Goal: Transaction & Acquisition: Subscribe to service/newsletter

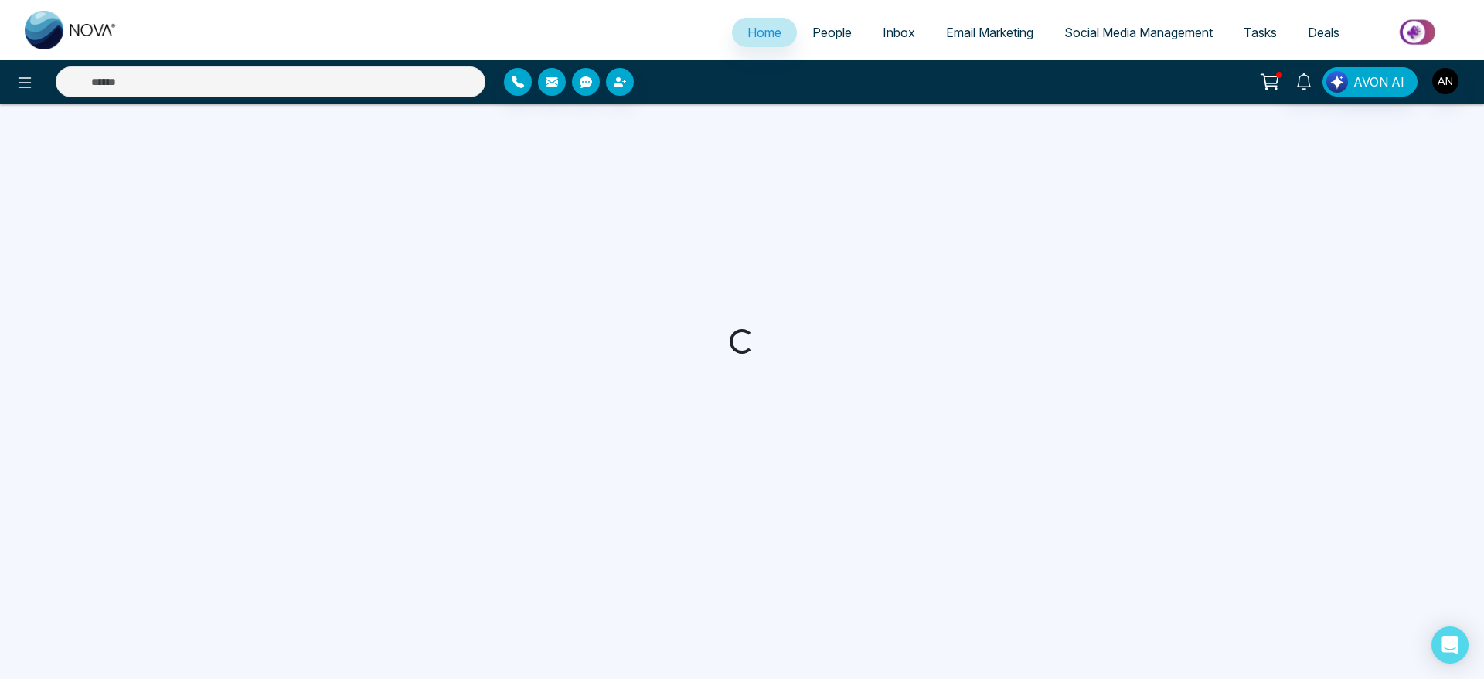
select select "*"
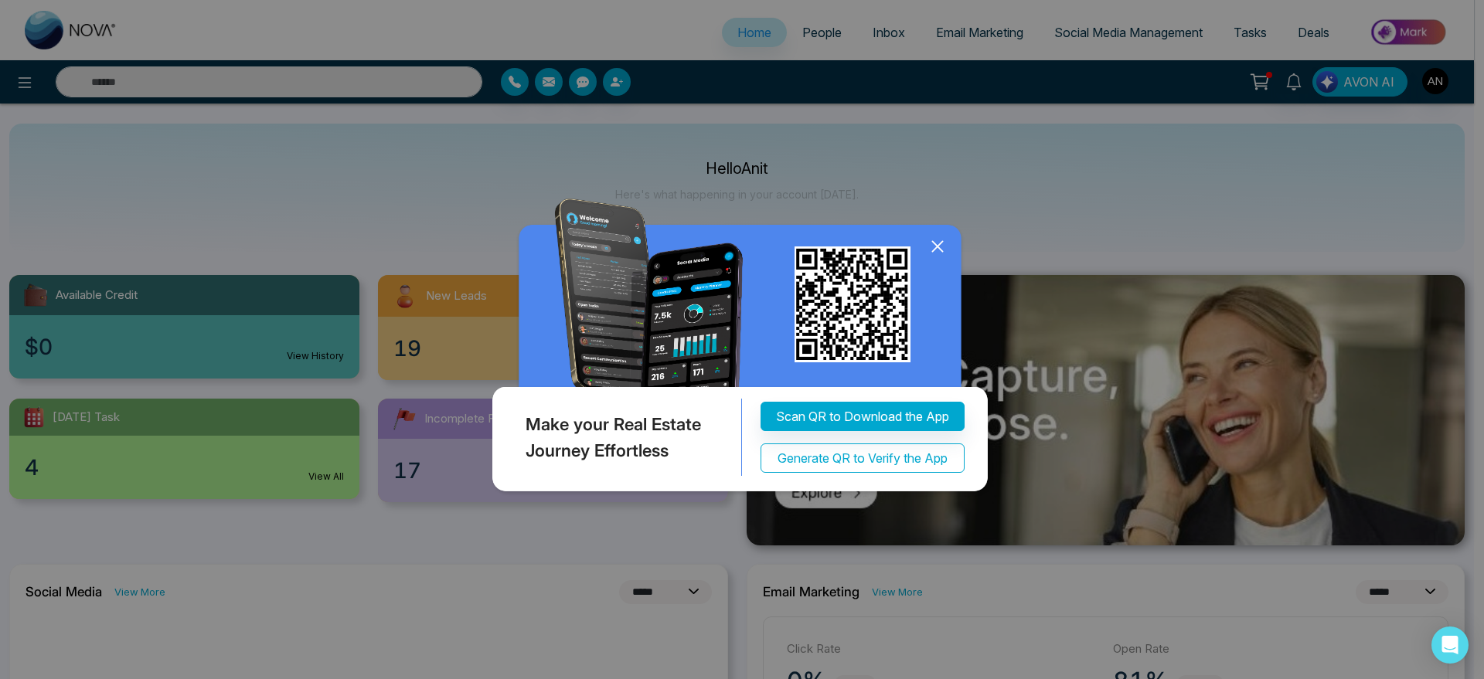
click at [853, 454] on button "Generate QR to Verify the App" at bounding box center [863, 458] width 204 height 29
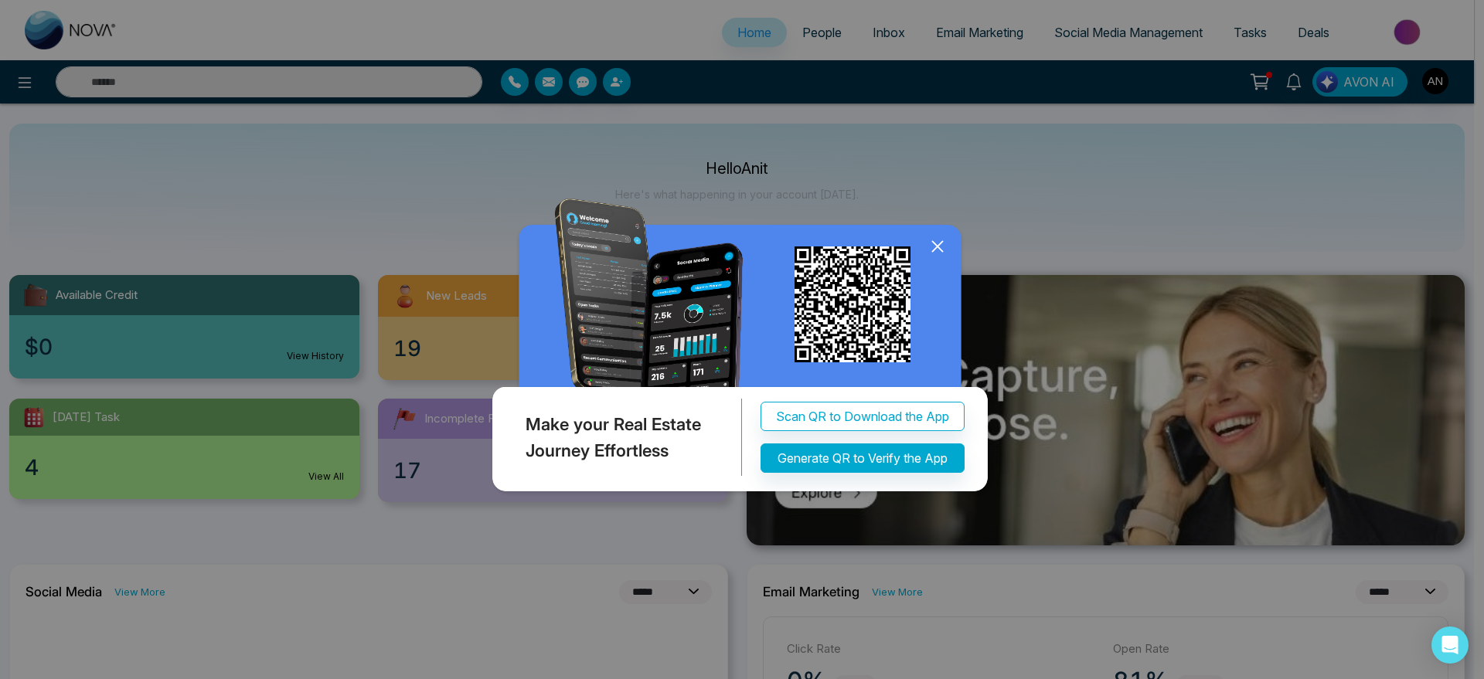
click at [935, 241] on icon at bounding box center [937, 246] width 23 height 23
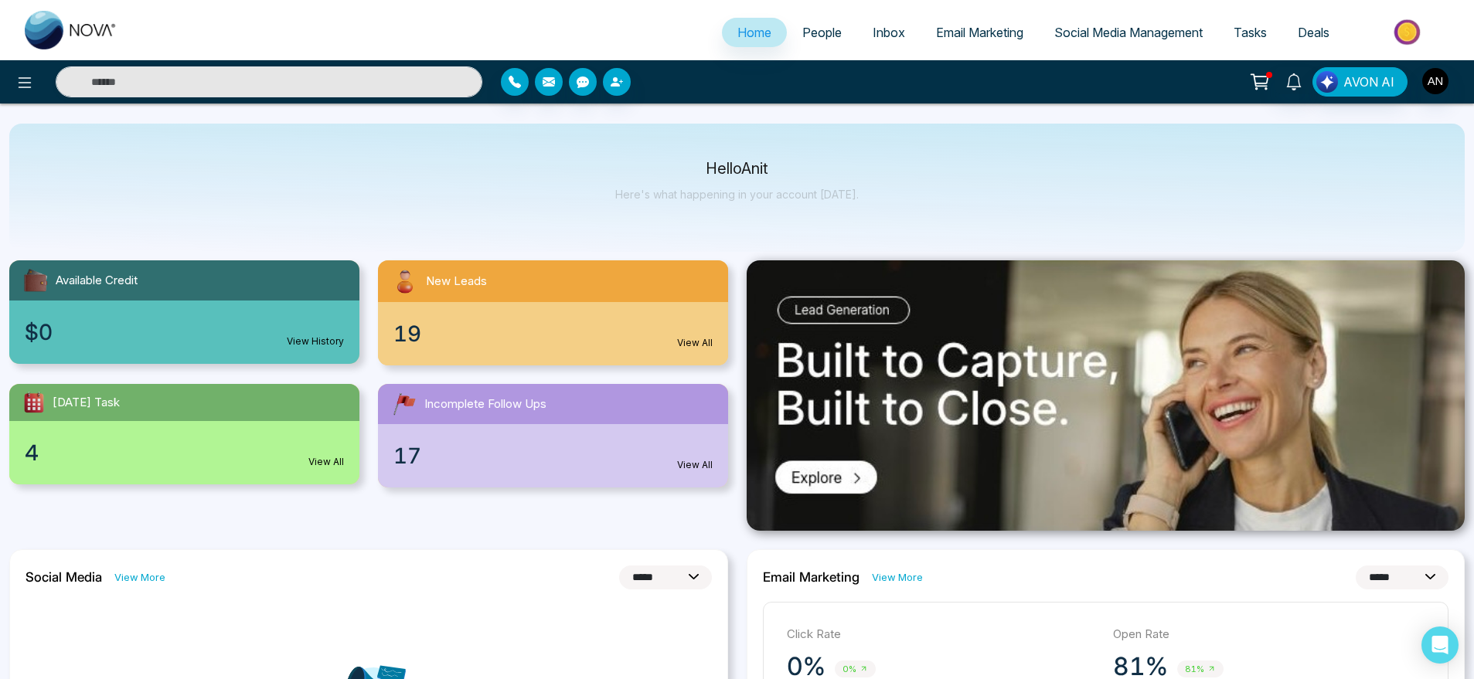
scroll to position [15, 0]
drag, startPoint x: 1460, startPoint y: 87, endPoint x: 1432, endPoint y: 75, distance: 30.1
click at [1432, 75] on div "AVON AI" at bounding box center [1167, 81] width 596 height 29
click at [1432, 75] on img "button" at bounding box center [1435, 81] width 26 height 26
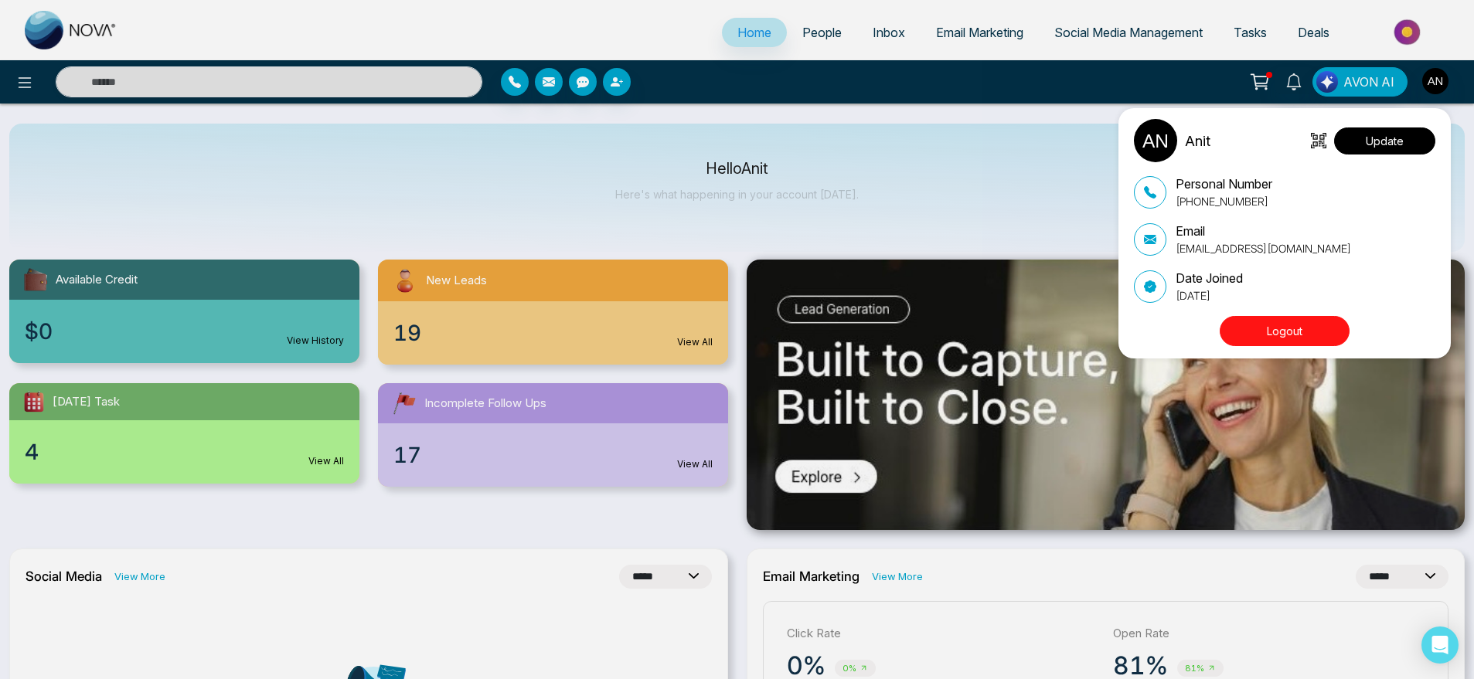
click at [1410, 137] on button "Update" at bounding box center [1384, 141] width 101 height 27
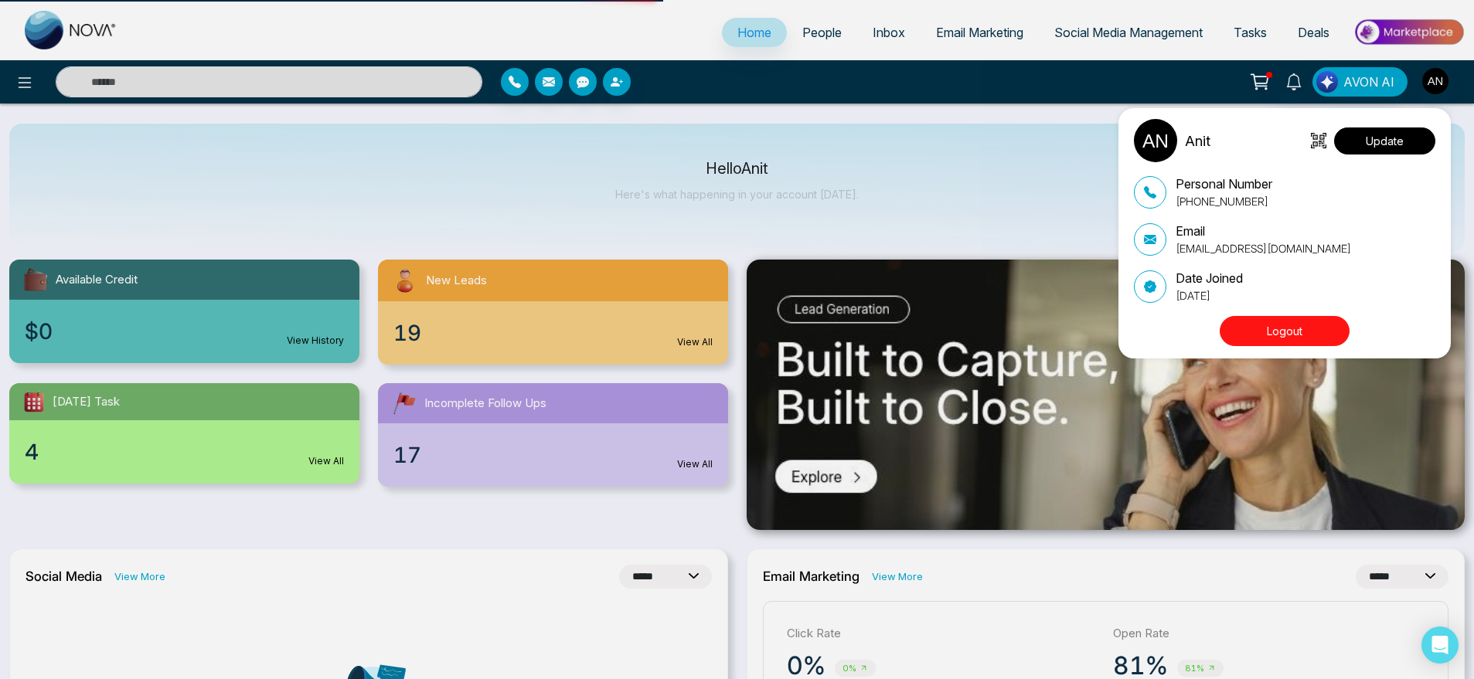
select select
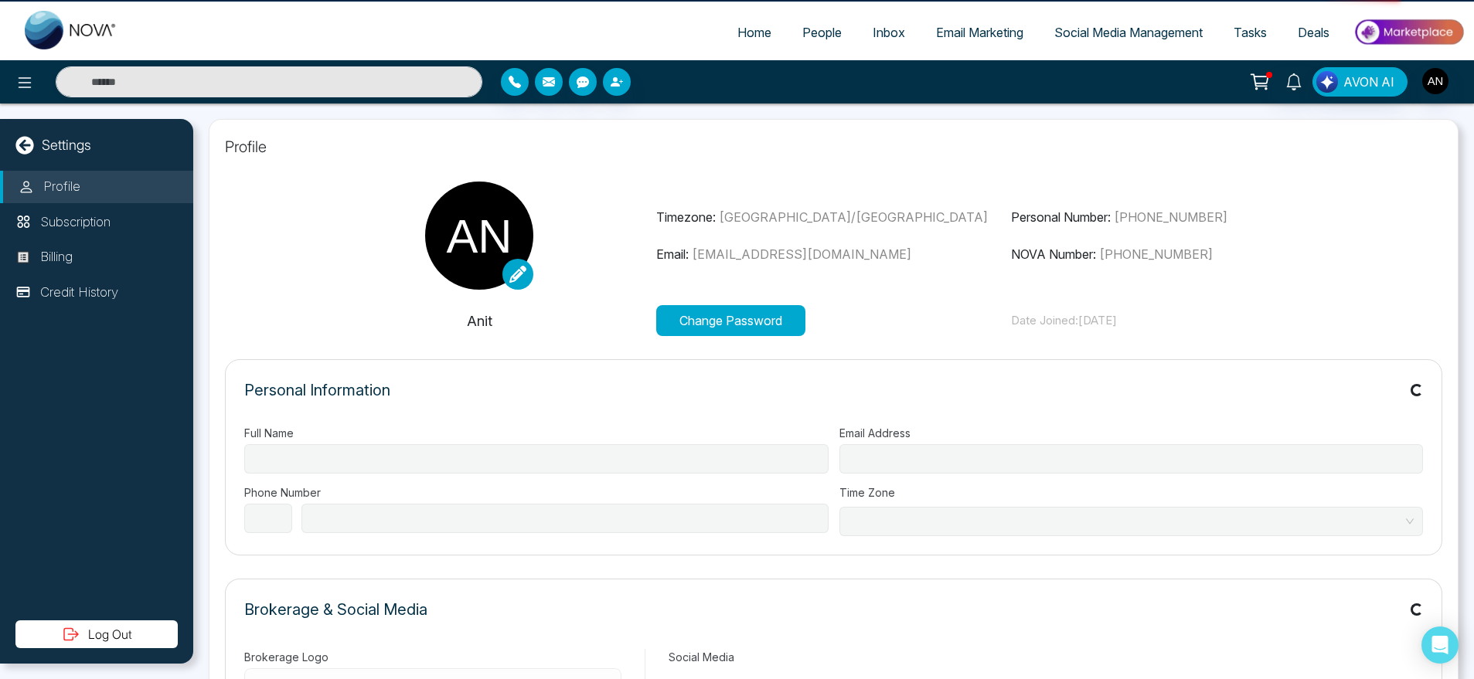
type input "****"
type input "**********"
select select "***"
type input "**********"
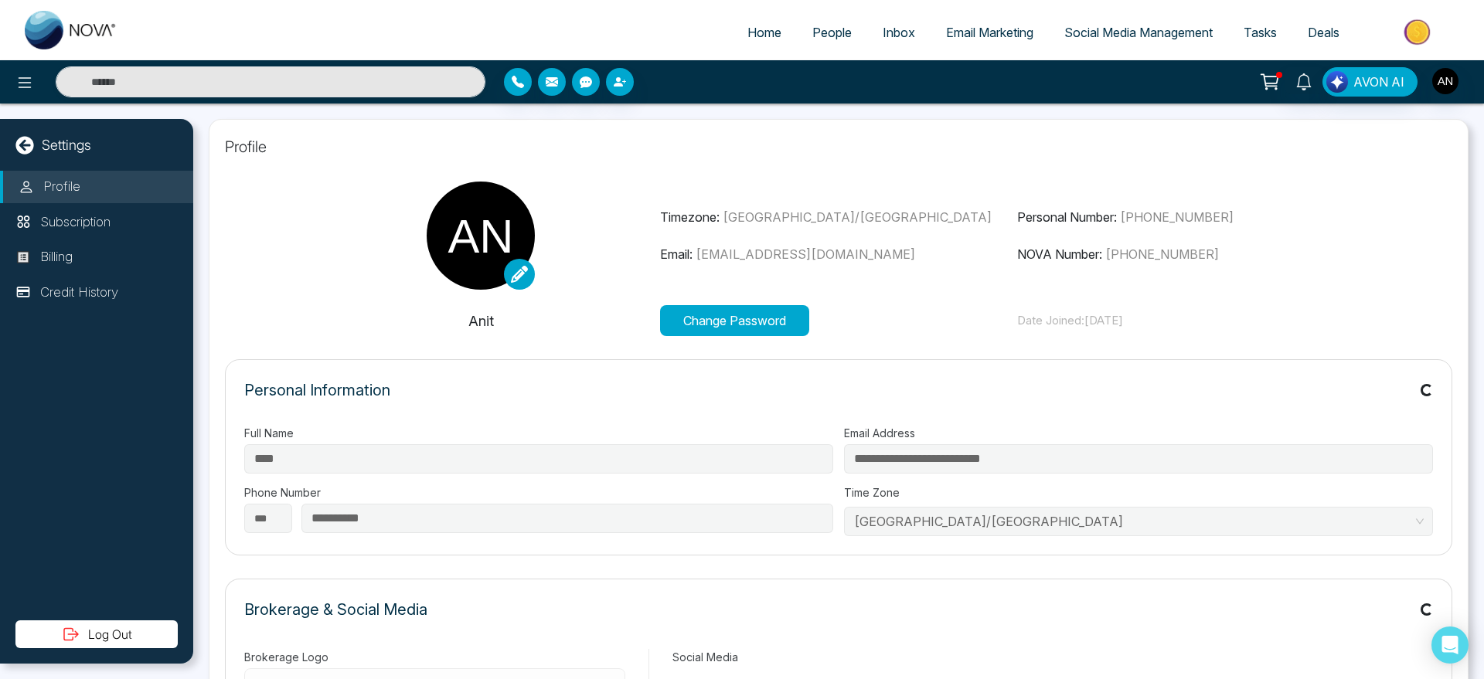
click at [756, 312] on button "Change Password" at bounding box center [734, 320] width 149 height 31
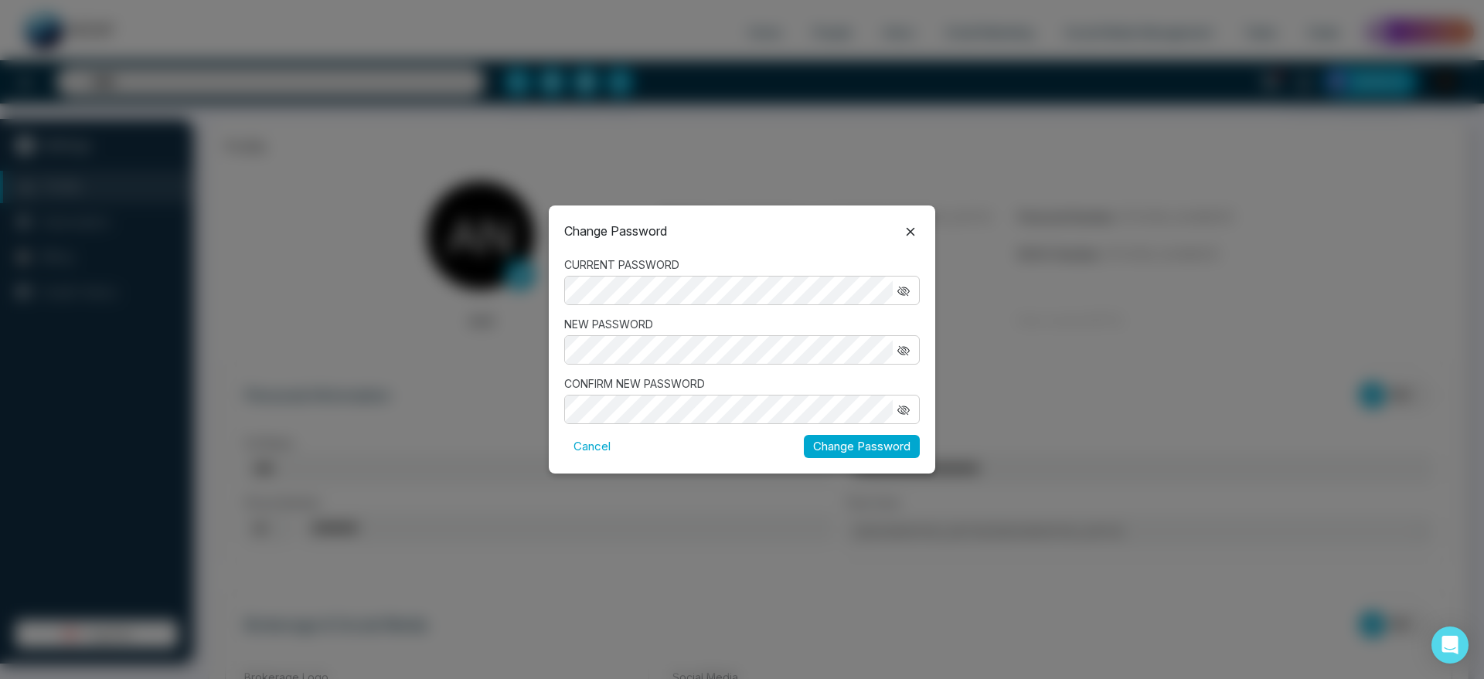
type input "*******"
type input "**********"
click at [473, 368] on div "Change Password CURRENT PASSWORD NEW PASSWORD CONFIRM NEW PASSWORD Cancel Chang…" at bounding box center [742, 339] width 1484 height 679
click at [700, 325] on label "NEW PASSWORD" at bounding box center [742, 324] width 356 height 16
click at [701, 334] on div "NEW PASSWORD" at bounding box center [742, 340] width 356 height 49
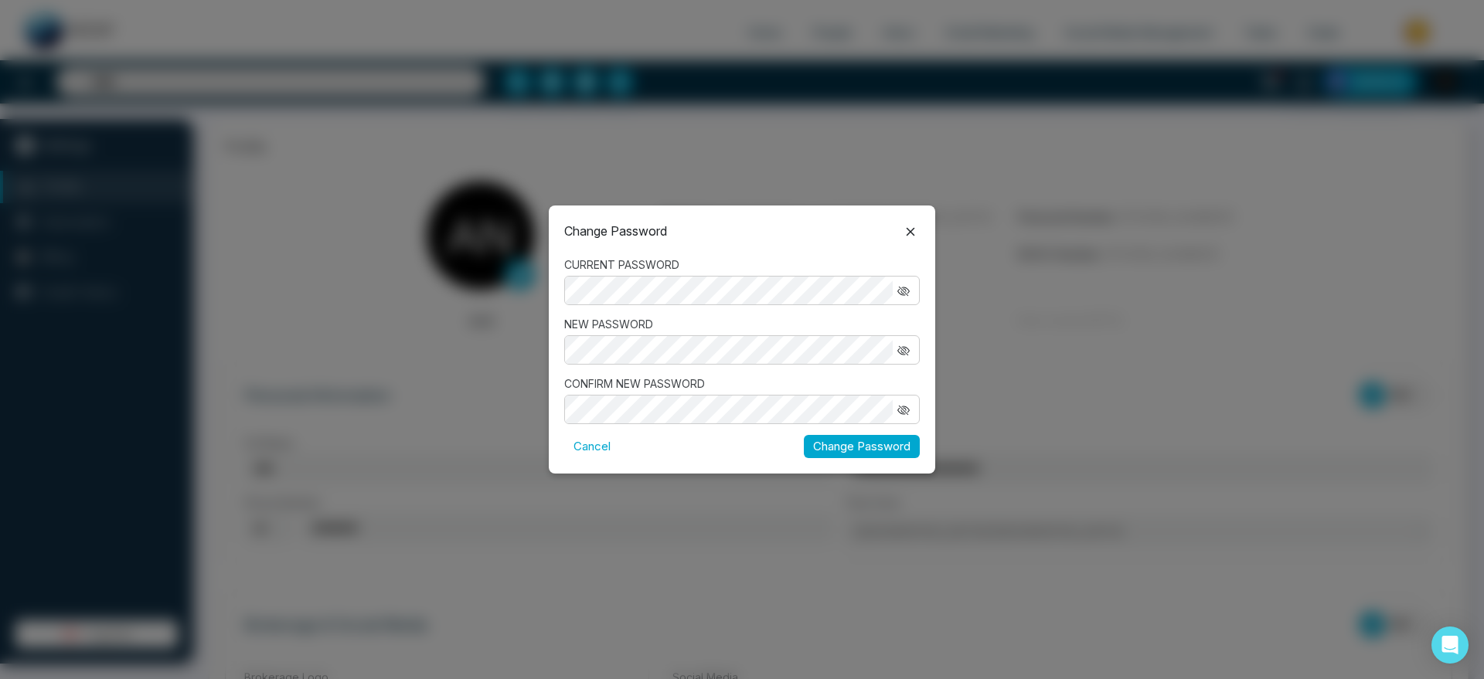
click at [902, 288] on icon "button" at bounding box center [903, 291] width 12 height 12
click at [910, 356] on button "button" at bounding box center [904, 350] width 22 height 20
click at [911, 401] on button "button" at bounding box center [904, 410] width 22 height 20
click at [867, 435] on button "Change Password" at bounding box center [862, 447] width 116 height 24
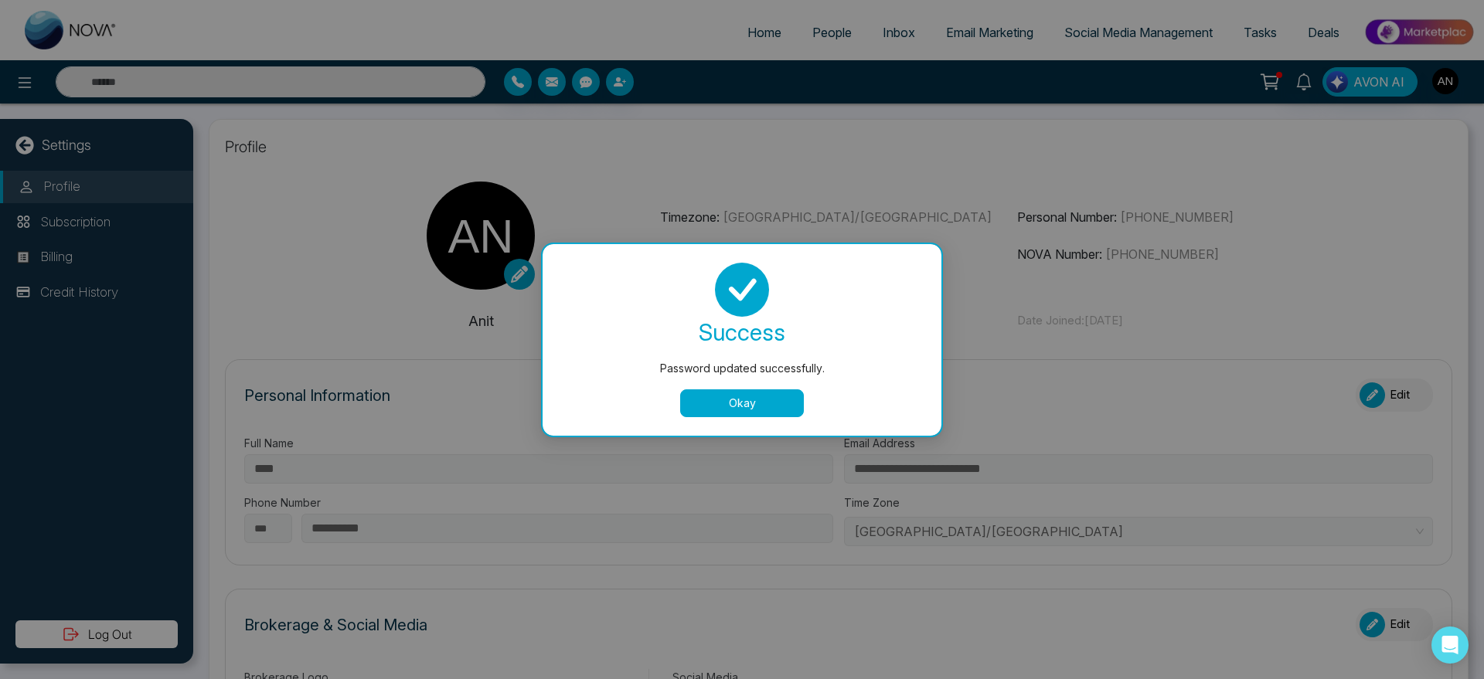
click at [751, 394] on button "Okay" at bounding box center [742, 404] width 124 height 28
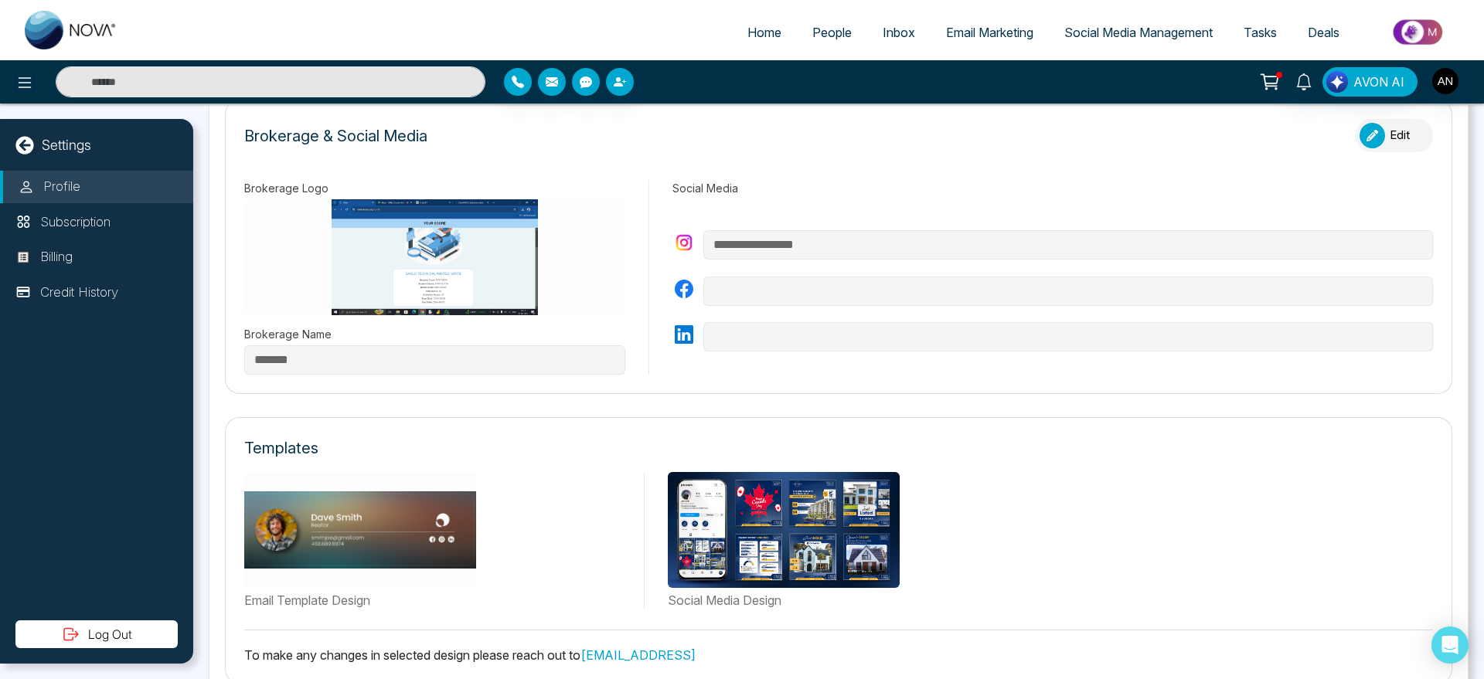
scroll to position [530, 0]
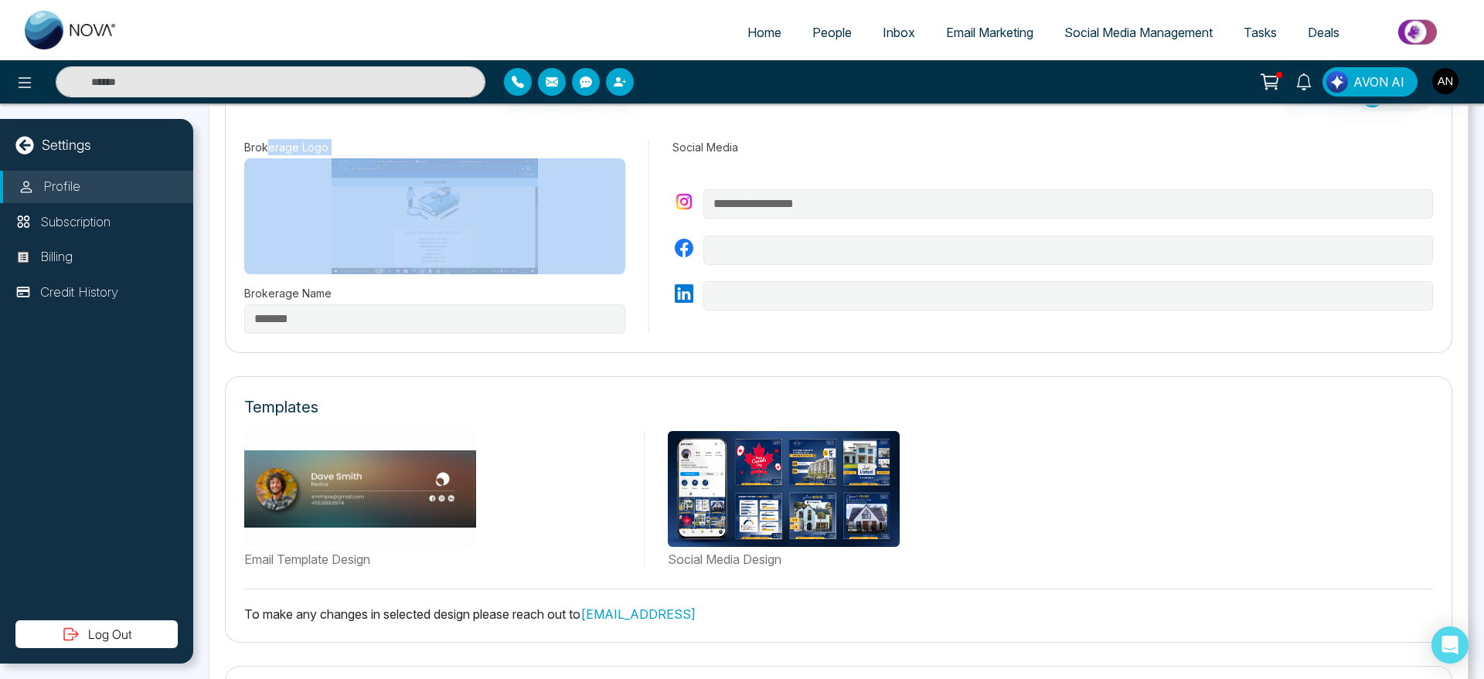
drag, startPoint x: 270, startPoint y: 147, endPoint x: 620, endPoint y: 204, distance: 354.8
click at [620, 204] on div "Brokerage Logo" at bounding box center [434, 206] width 381 height 135
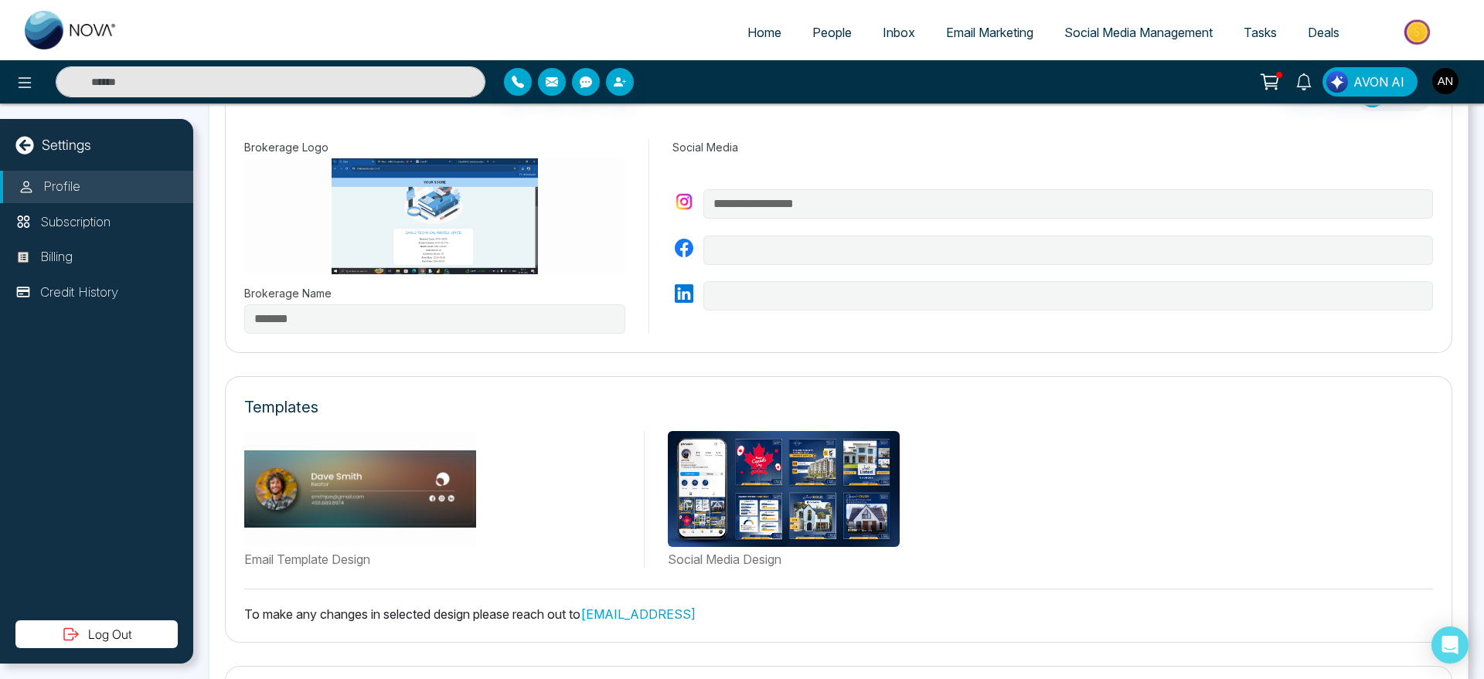
click at [691, 145] on label "Social Media" at bounding box center [1053, 147] width 761 height 16
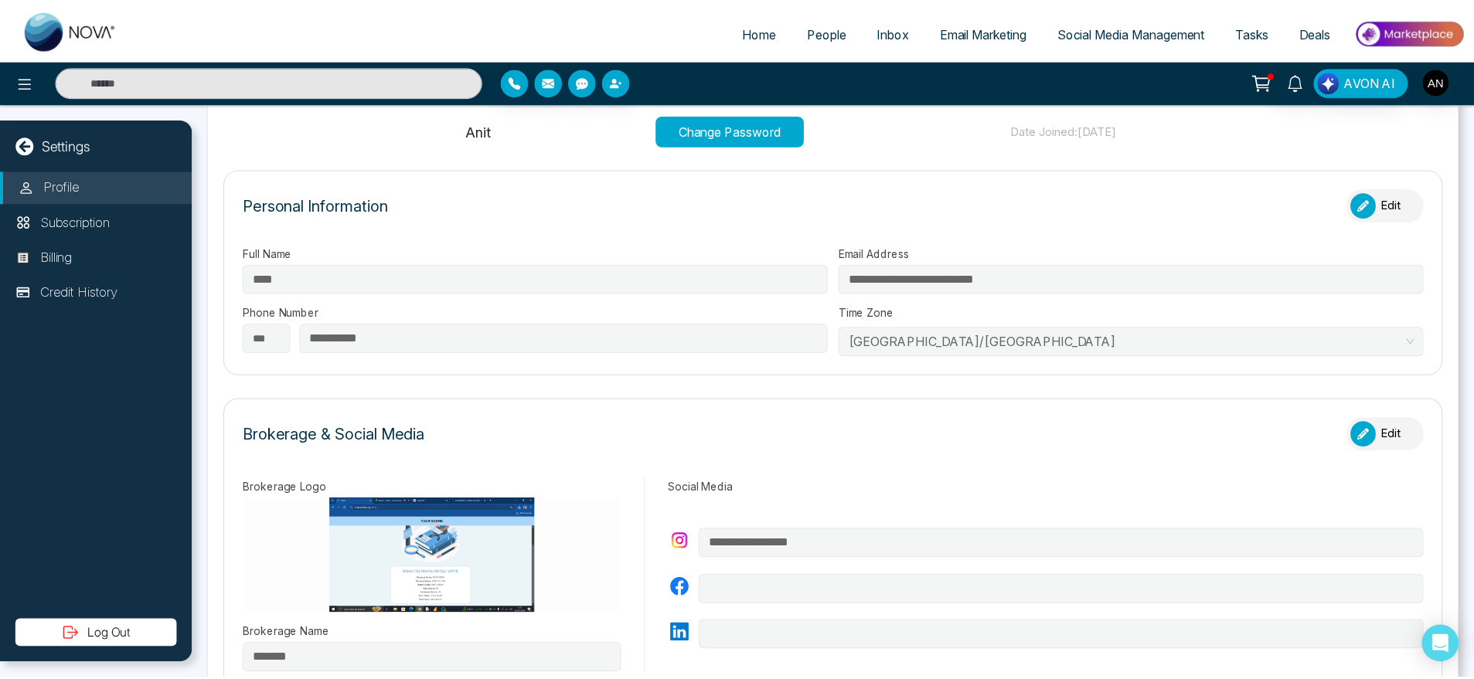
scroll to position [0, 0]
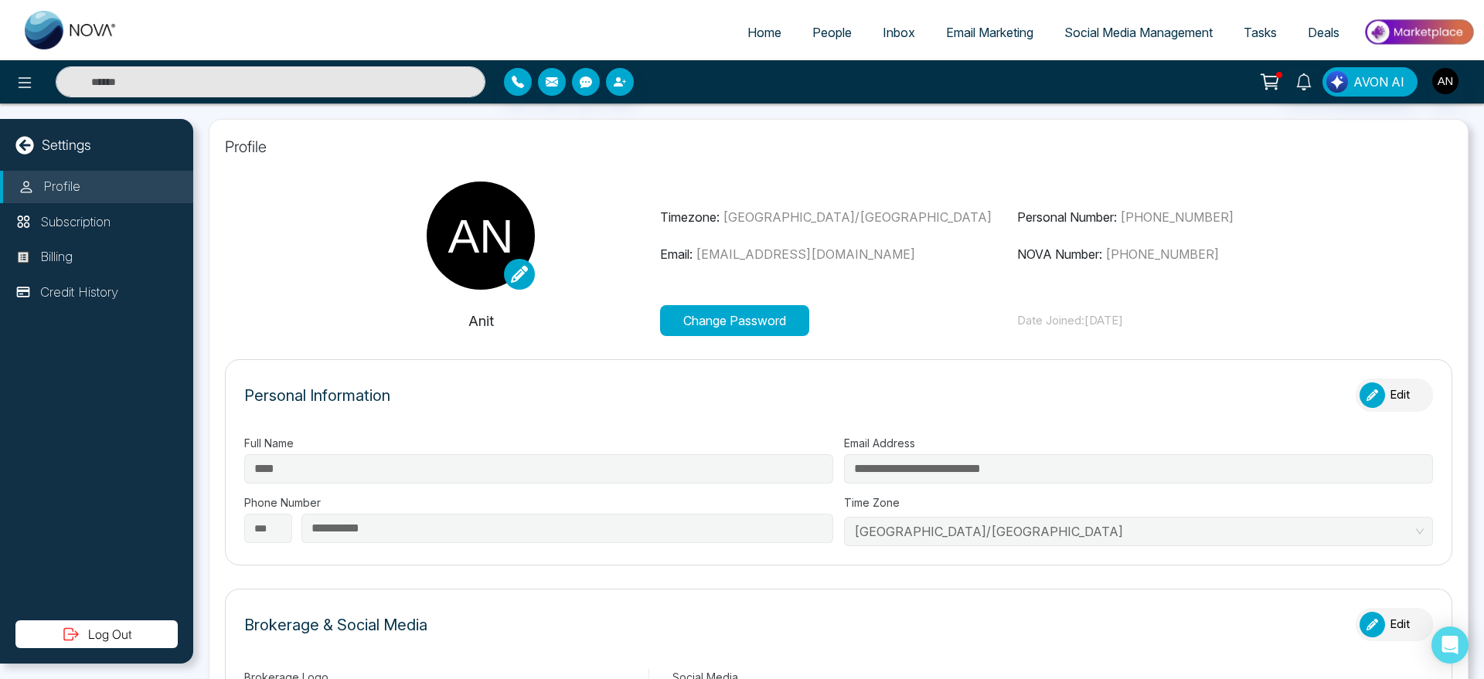
click at [751, 33] on span "Home" at bounding box center [765, 32] width 34 height 15
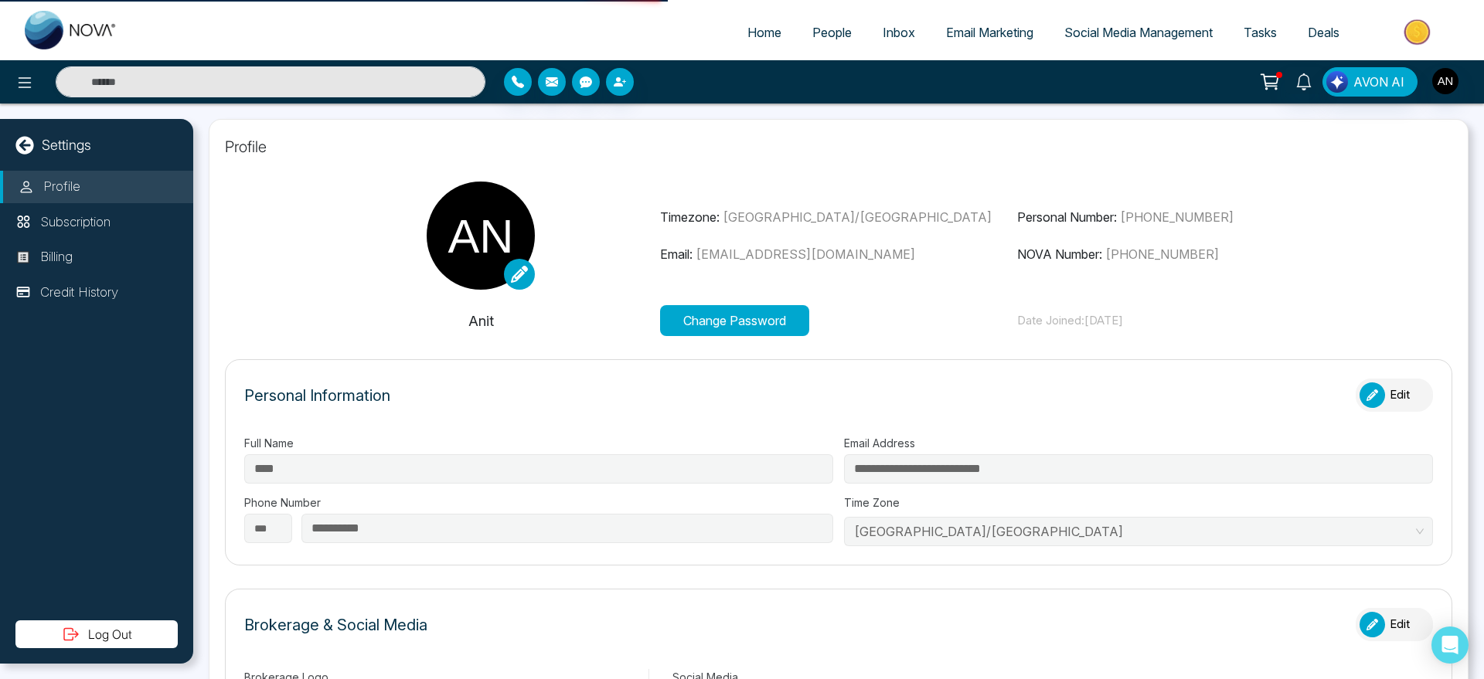
select select "*"
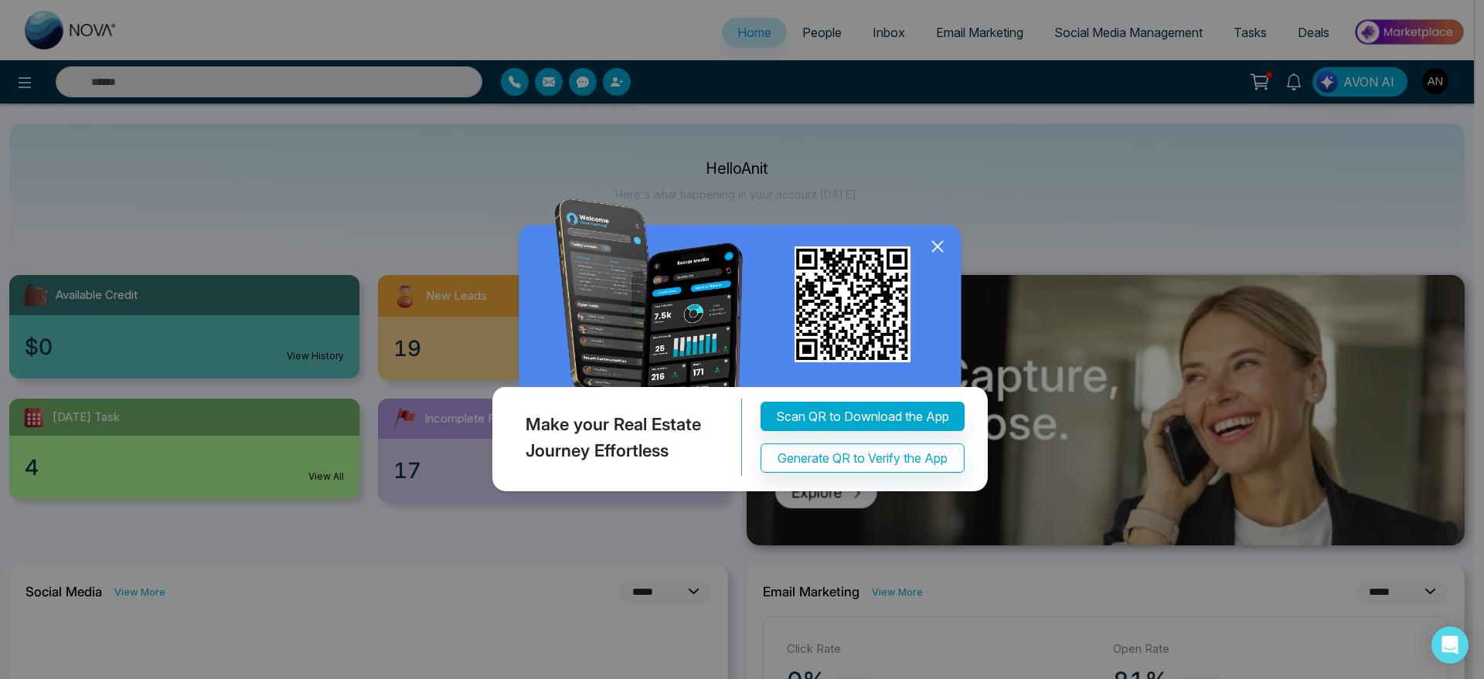
click at [942, 244] on icon at bounding box center [937, 246] width 23 height 23
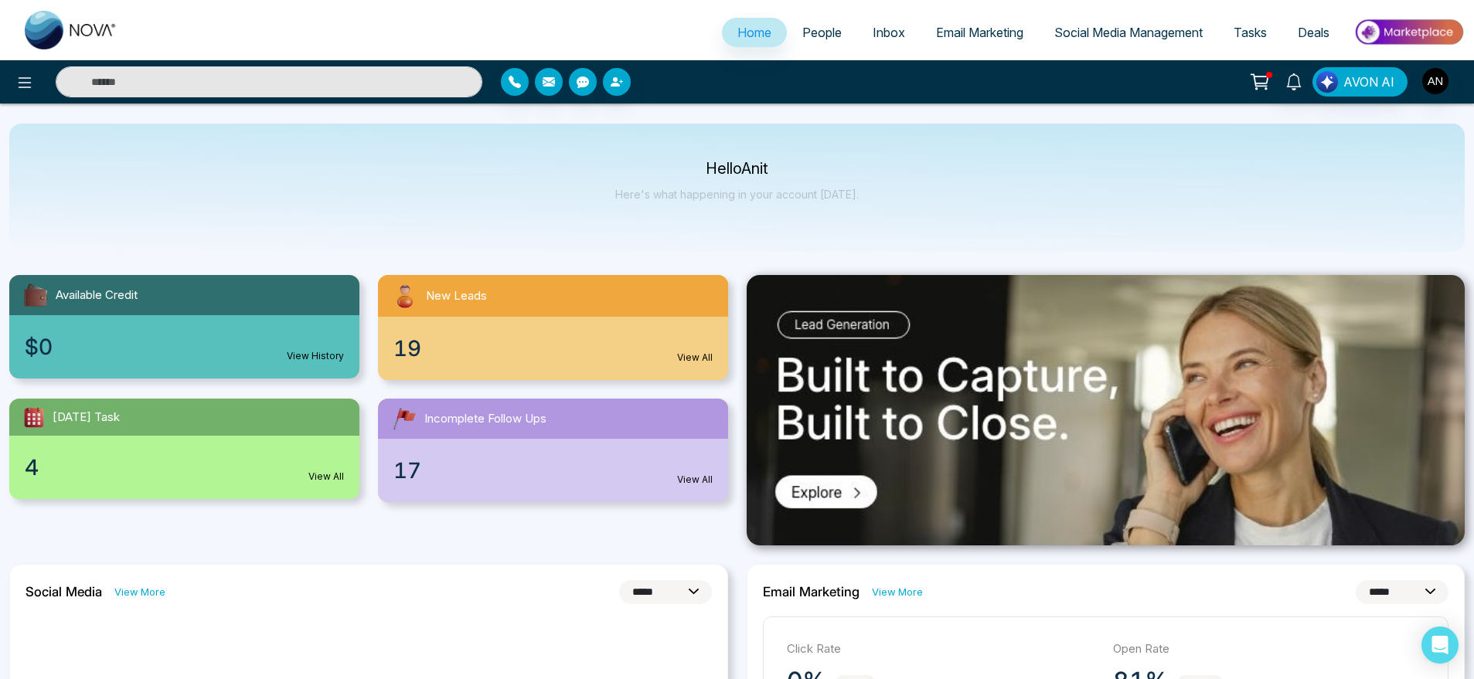
click at [1139, 32] on span "Social Media Management" at bounding box center [1128, 32] width 148 height 15
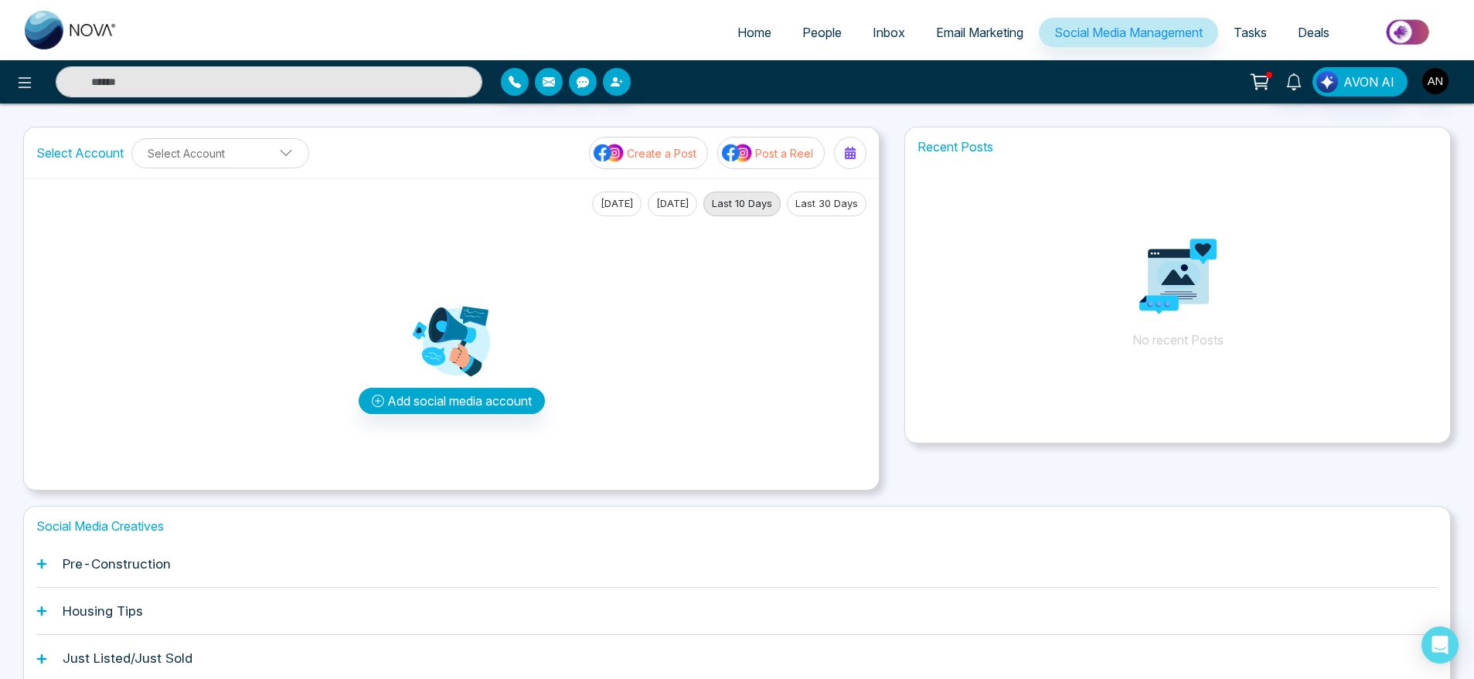
click at [737, 36] on span "Home" at bounding box center [754, 32] width 34 height 15
select select "*"
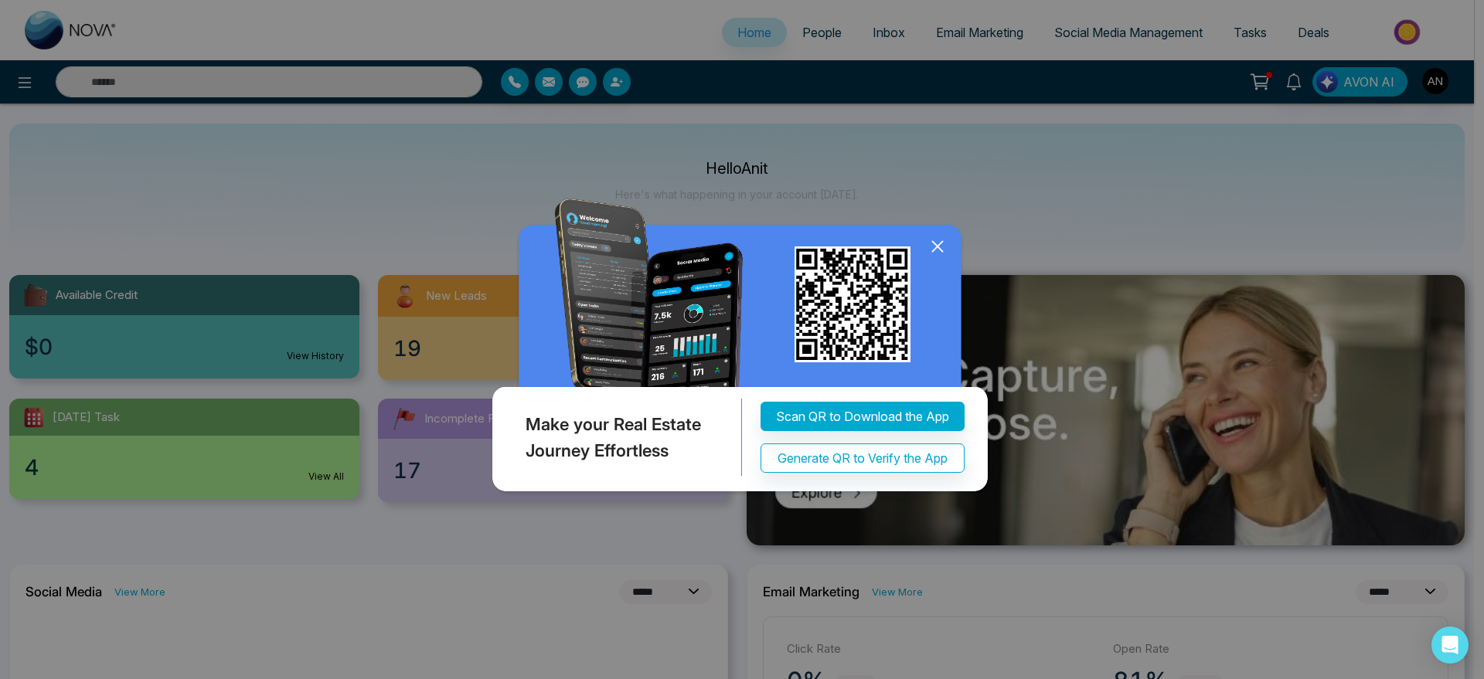
click at [932, 249] on icon at bounding box center [937, 246] width 23 height 23
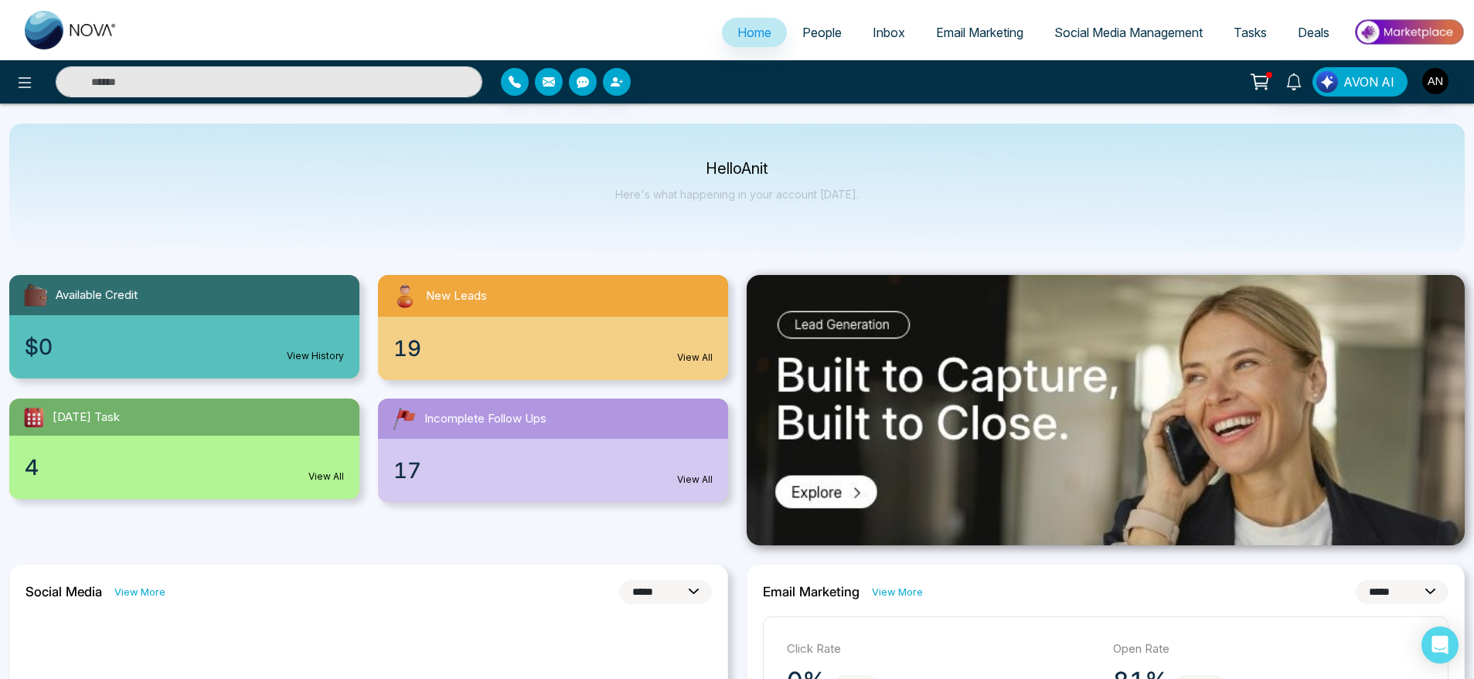
click at [805, 36] on span "People" at bounding box center [821, 32] width 39 height 15
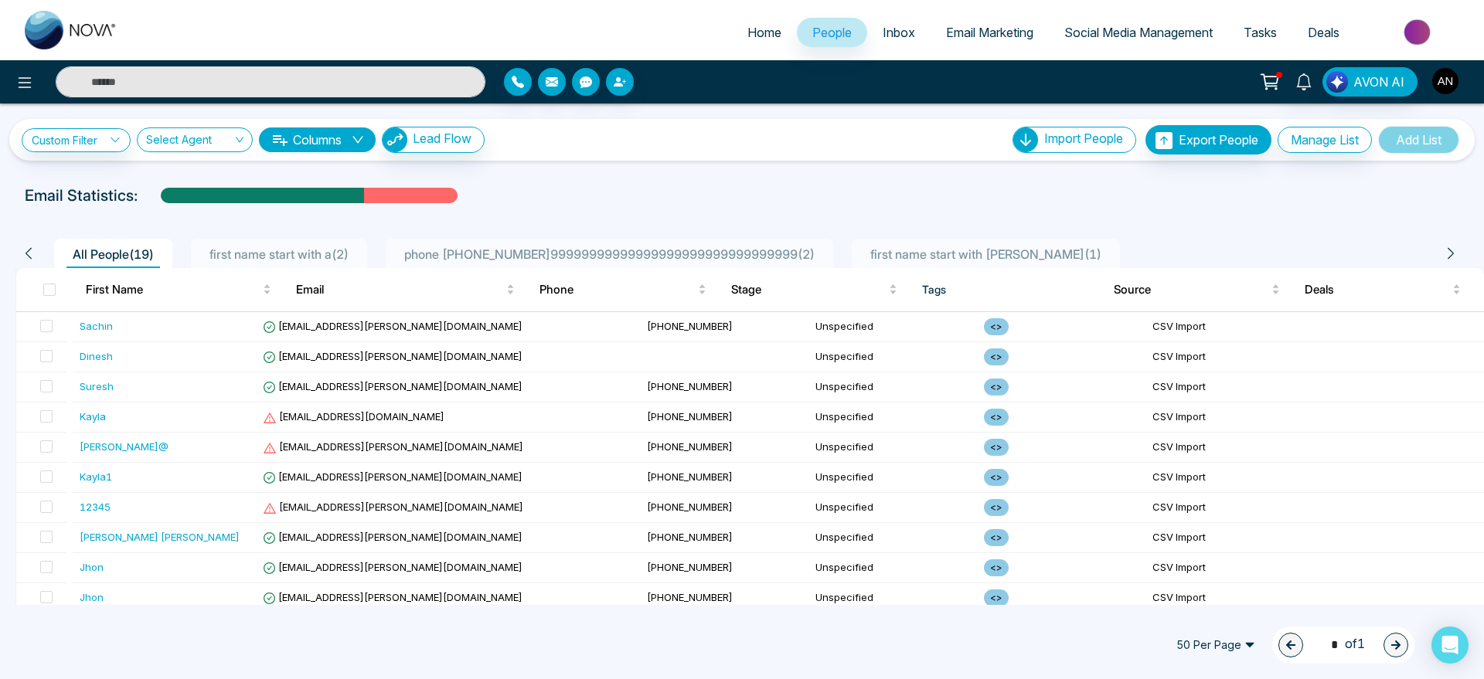
click at [1446, 86] on img "button" at bounding box center [1445, 81] width 26 height 26
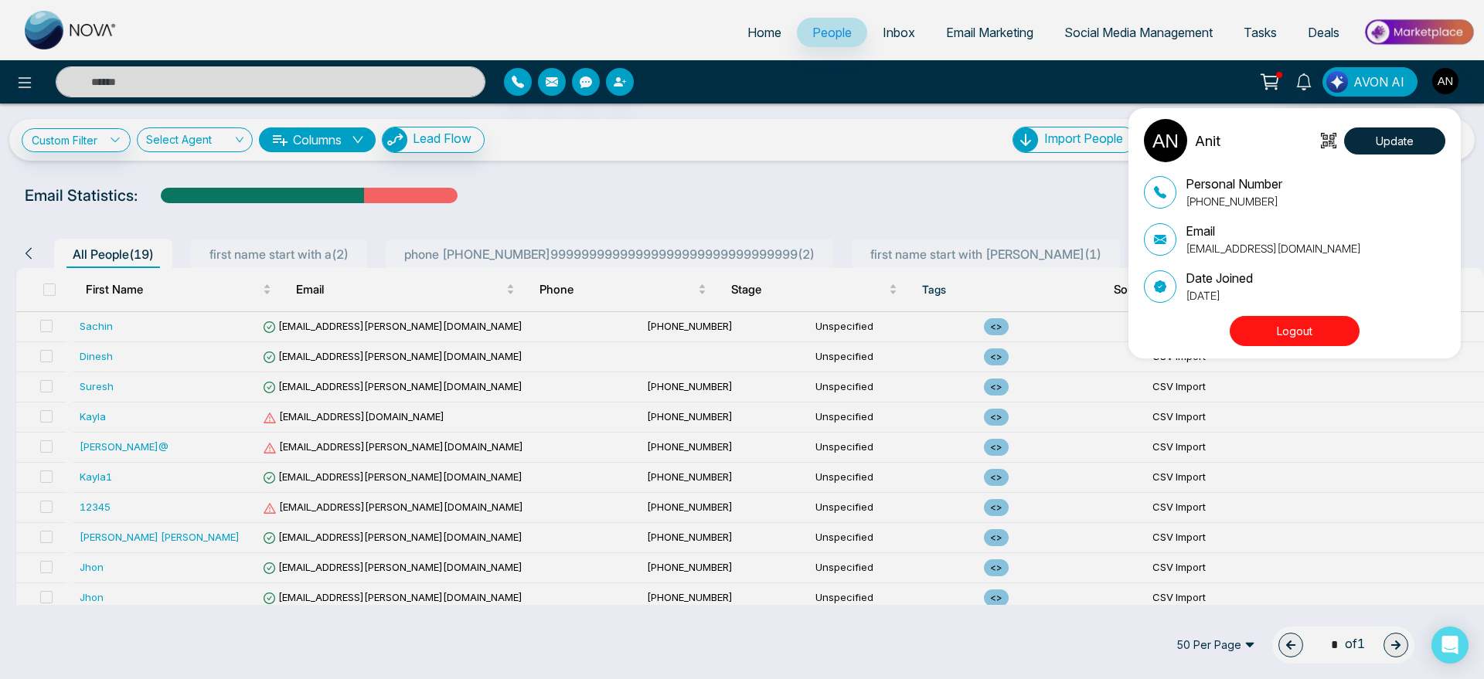
click at [1282, 332] on button "Logout" at bounding box center [1295, 331] width 130 height 30
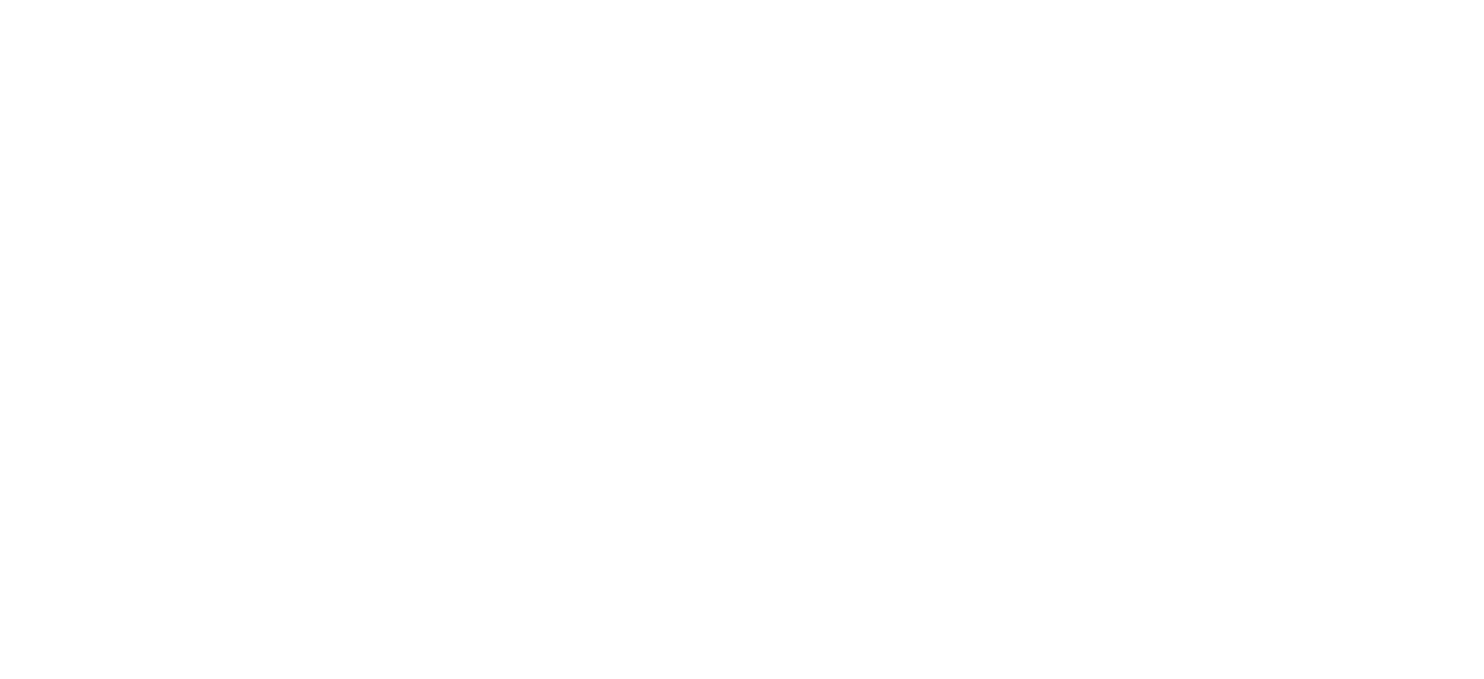
select select "*"
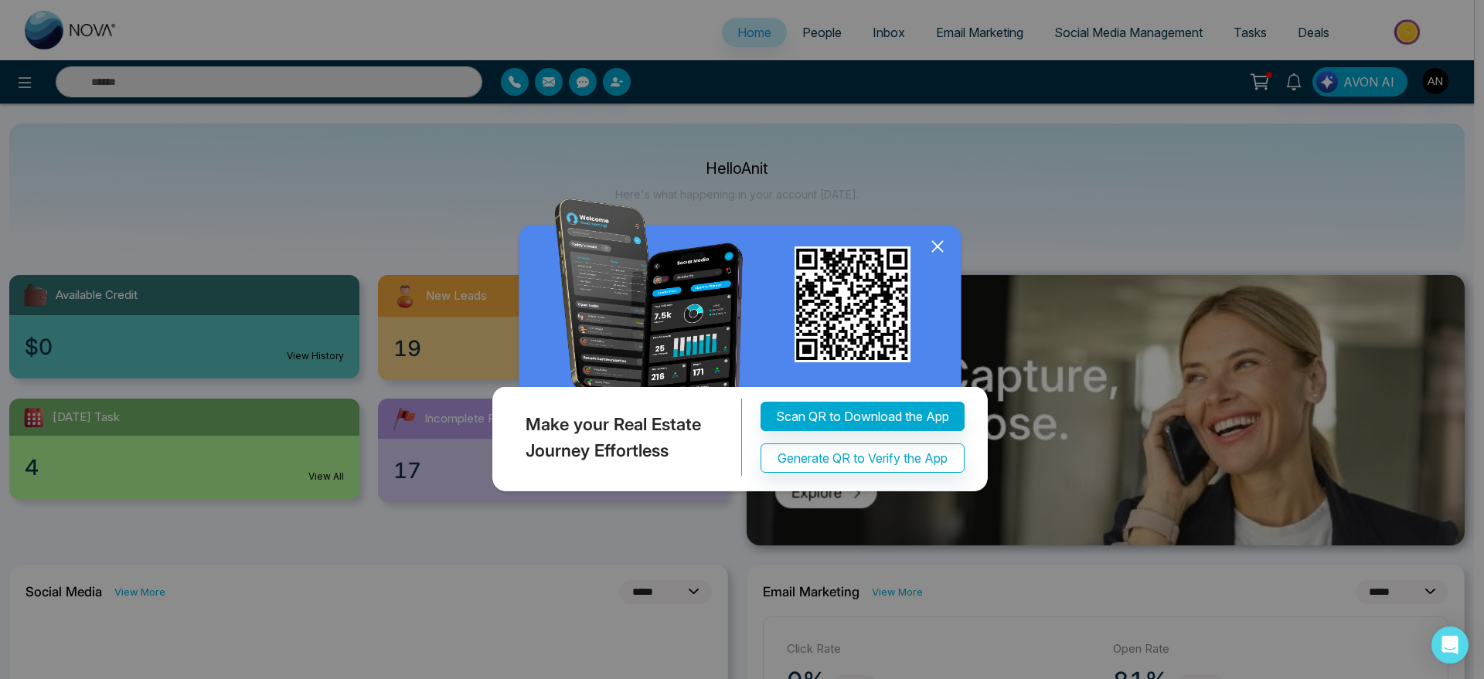
click at [934, 250] on icon at bounding box center [937, 246] width 10 height 10
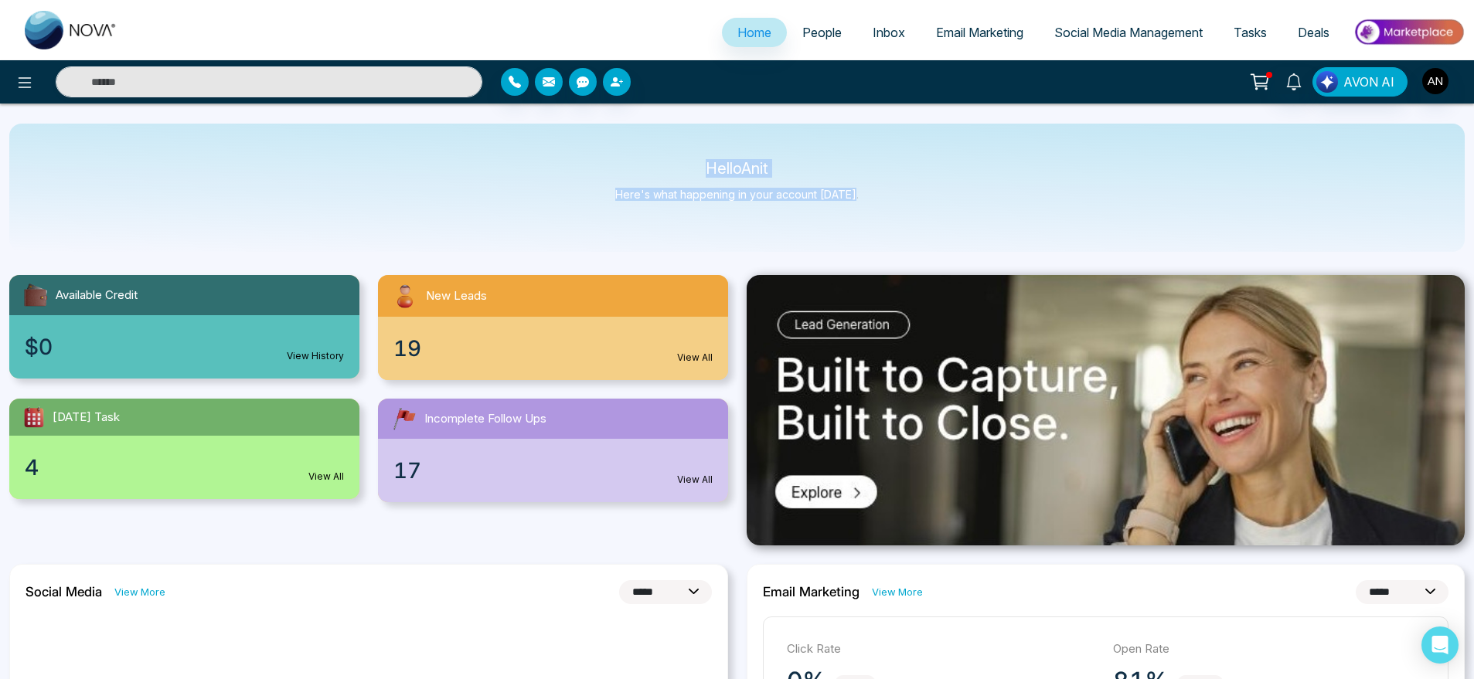
drag, startPoint x: 656, startPoint y: 174, endPoint x: 897, endPoint y: 220, distance: 245.5
click at [897, 220] on div "Hello Anit Here's what happening in your account [DATE]." at bounding box center [737, 188] width 1456 height 128
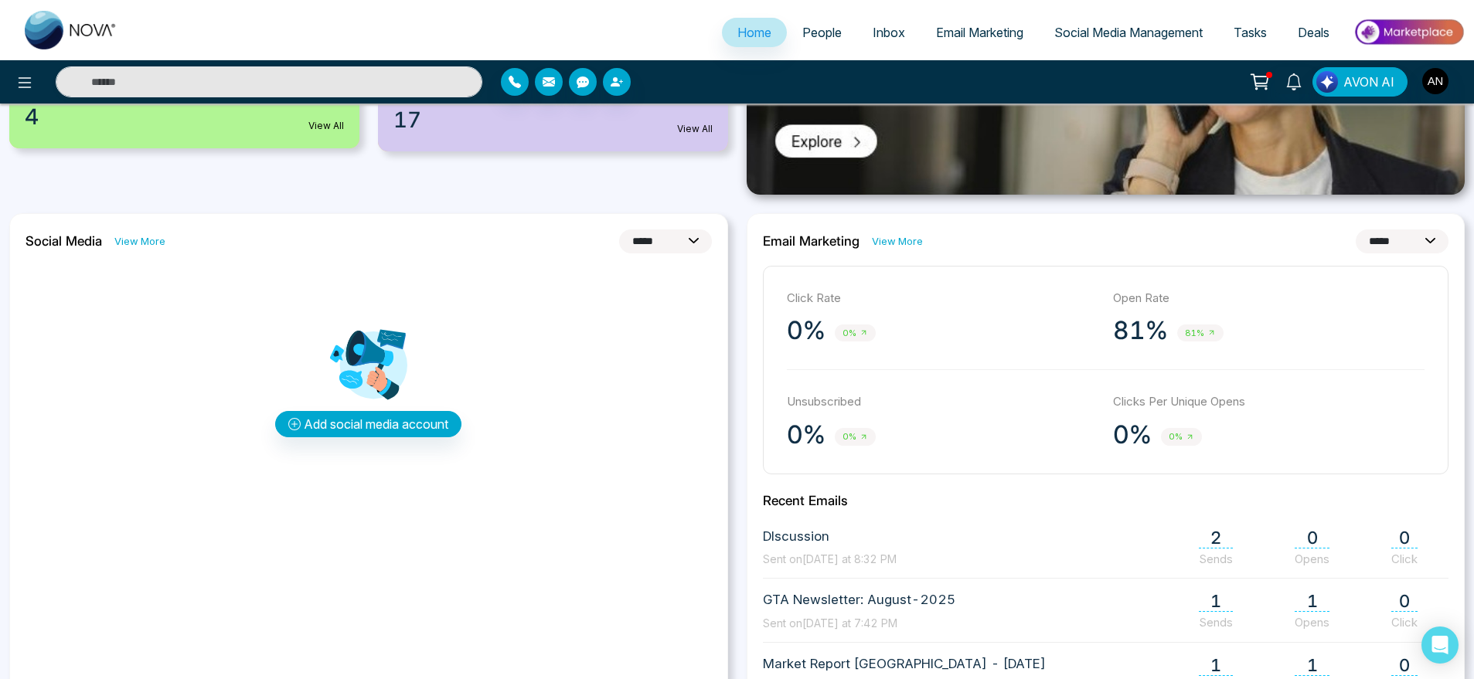
scroll to position [349, 0]
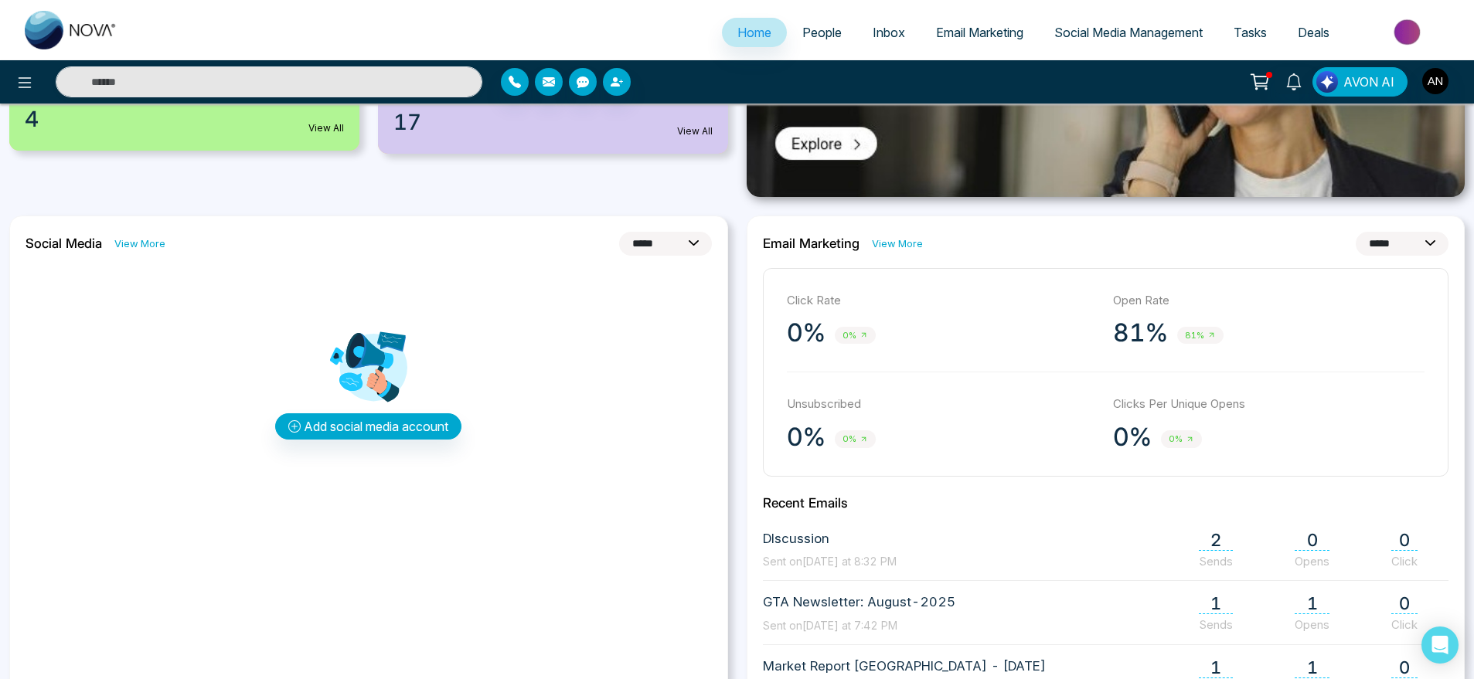
click at [687, 255] on div "**********" at bounding box center [368, 529] width 719 height 626
click at [673, 247] on select "**********" at bounding box center [665, 244] width 93 height 24
click at [619, 232] on select "**********" at bounding box center [665, 244] width 93 height 24
click at [675, 248] on select "**********" at bounding box center [665, 244] width 93 height 24
click at [619, 232] on select "**********" at bounding box center [665, 244] width 93 height 24
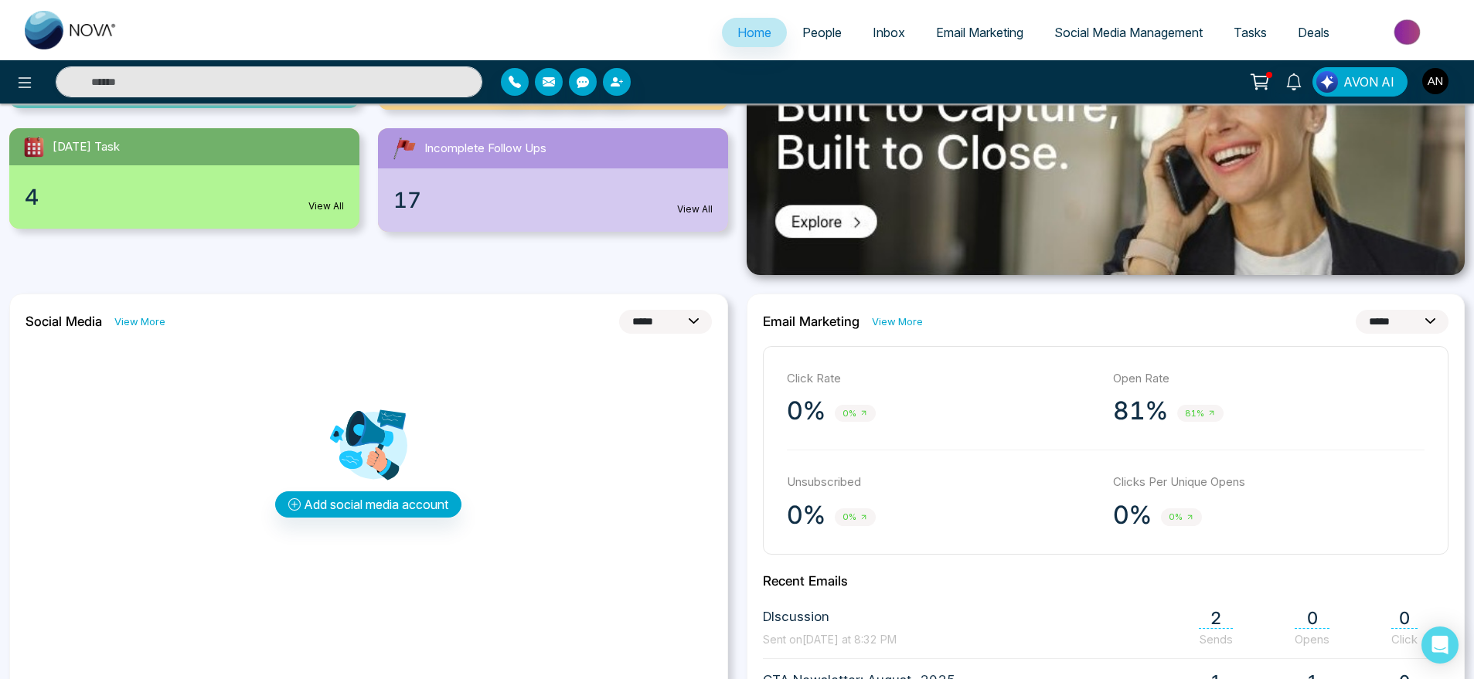
scroll to position [270, 0]
click at [660, 332] on select "**********" at bounding box center [665, 323] width 93 height 24
click at [619, 311] on select "**********" at bounding box center [665, 323] width 93 height 24
click at [672, 331] on select "**********" at bounding box center [665, 323] width 93 height 24
select select "*"
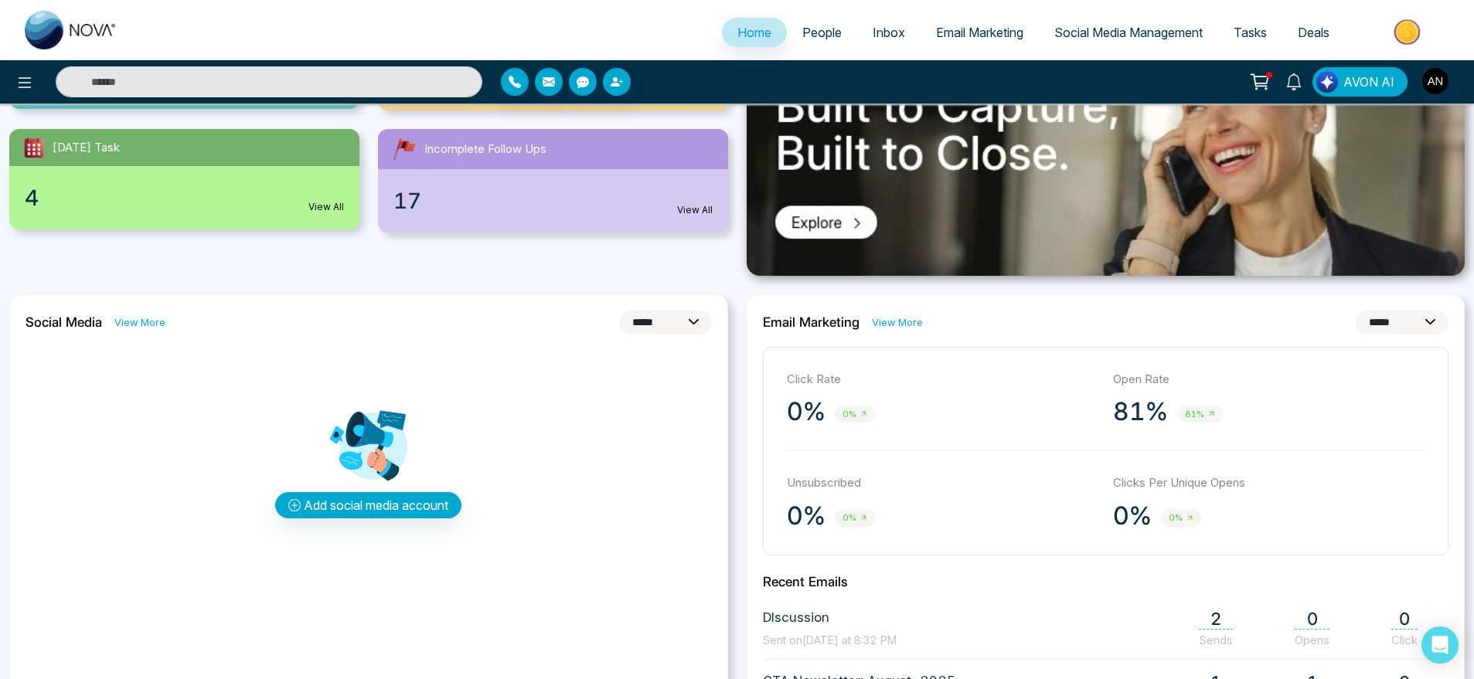
click at [619, 311] on select "**********" at bounding box center [665, 323] width 93 height 24
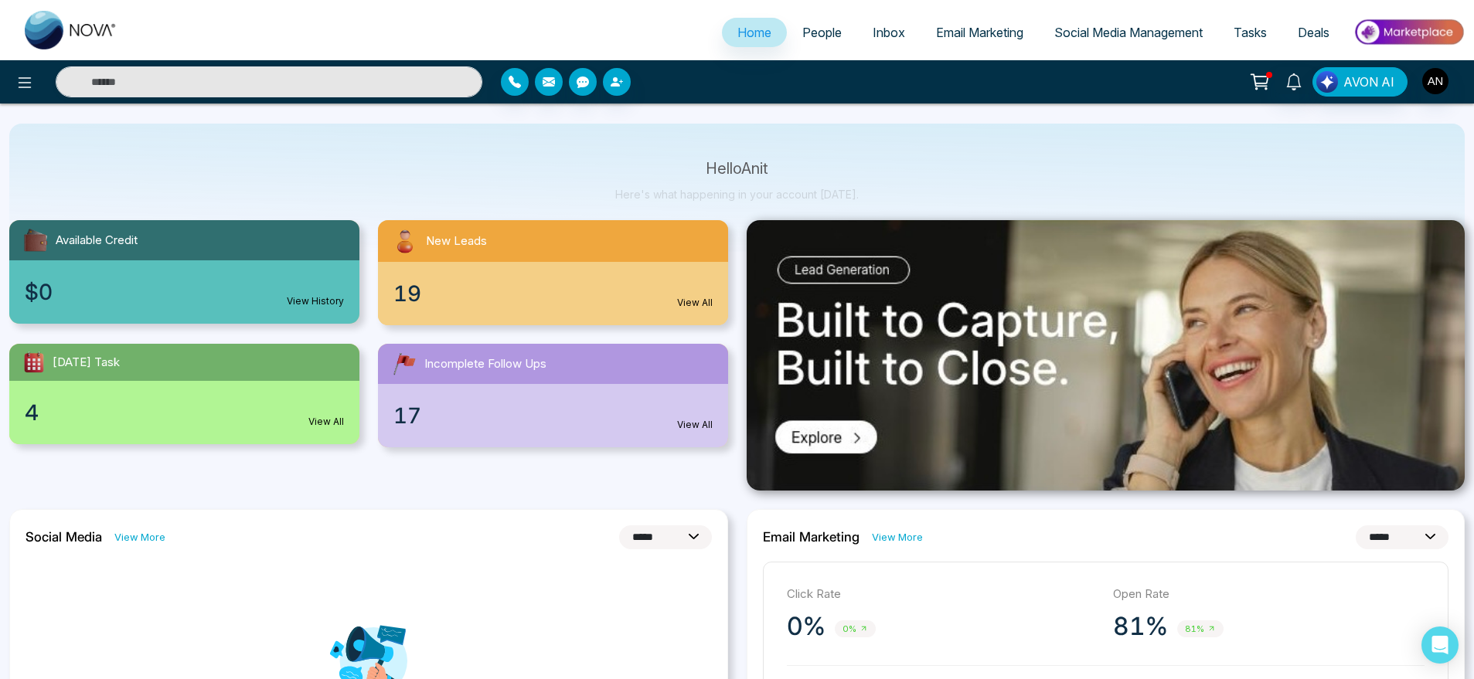
scroll to position [0, 0]
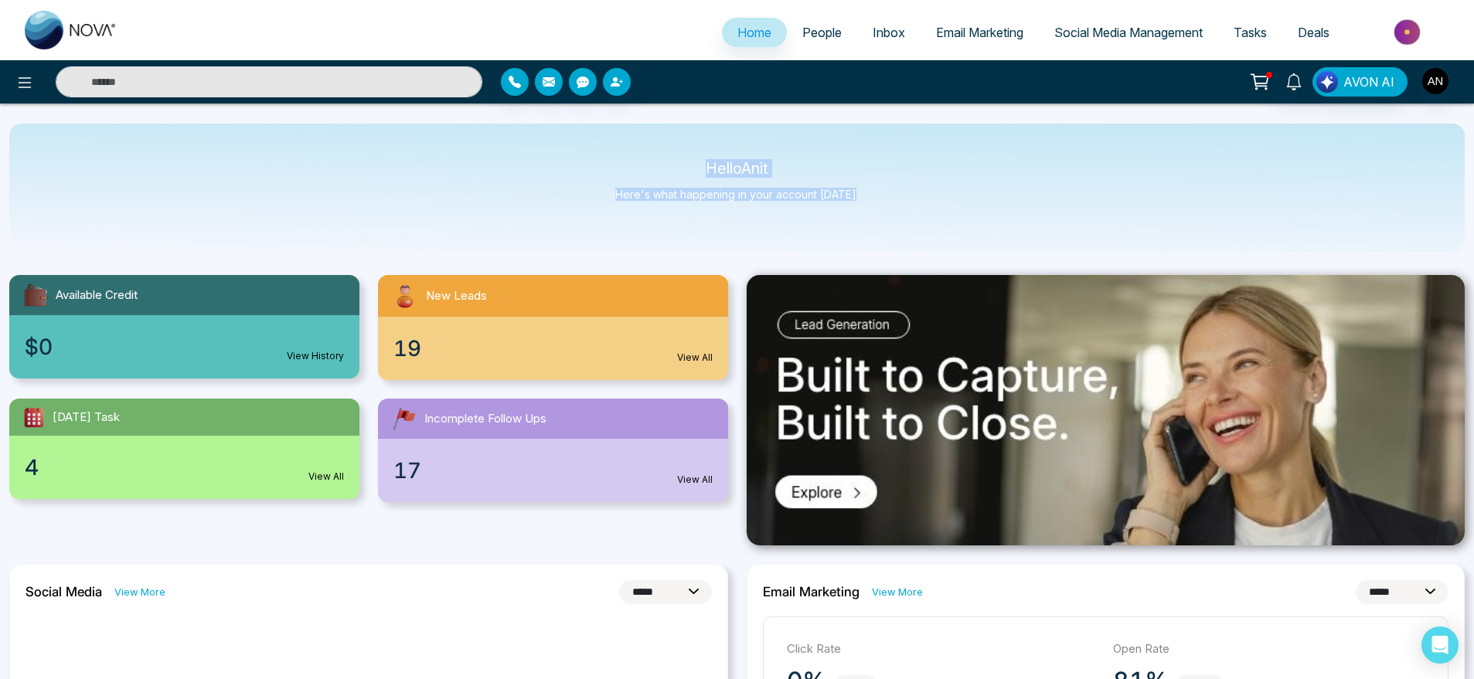
drag, startPoint x: 702, startPoint y: 156, endPoint x: 938, endPoint y: 220, distance: 244.1
click at [938, 220] on div "Hello Anit Here's what happening in your account today." at bounding box center [737, 188] width 1456 height 128
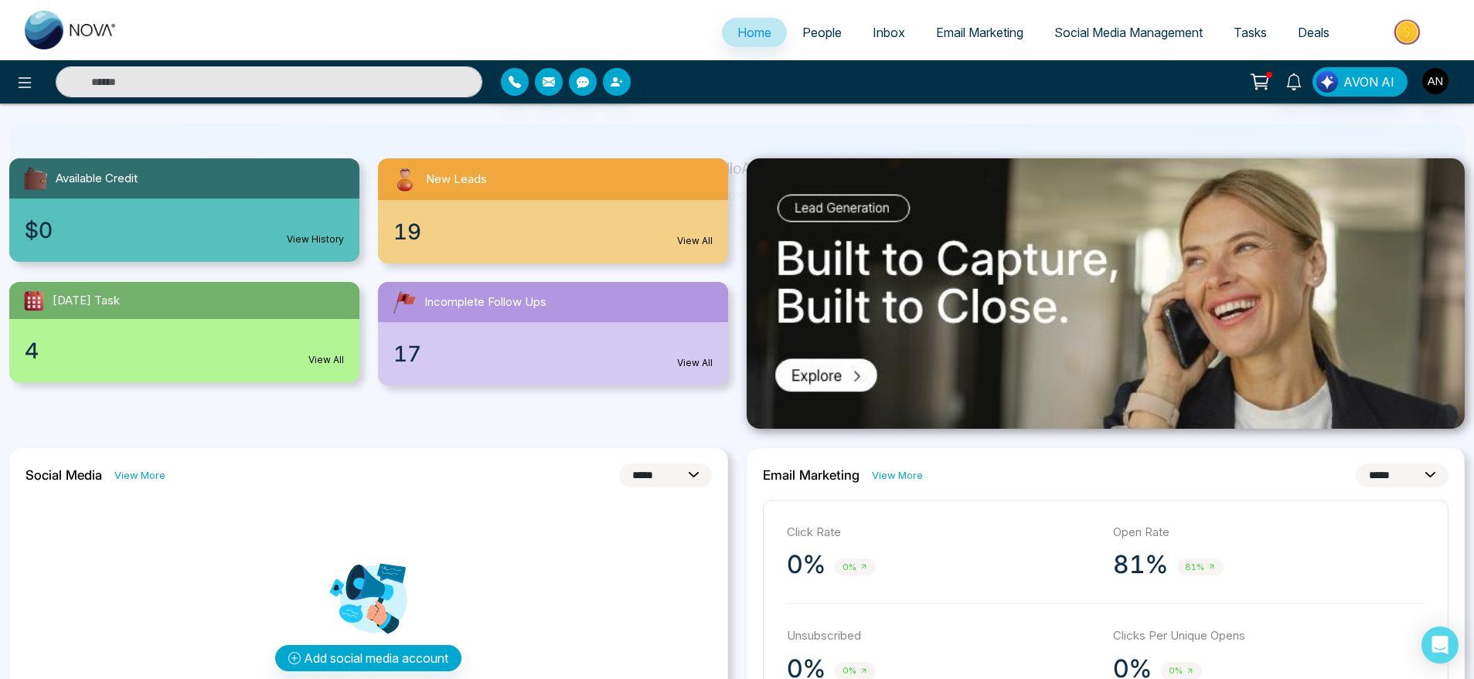
scroll to position [126, 0]
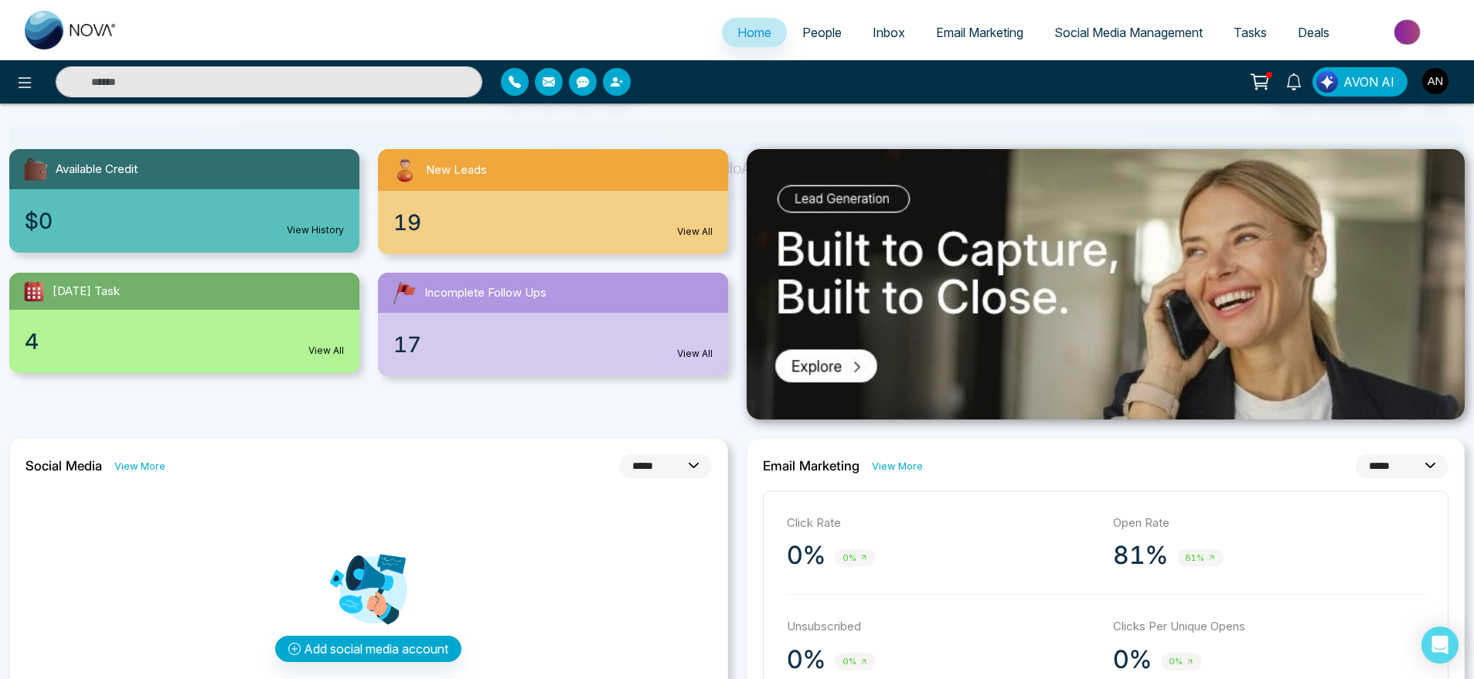
click at [620, 347] on div "17 View All" at bounding box center [553, 344] width 350 height 63
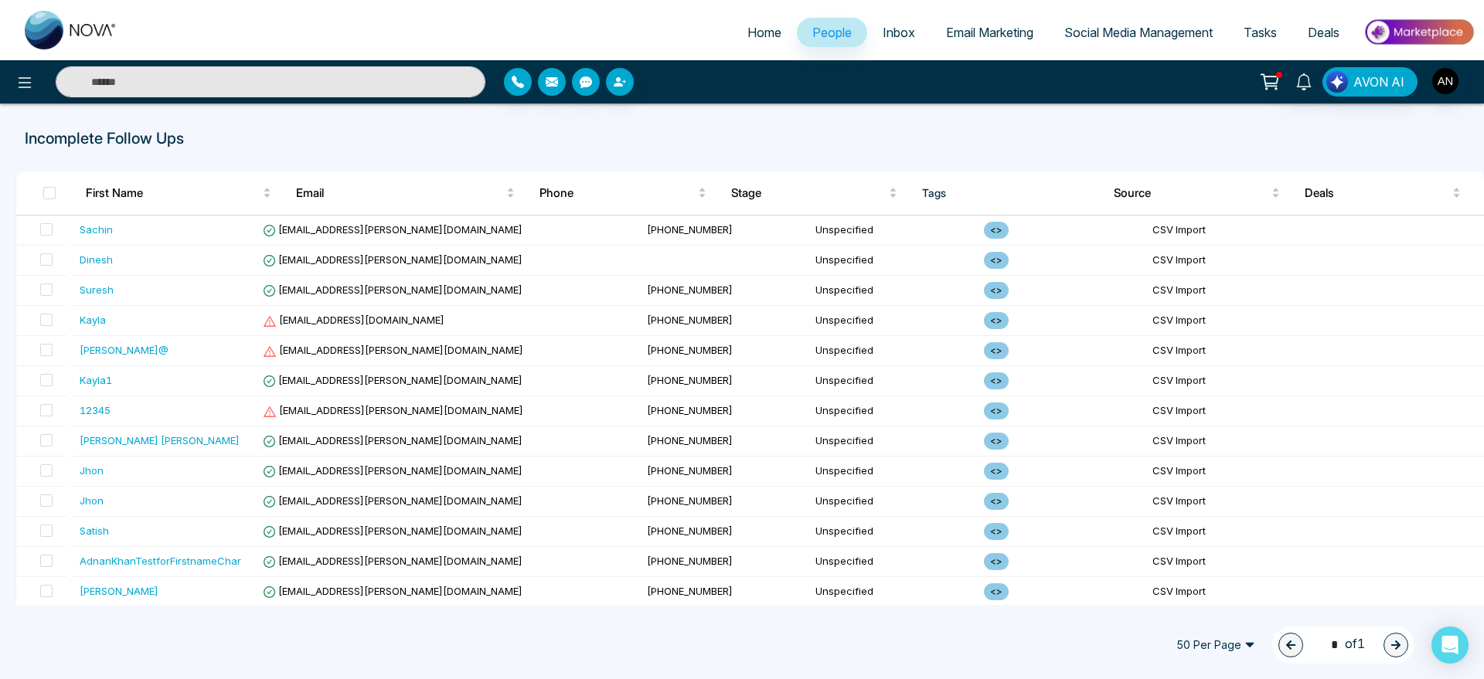
click at [742, 20] on link "Home" at bounding box center [764, 32] width 65 height 29
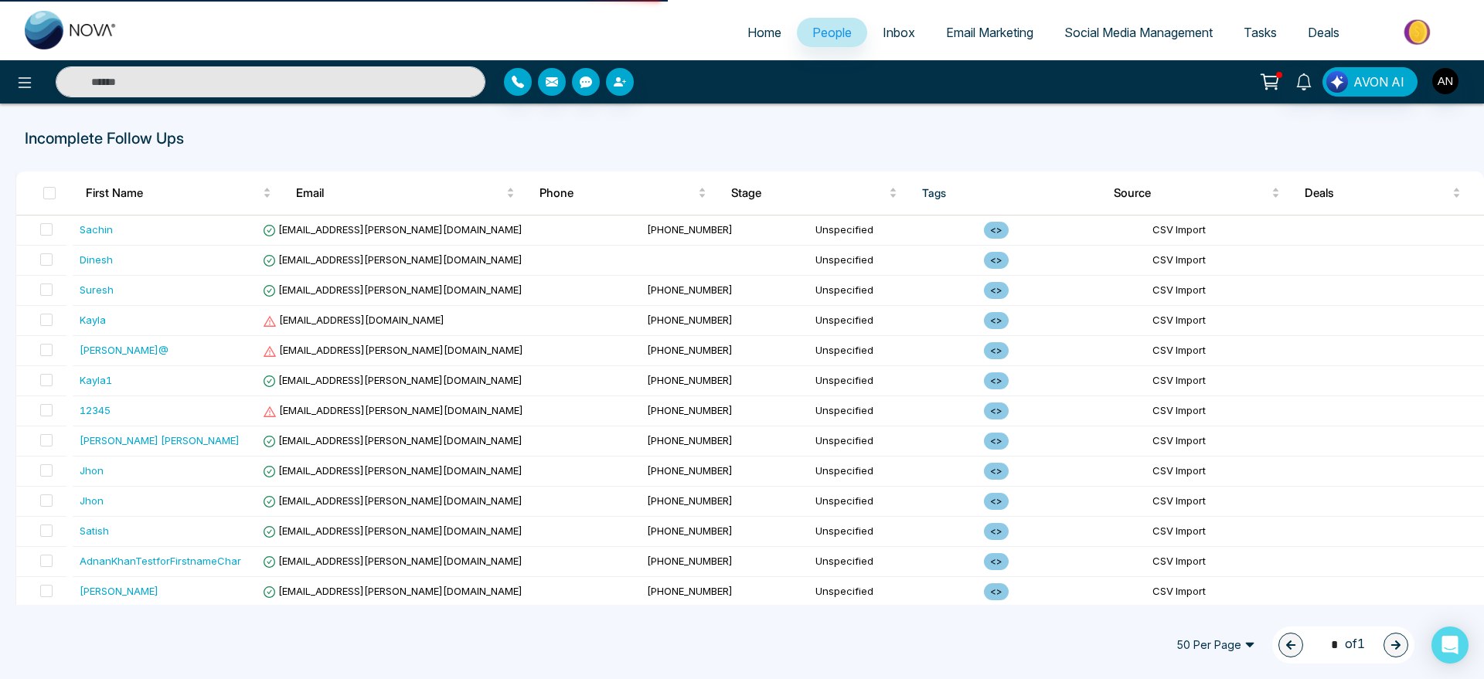
click at [742, 20] on link "Home" at bounding box center [764, 32] width 65 height 29
select select "*"
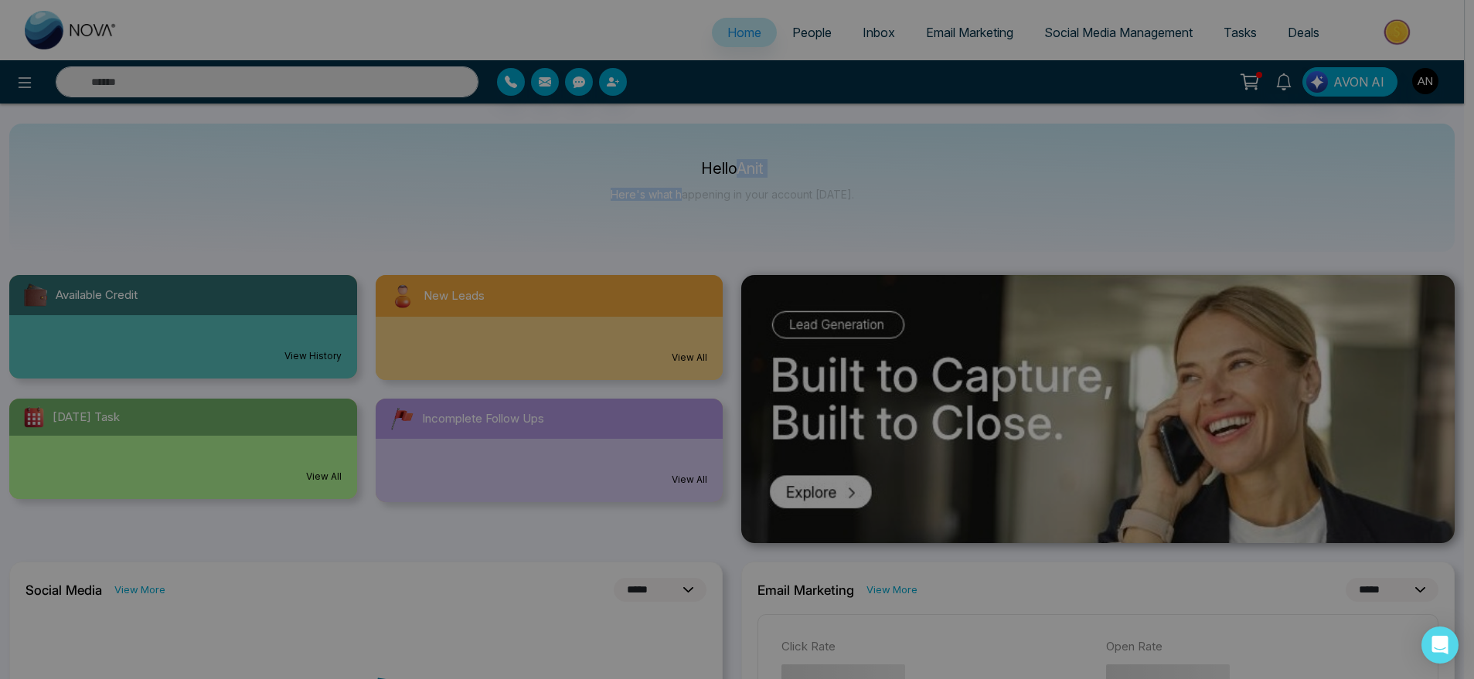
drag, startPoint x: 691, startPoint y: 176, endPoint x: 869, endPoint y: 221, distance: 183.4
click at [869, 221] on body "**********" at bounding box center [732, 339] width 1464 height 679
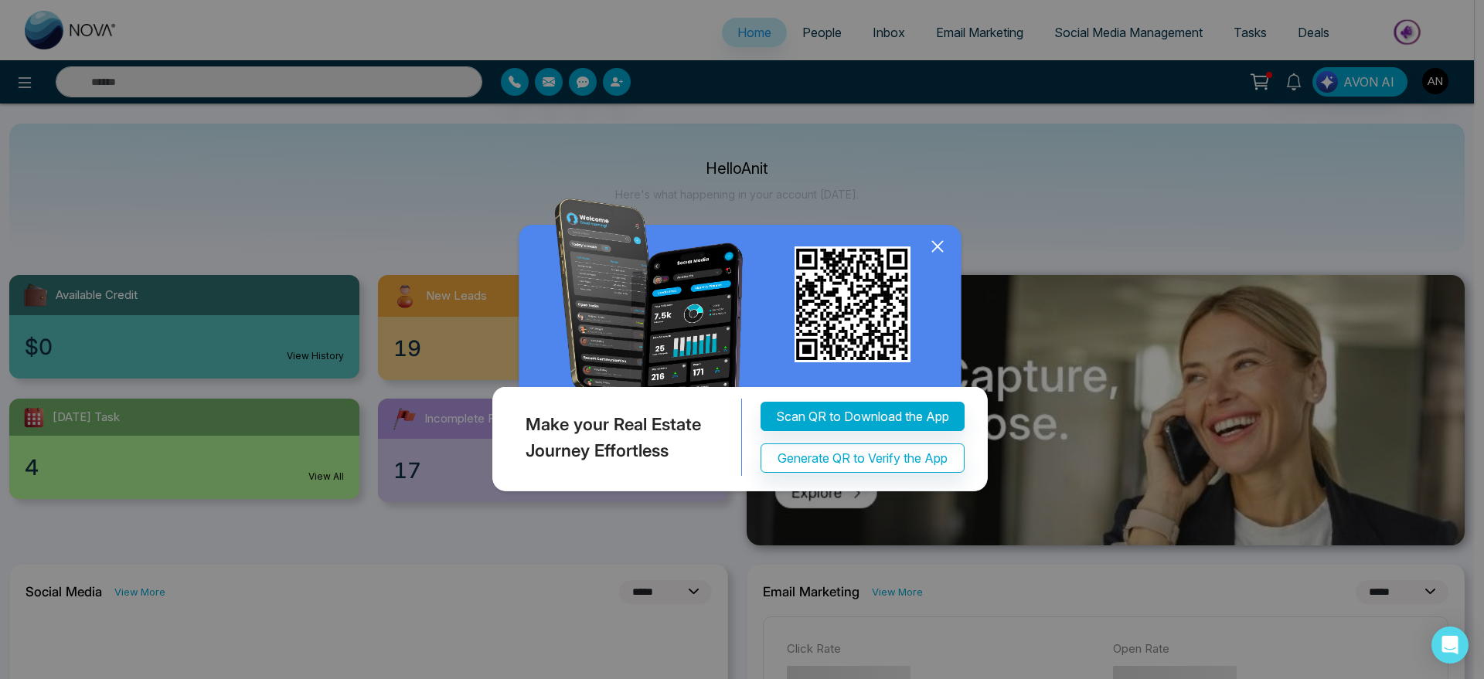
click at [869, 221] on div "Make your Real Estate Journey Effortless Scan QR to Download the App Generate Q…" at bounding box center [742, 339] width 1484 height 679
click at [933, 247] on icon at bounding box center [937, 246] width 23 height 23
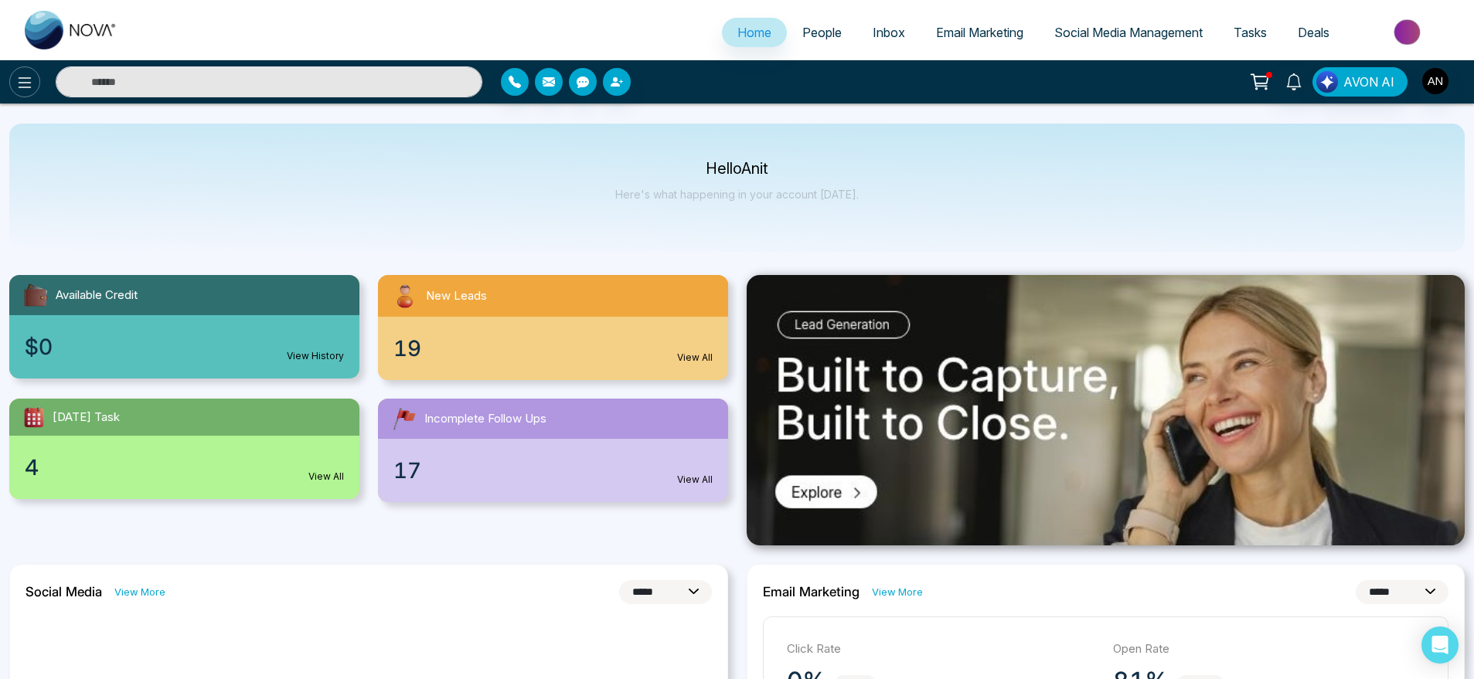
click at [19, 73] on icon at bounding box center [24, 82] width 19 height 19
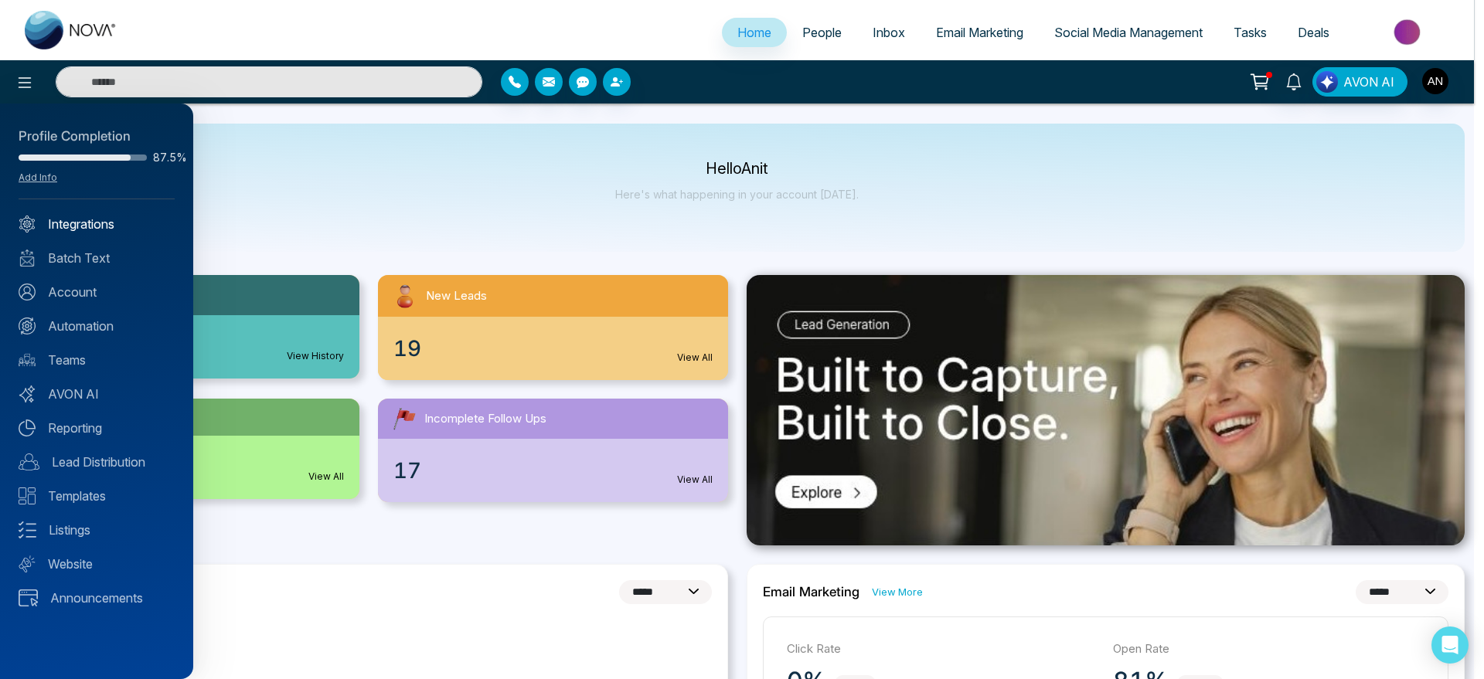
click at [110, 222] on link "Integrations" at bounding box center [97, 224] width 156 height 19
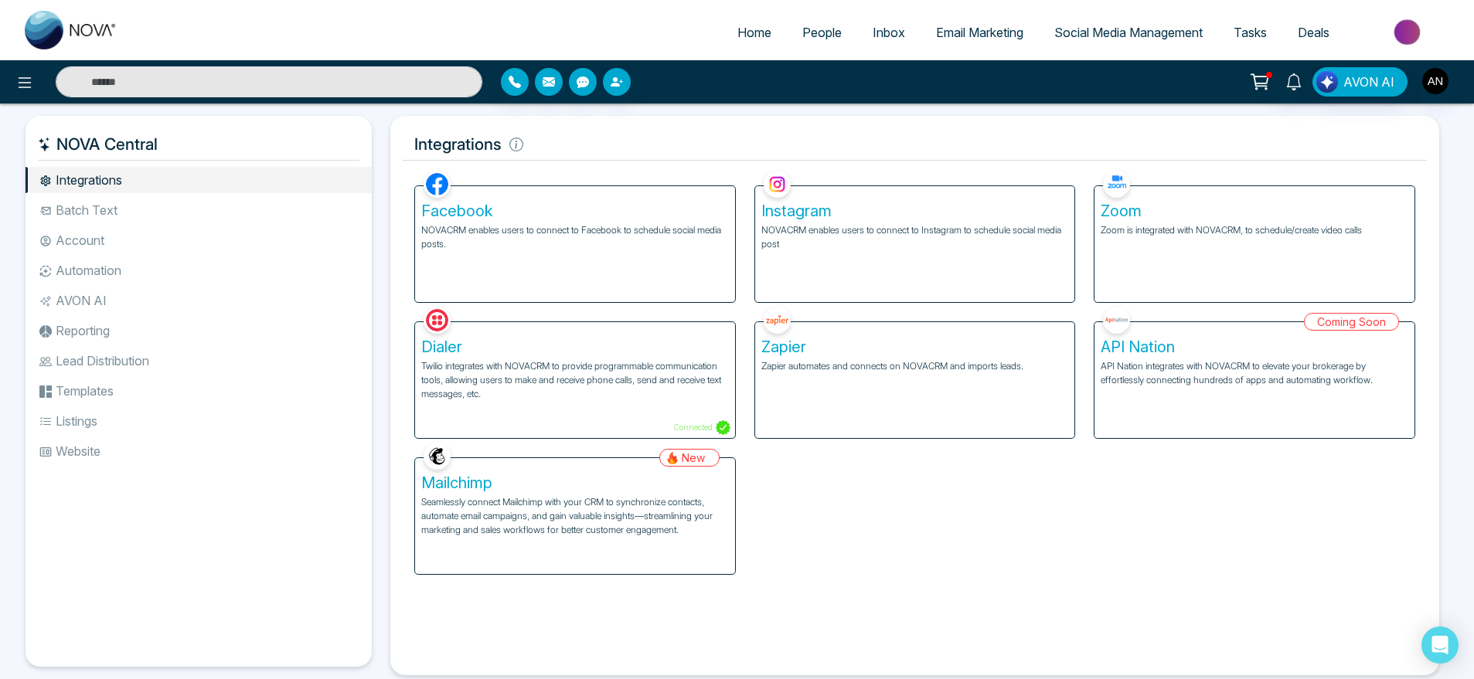
click at [146, 196] on ul "Integrations Batch Text Account Automation AVON AI Reporting Lead Distribution …" at bounding box center [199, 404] width 346 height 475
click at [148, 216] on li "Batch Text" at bounding box center [199, 210] width 346 height 26
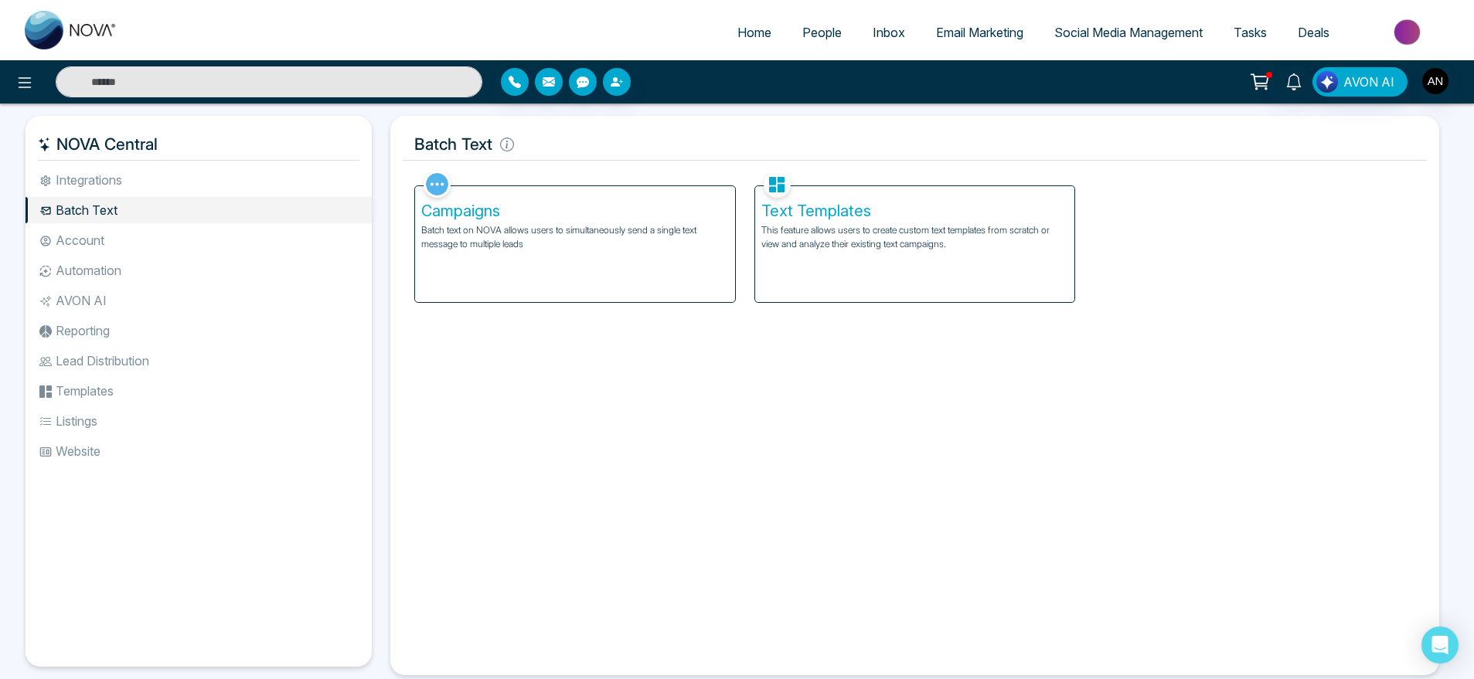
click at [77, 185] on li "Integrations" at bounding box center [199, 180] width 346 height 26
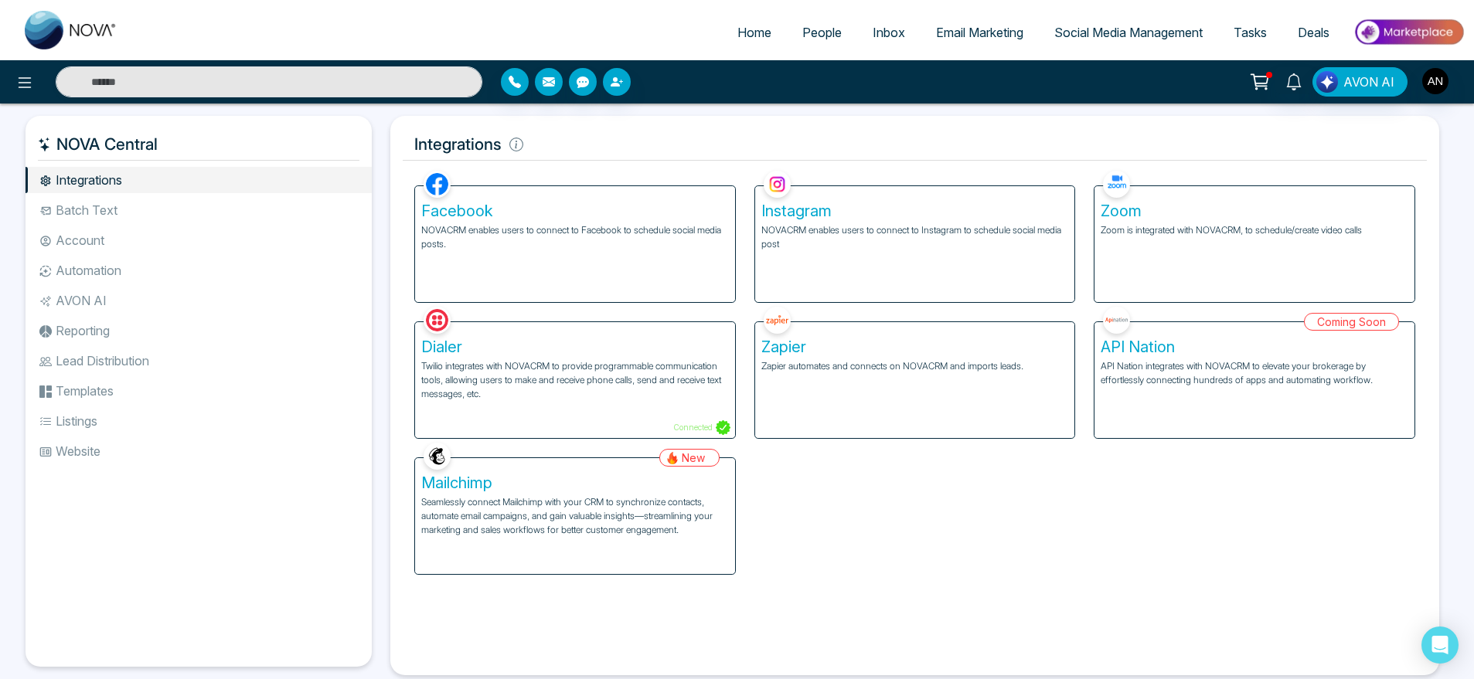
click at [86, 227] on li "Account" at bounding box center [199, 240] width 346 height 26
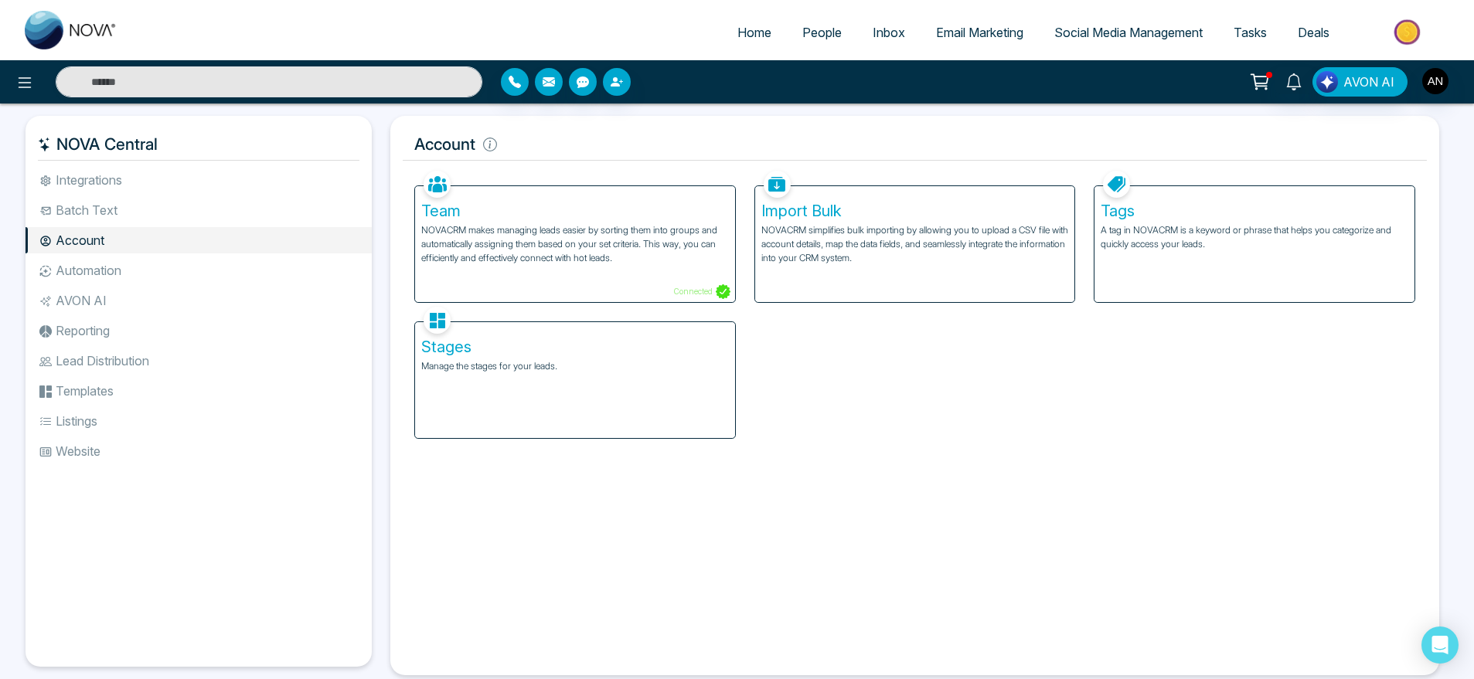
click at [98, 271] on li "Automation" at bounding box center [199, 270] width 346 height 26
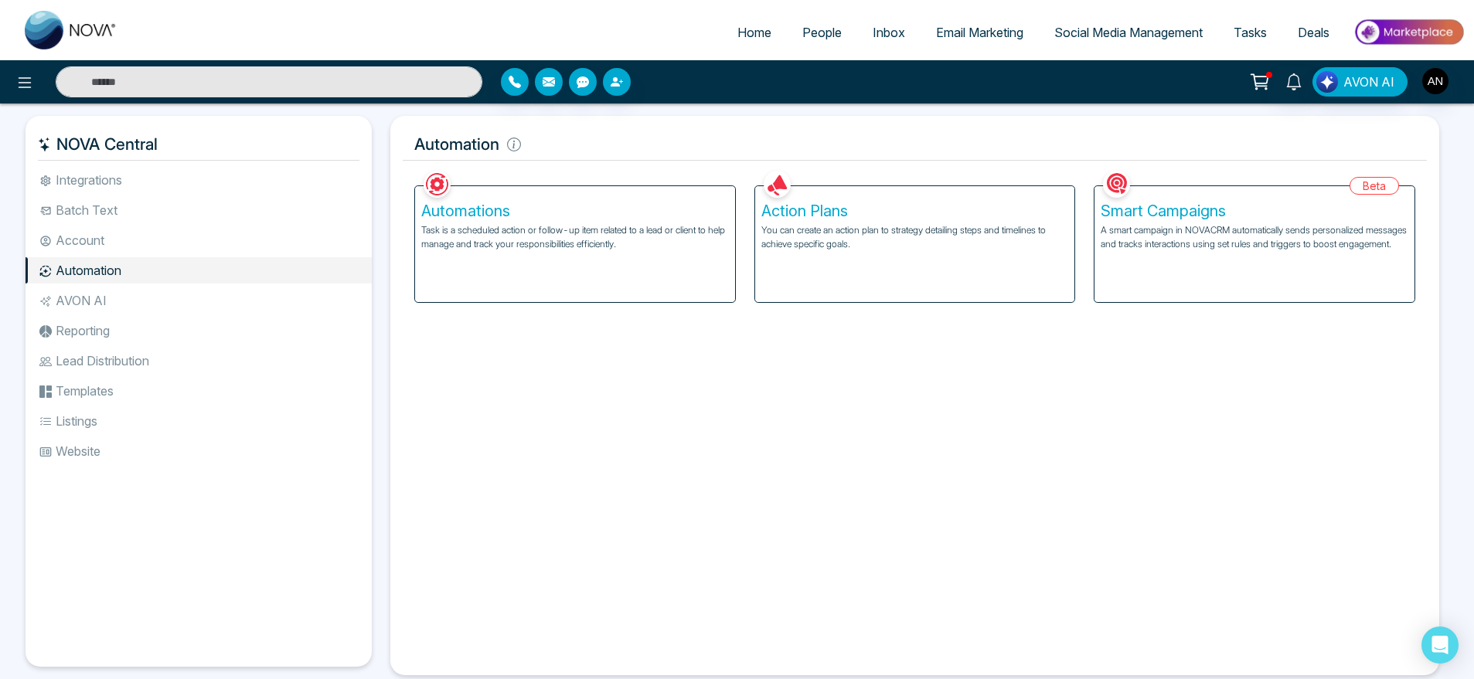
click at [105, 222] on li "Batch Text" at bounding box center [199, 210] width 346 height 26
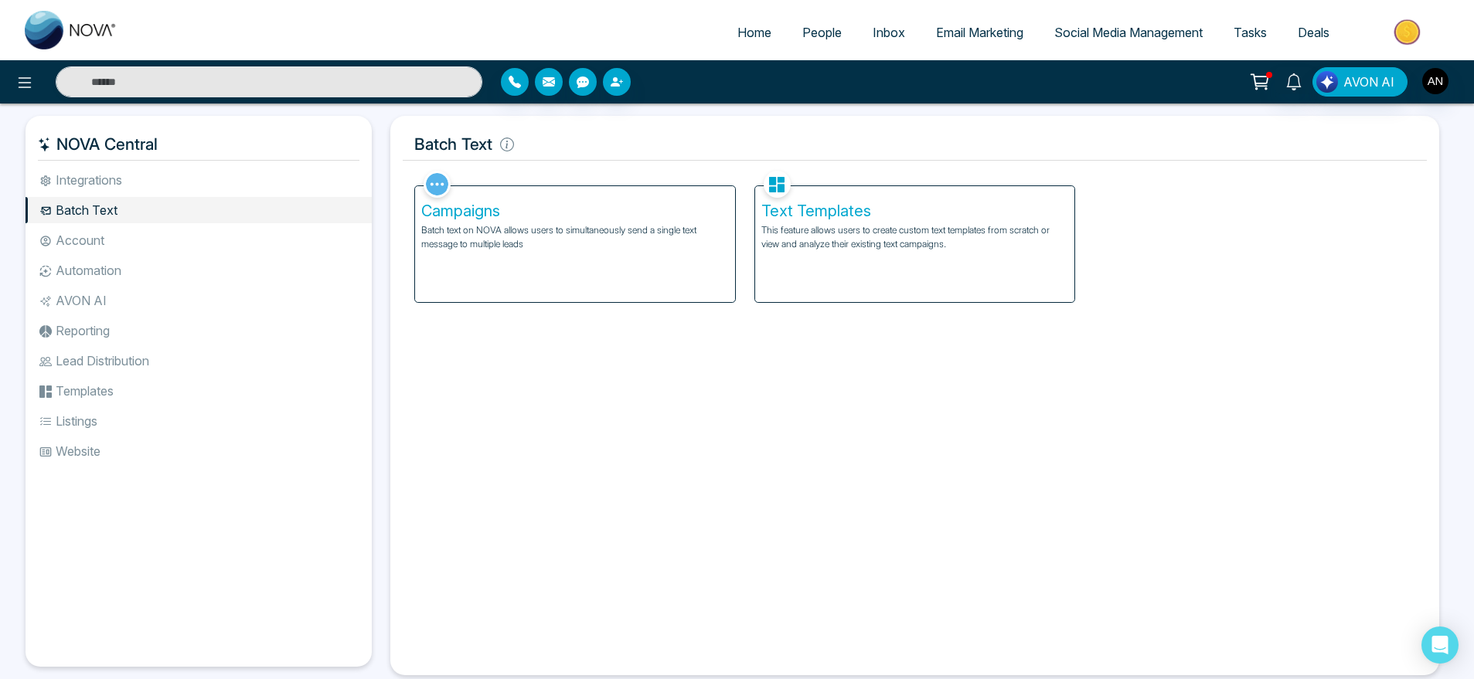
click at [111, 188] on li "Integrations" at bounding box center [199, 180] width 346 height 26
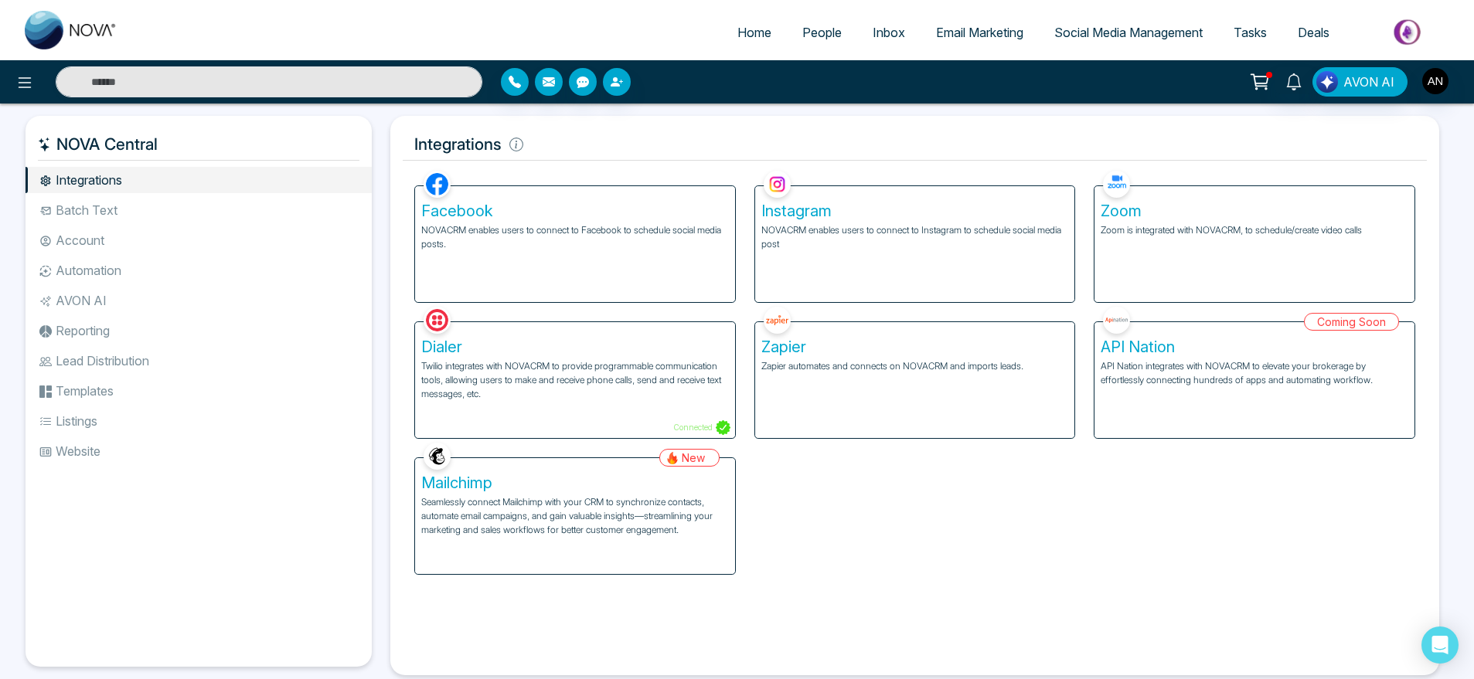
click at [131, 216] on li "Batch Text" at bounding box center [199, 210] width 346 height 26
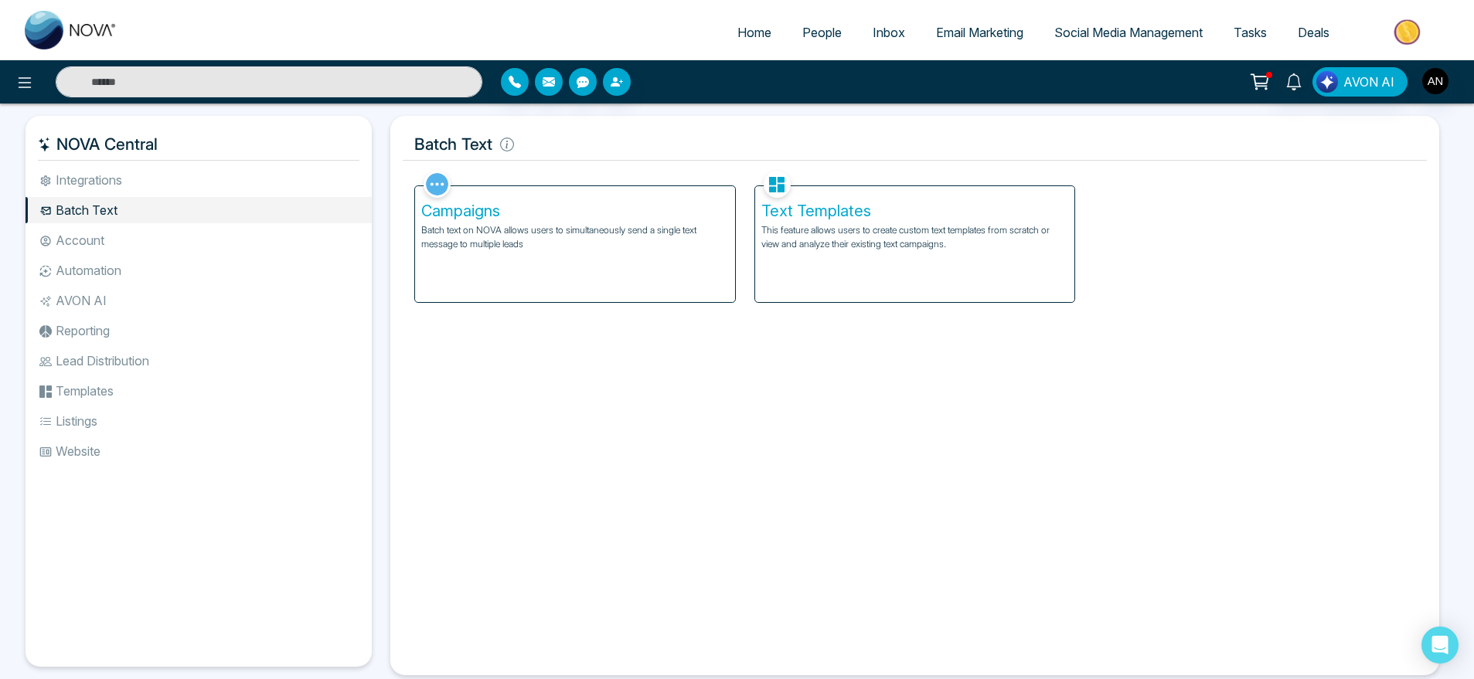
click at [119, 175] on li "Integrations" at bounding box center [199, 180] width 346 height 26
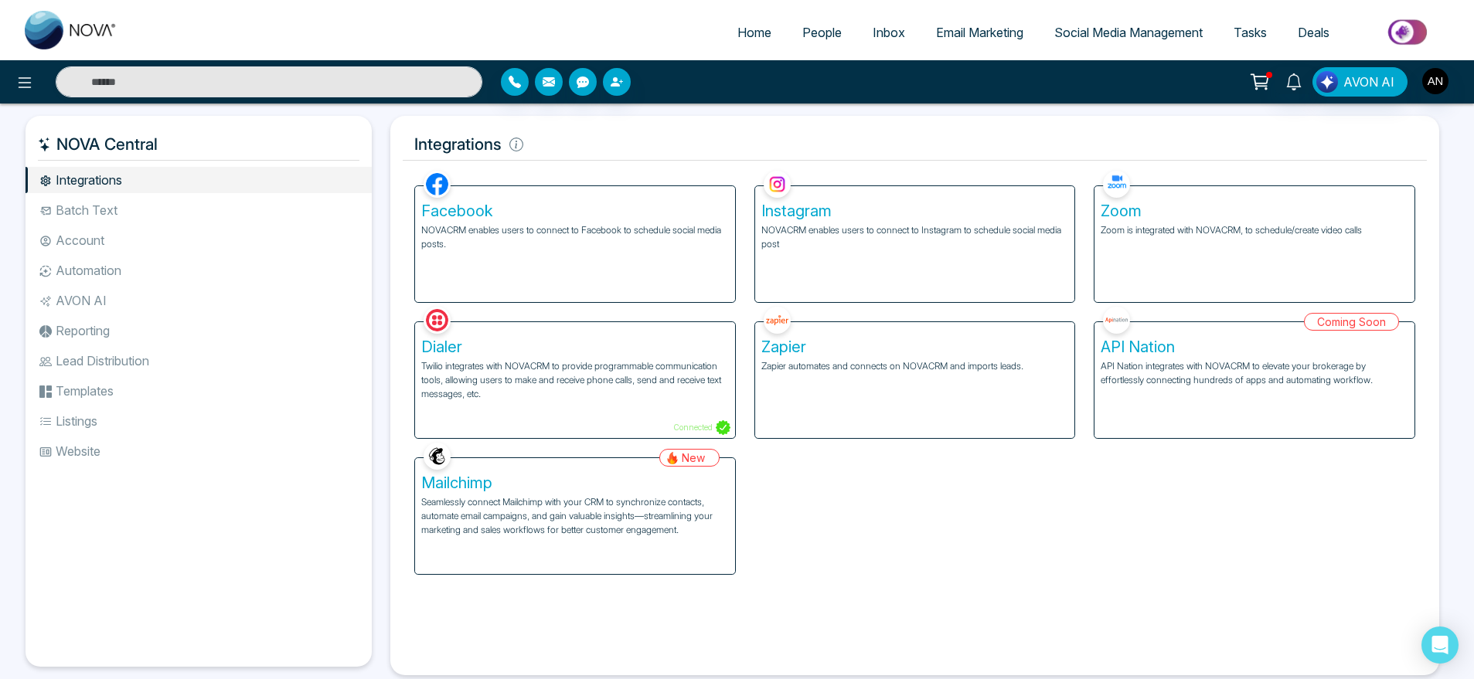
drag, startPoint x: 170, startPoint y: 155, endPoint x: 30, endPoint y: 144, distance: 140.4
click at [30, 144] on div "NOVA Central" at bounding box center [199, 144] width 346 height 32
click at [182, 155] on h5 "NOVA Central" at bounding box center [199, 144] width 322 height 32
click at [195, 202] on li "Batch Text" at bounding box center [199, 210] width 346 height 26
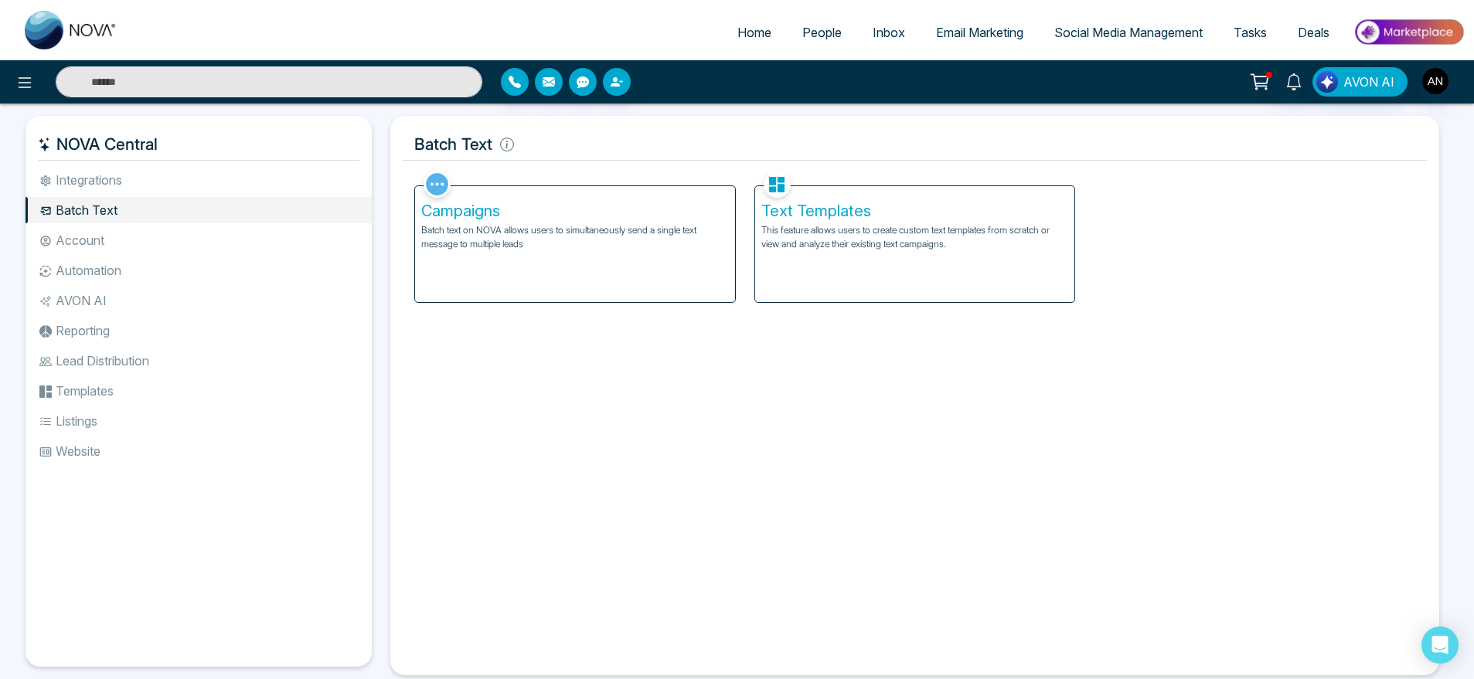
click at [751, 25] on span "Home" at bounding box center [754, 32] width 34 height 15
select select "*"
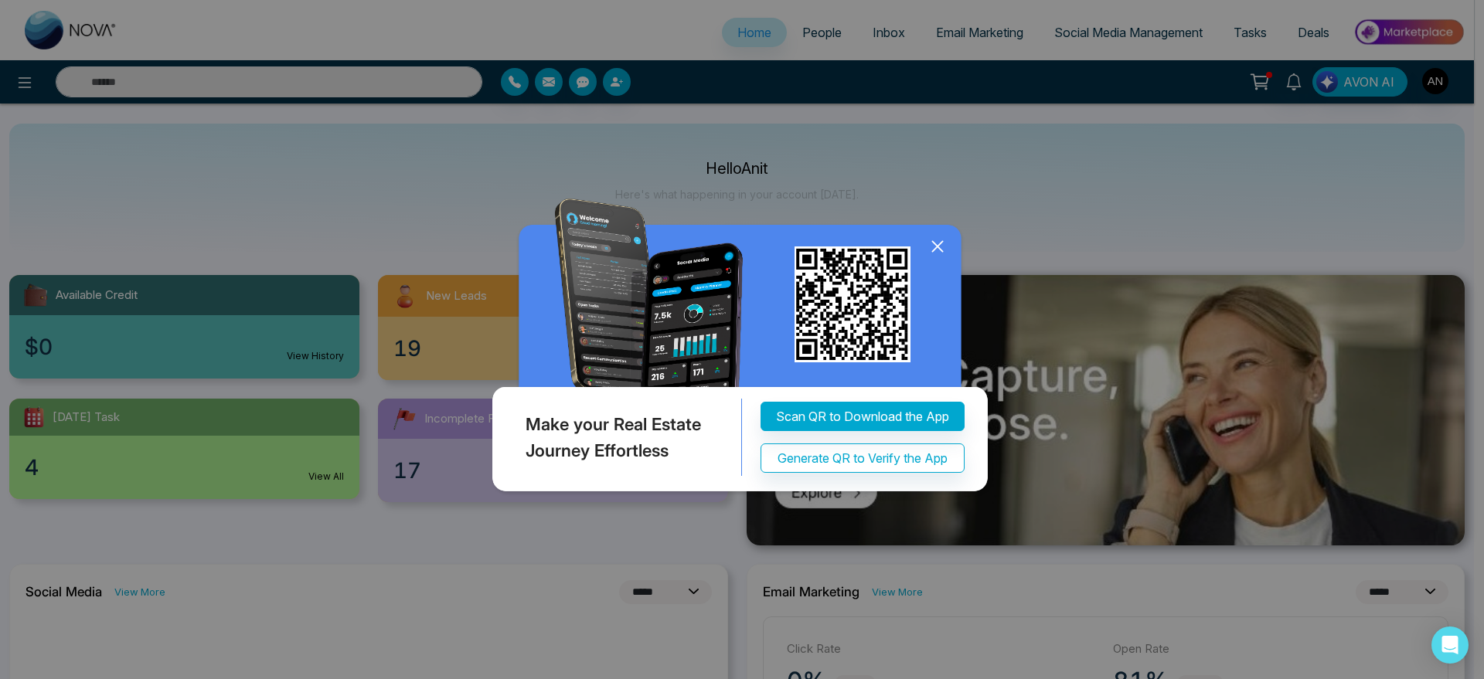
click at [941, 247] on icon at bounding box center [937, 246] width 23 height 23
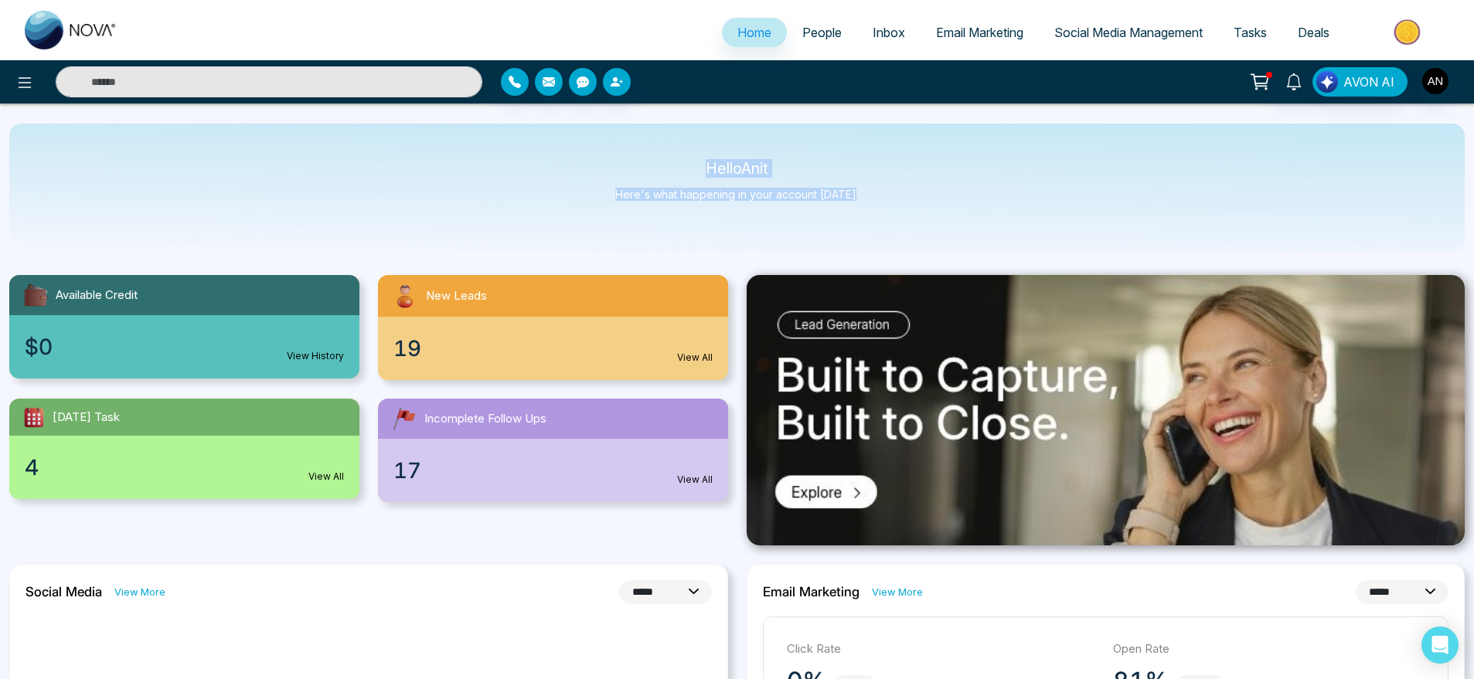
drag, startPoint x: 696, startPoint y: 155, endPoint x: 880, endPoint y: 191, distance: 188.3
click at [880, 191] on div "Hello Anit Here's what happening in your account today." at bounding box center [737, 188] width 1456 height 128
click at [808, 22] on link "People" at bounding box center [822, 32] width 70 height 29
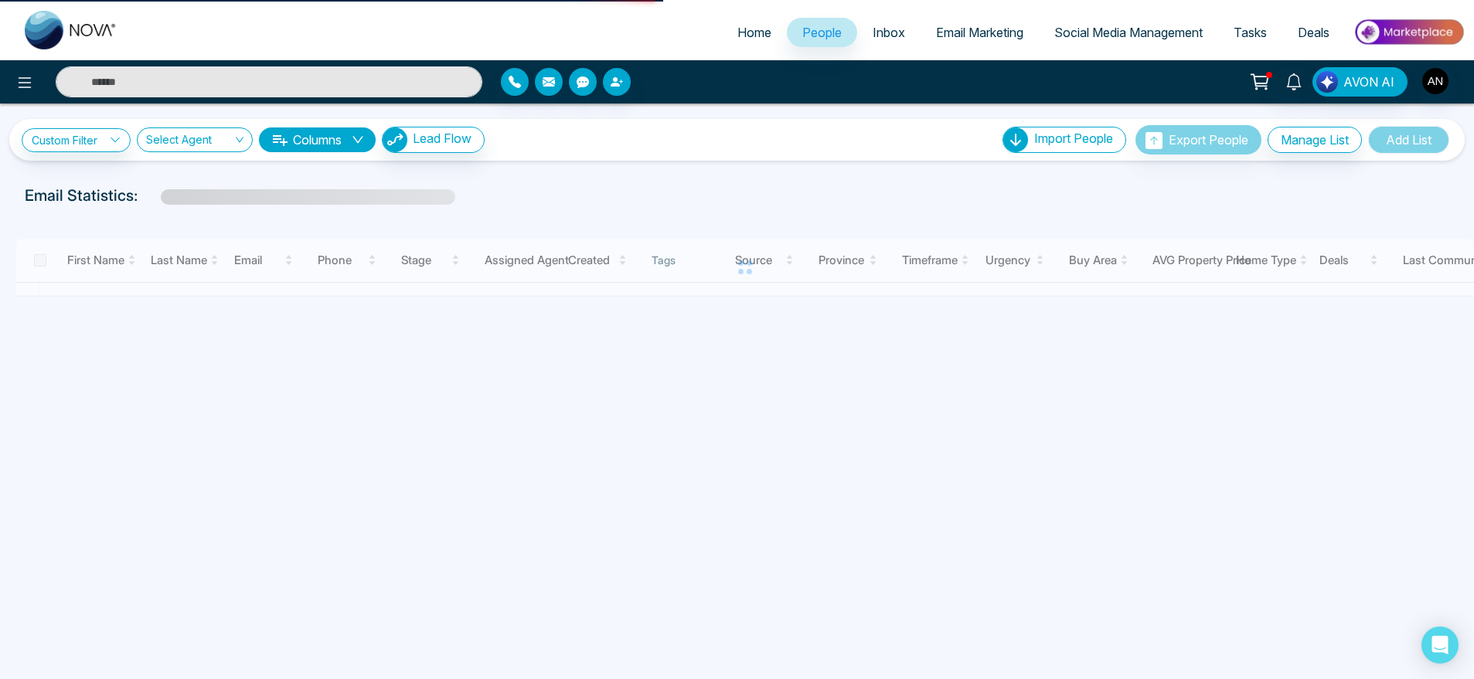
click at [808, 22] on link "People" at bounding box center [822, 32] width 70 height 29
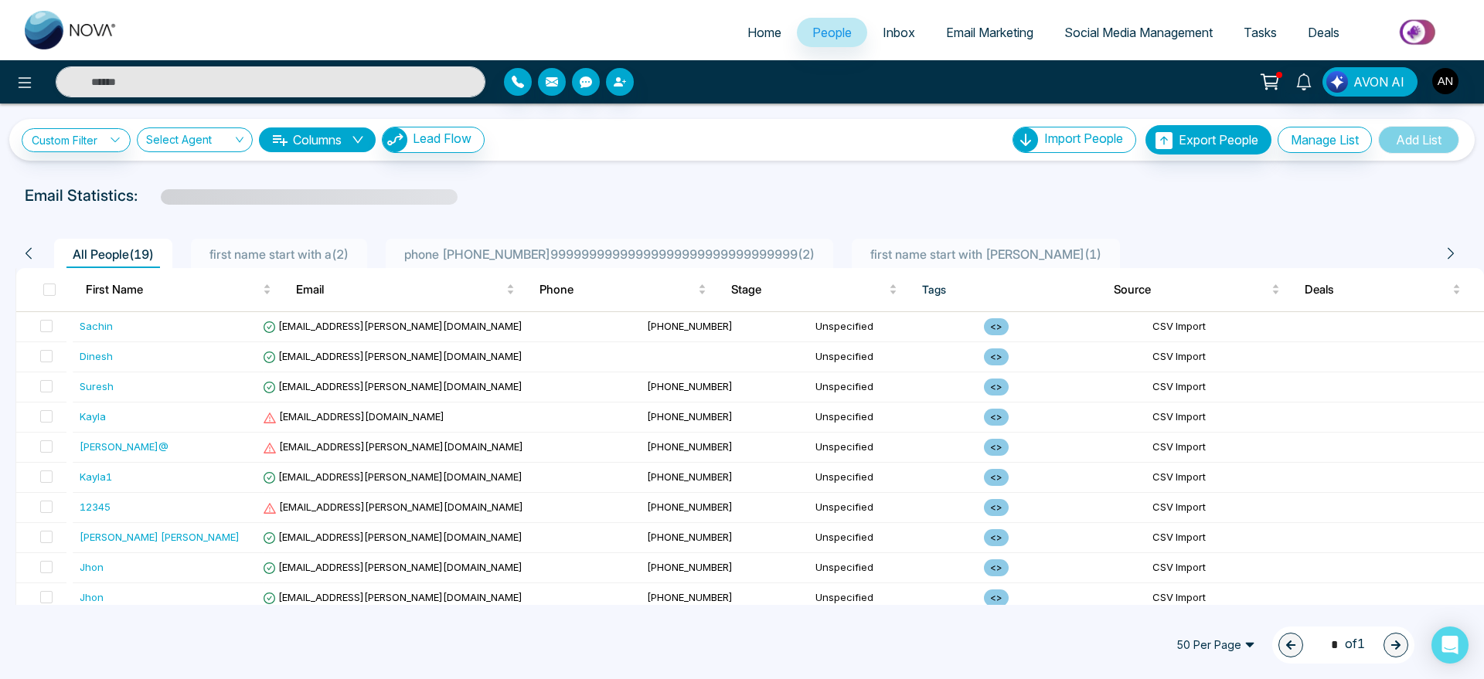
click at [748, 33] on span "Home" at bounding box center [765, 32] width 34 height 15
select select "*"
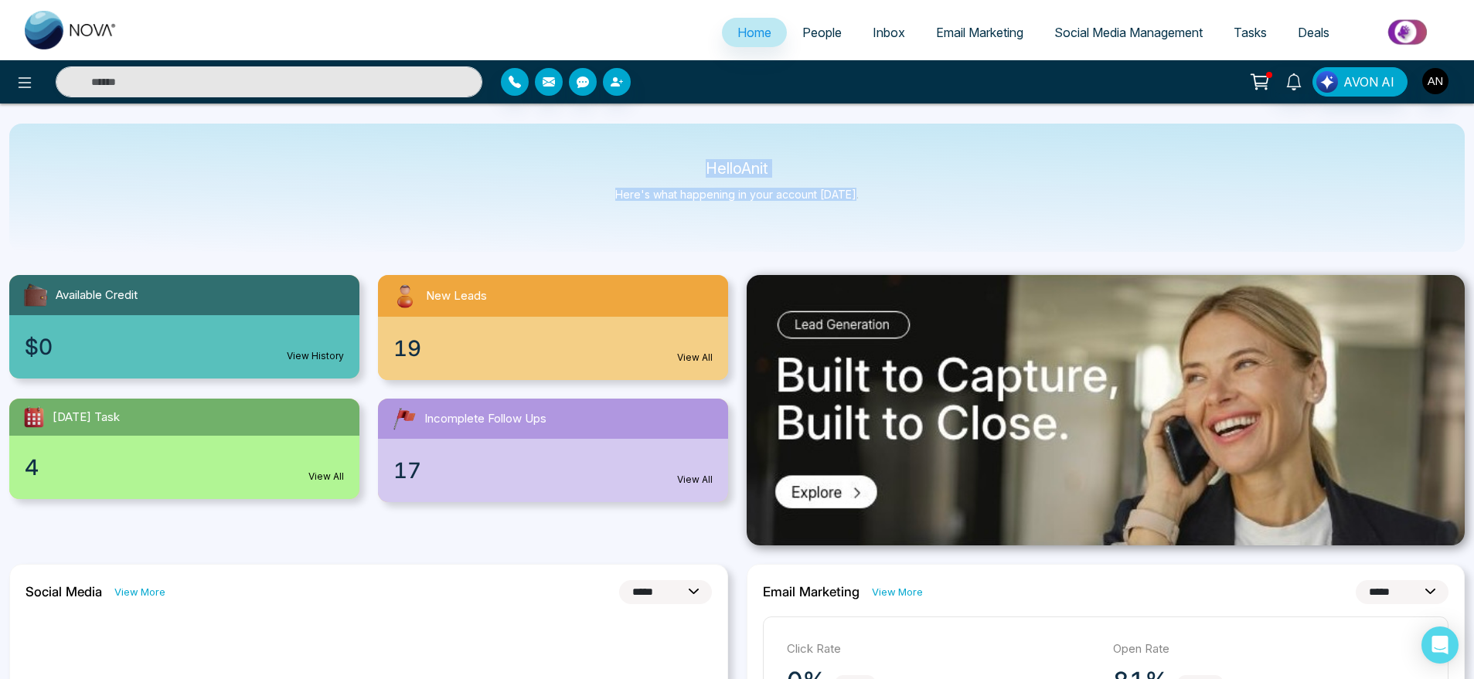
drag, startPoint x: 874, startPoint y: 198, endPoint x: 647, endPoint y: 156, distance: 230.3
click at [647, 156] on div "Hello Anit Here's what happening in your account today." at bounding box center [737, 188] width 1456 height 128
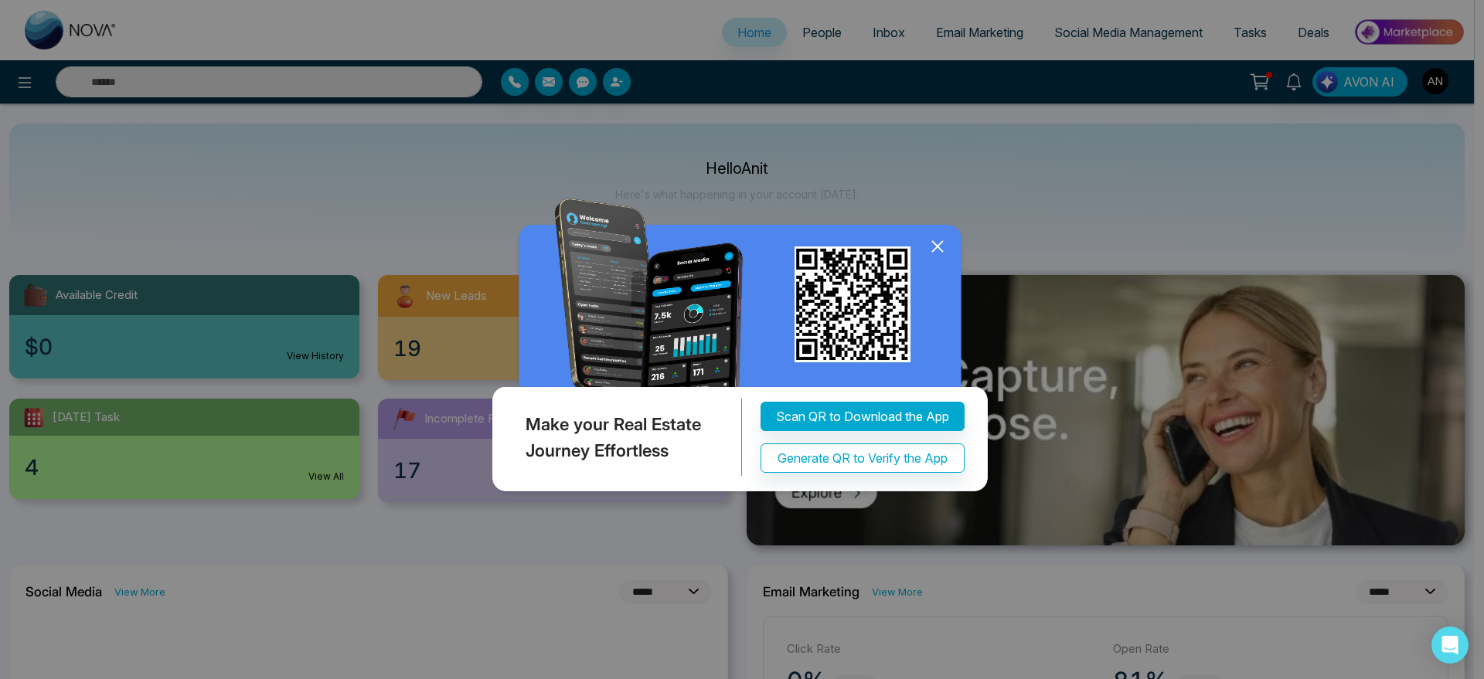
click at [647, 156] on div "Make your Real Estate Journey Effortless Scan QR to Download the App Generate Q…" at bounding box center [742, 339] width 1484 height 679
click at [935, 243] on icon at bounding box center [937, 246] width 10 height 10
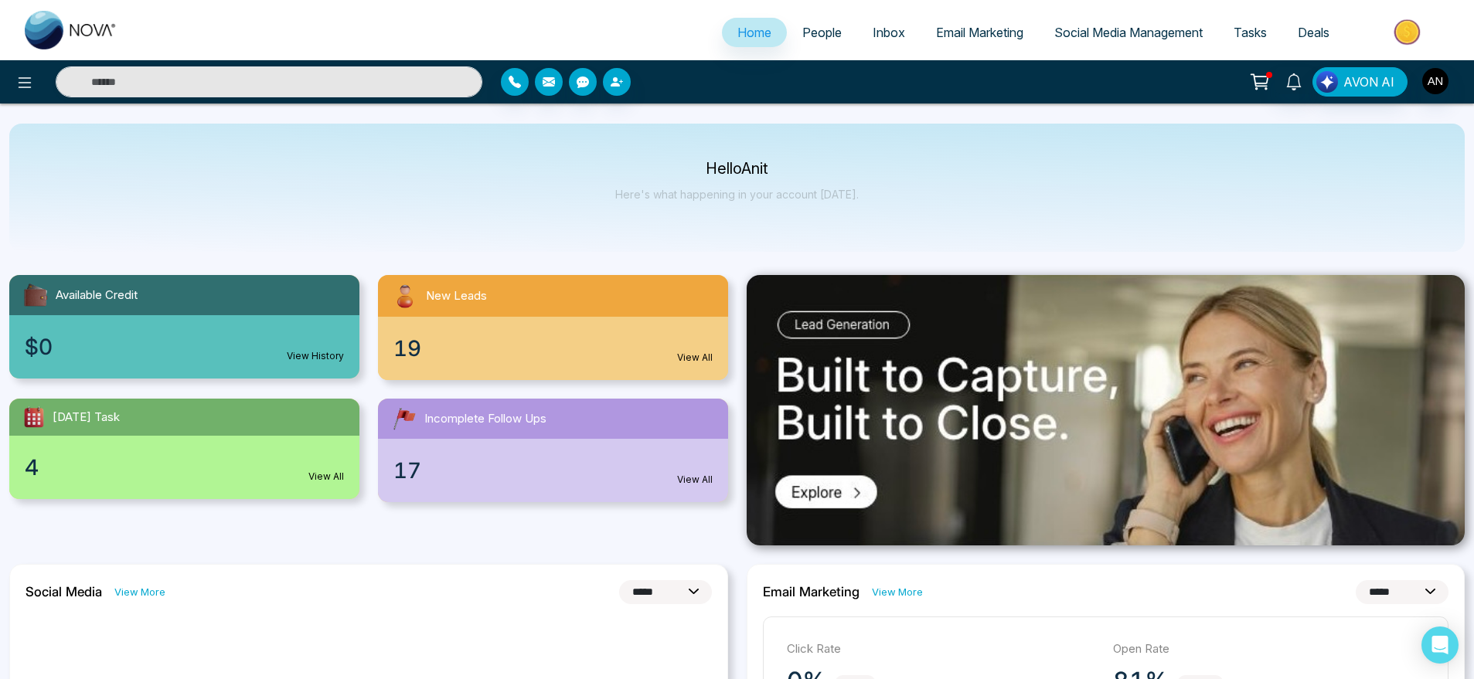
click at [968, 28] on span "Email Marketing" at bounding box center [979, 32] width 87 height 15
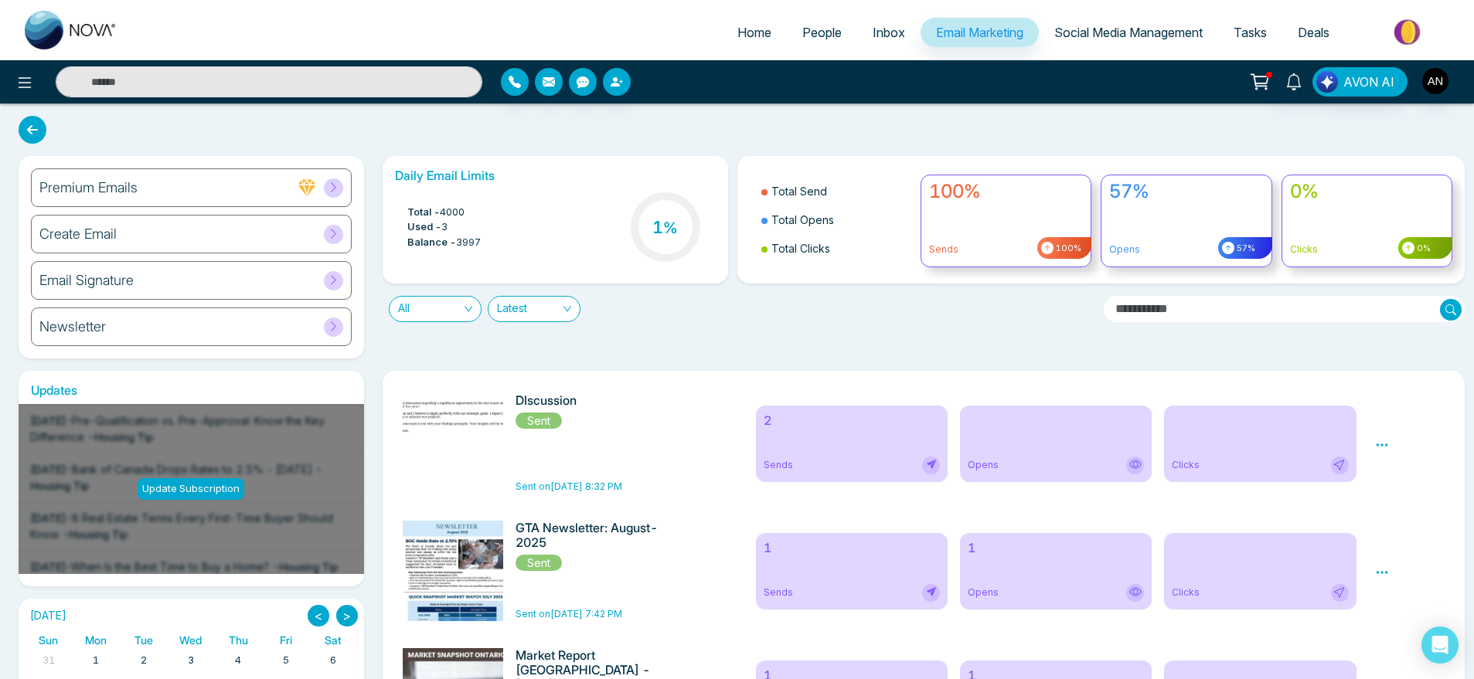
click at [271, 322] on div "Newsletter" at bounding box center [191, 327] width 321 height 39
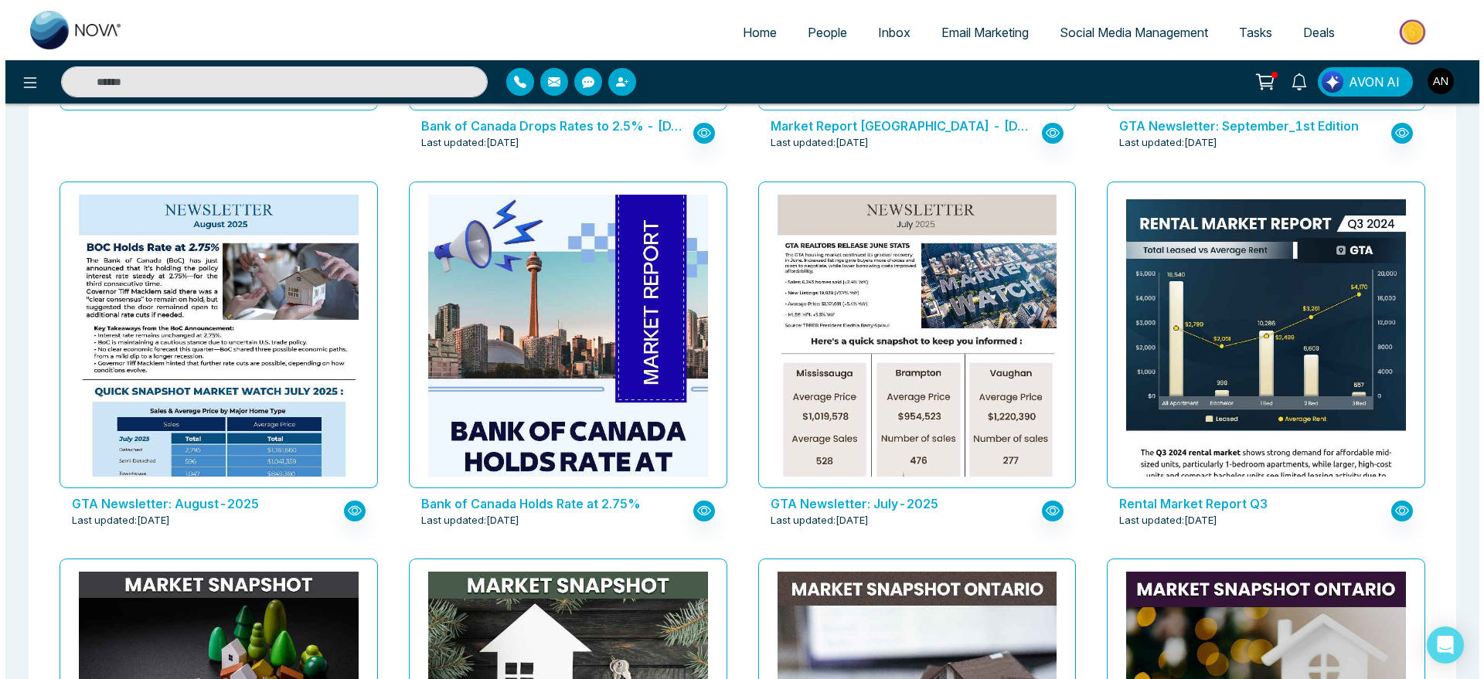
scroll to position [408, 0]
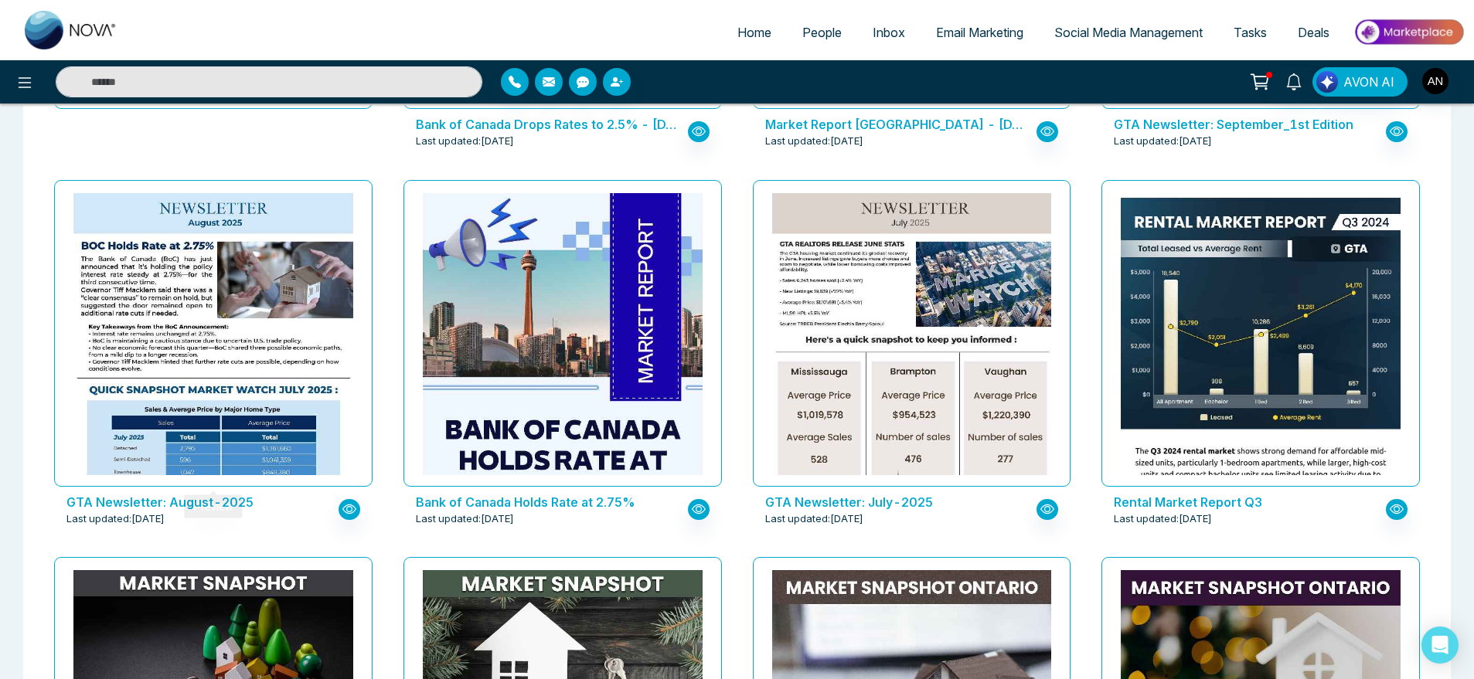
click at [249, 485] on div at bounding box center [213, 333] width 318 height 307
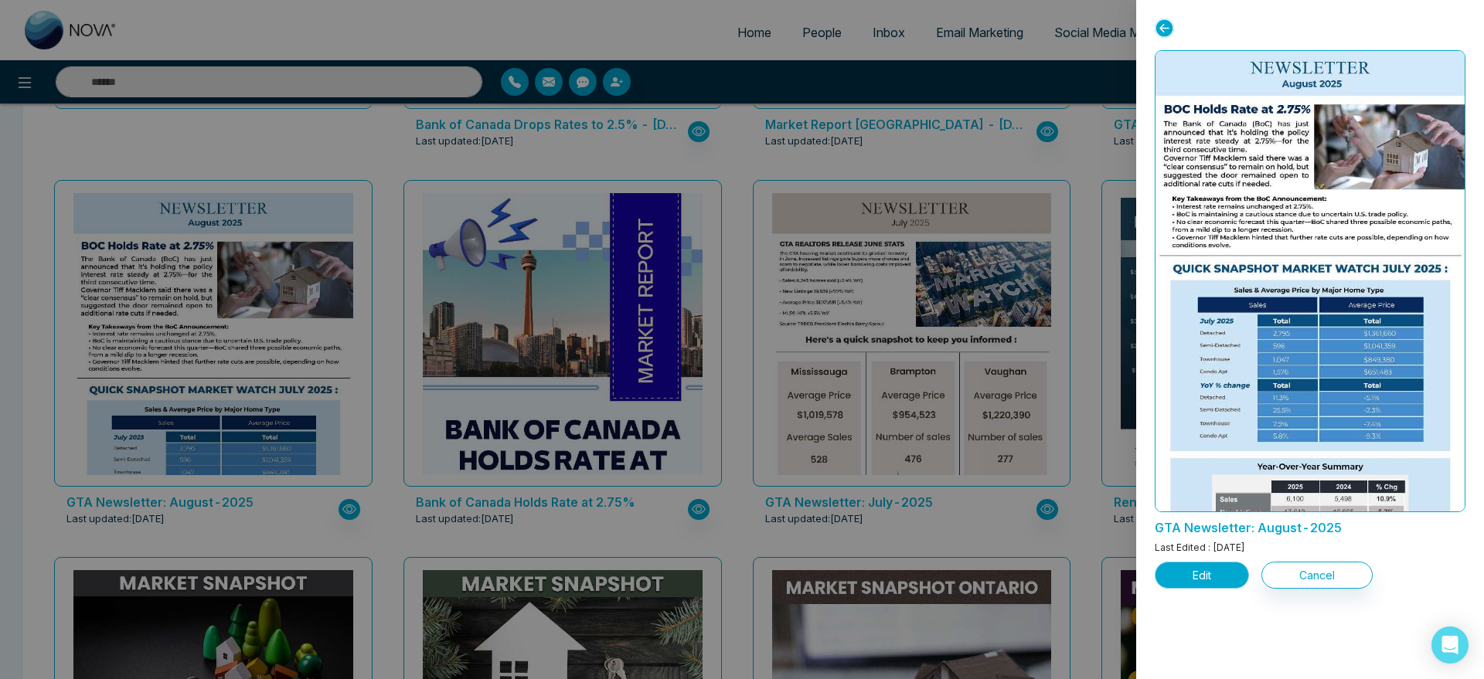
click at [1196, 574] on button "Edit" at bounding box center [1202, 575] width 94 height 27
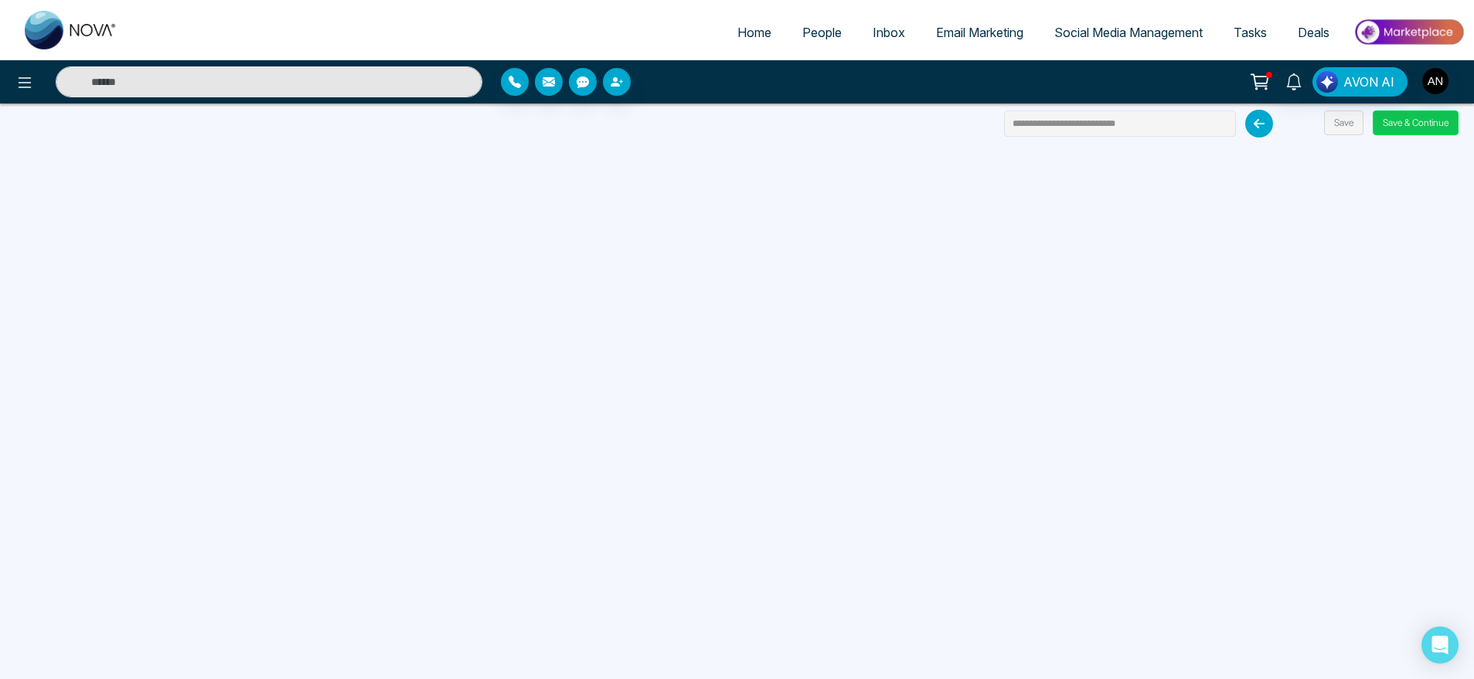
click at [1412, 125] on button "Save & Continue" at bounding box center [1416, 123] width 86 height 25
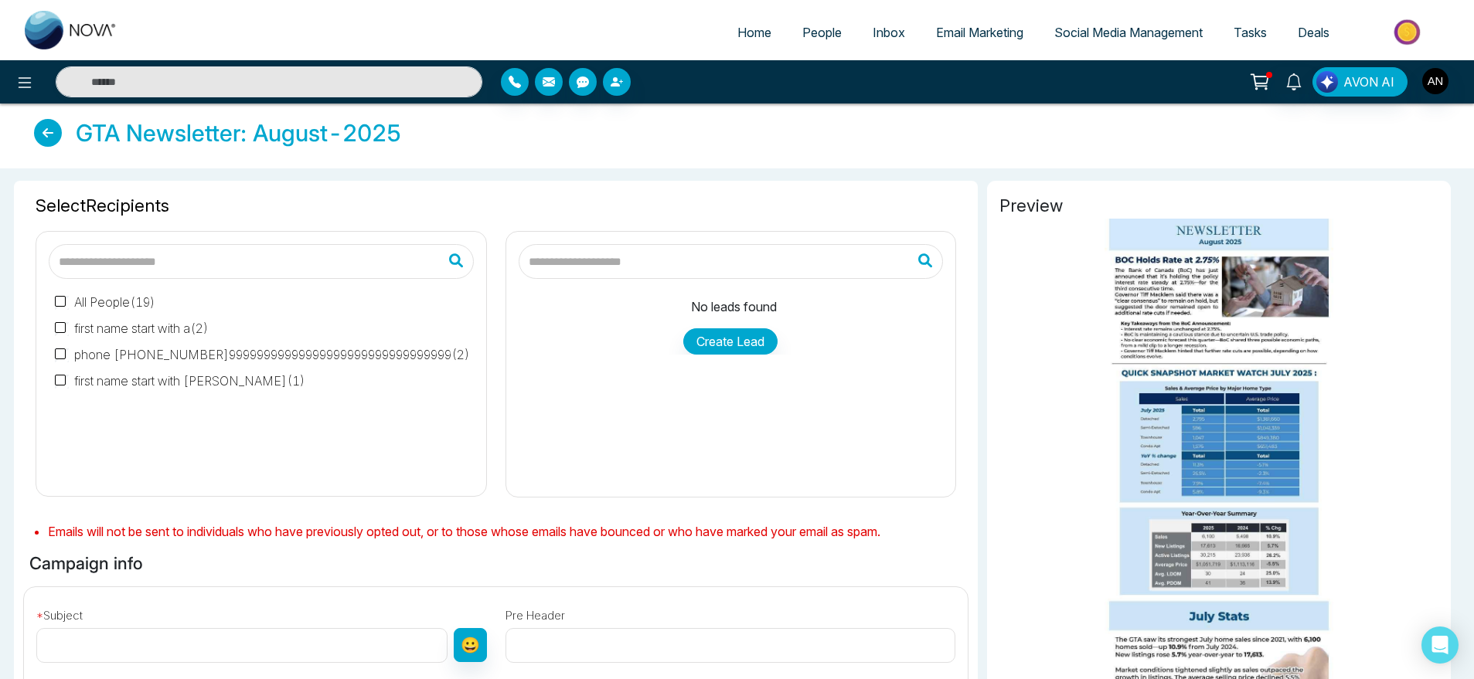
type input "**********"
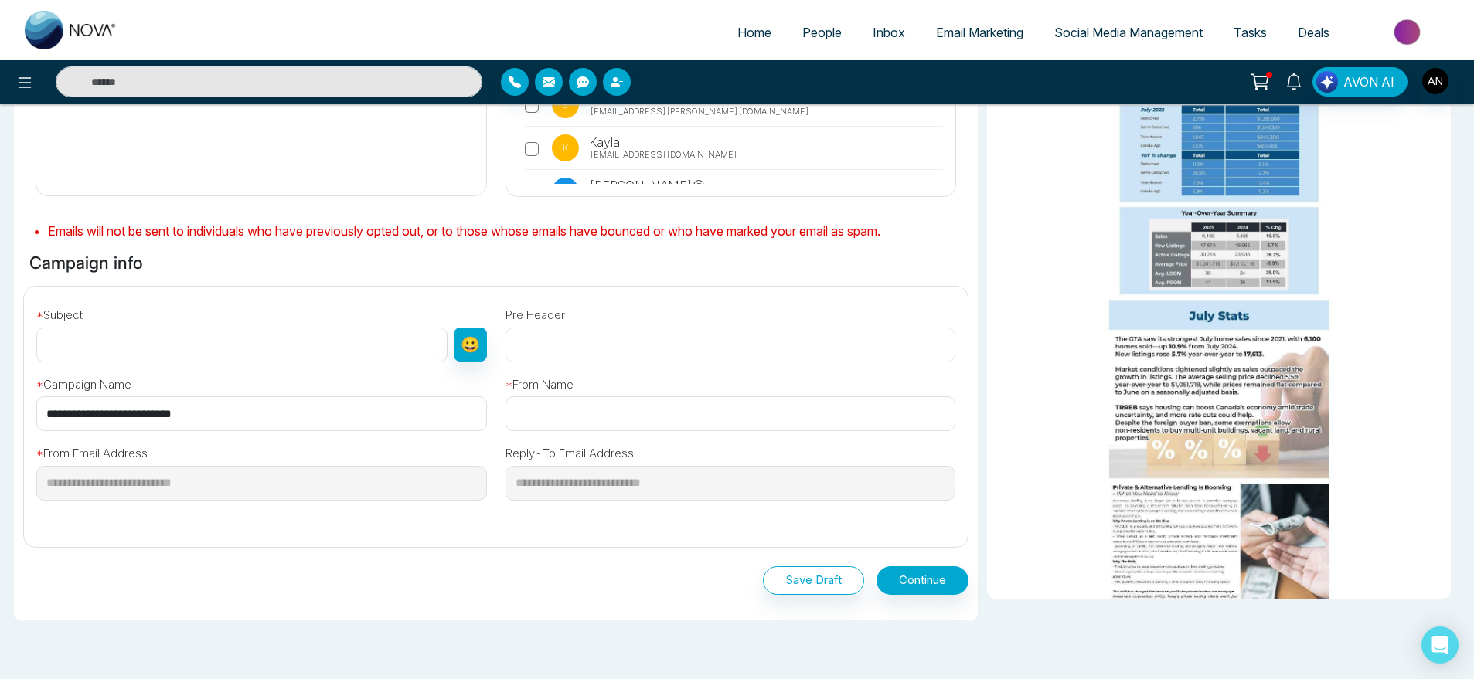
scroll to position [320, 0]
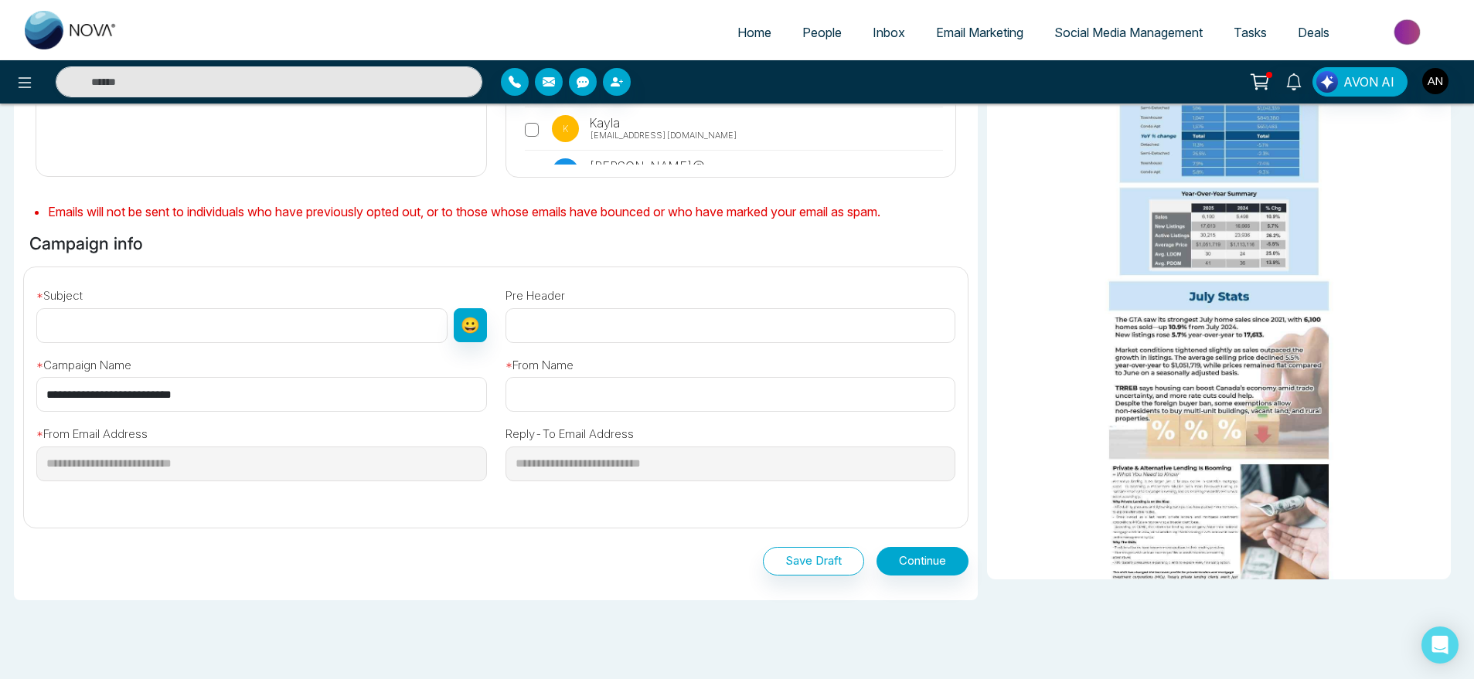
drag, startPoint x: 238, startPoint y: 387, endPoint x: 0, endPoint y: 379, distance: 238.2
click at [0, 379] on div "**********" at bounding box center [737, 291] width 1474 height 887
click at [193, 320] on input "text" at bounding box center [241, 325] width 411 height 35
paste input "**********"
type input "**********"
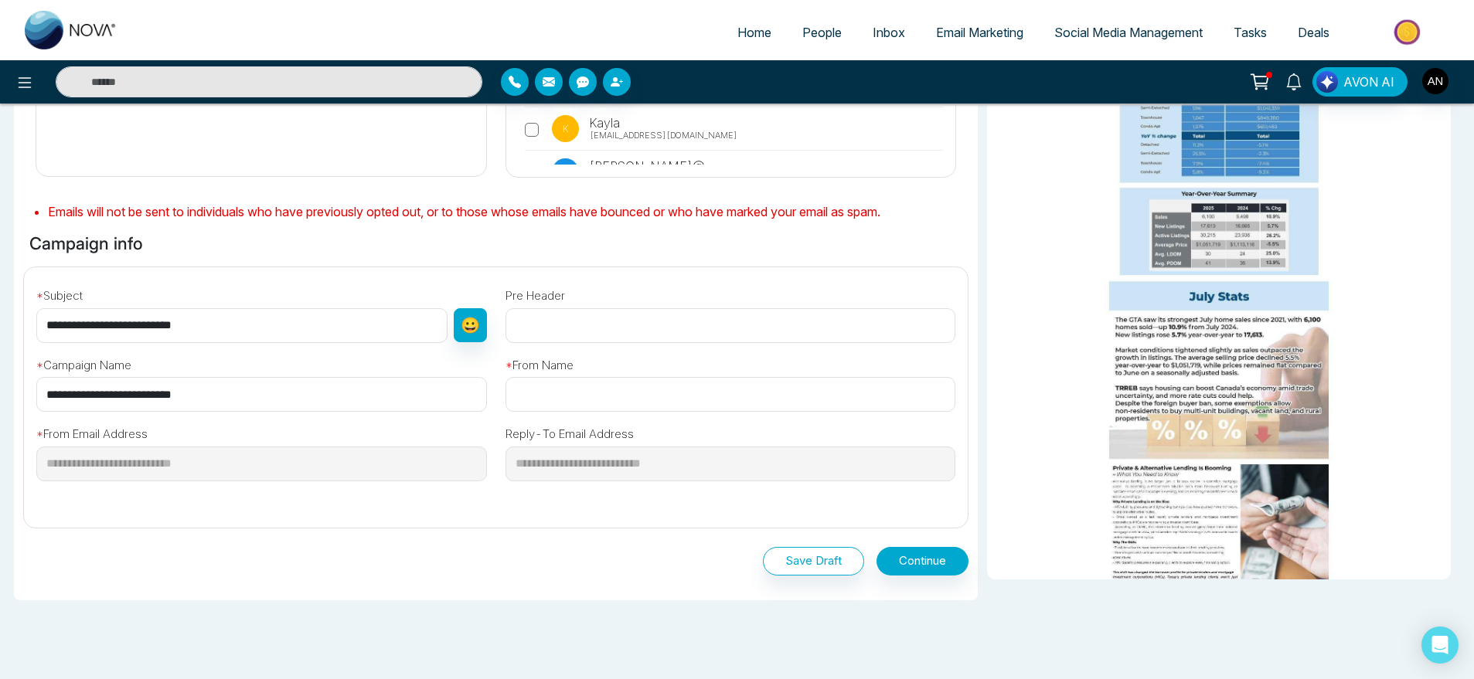
click at [600, 388] on input "text" at bounding box center [731, 394] width 451 height 35
type input "****"
click at [925, 549] on button "Continue" at bounding box center [923, 561] width 92 height 29
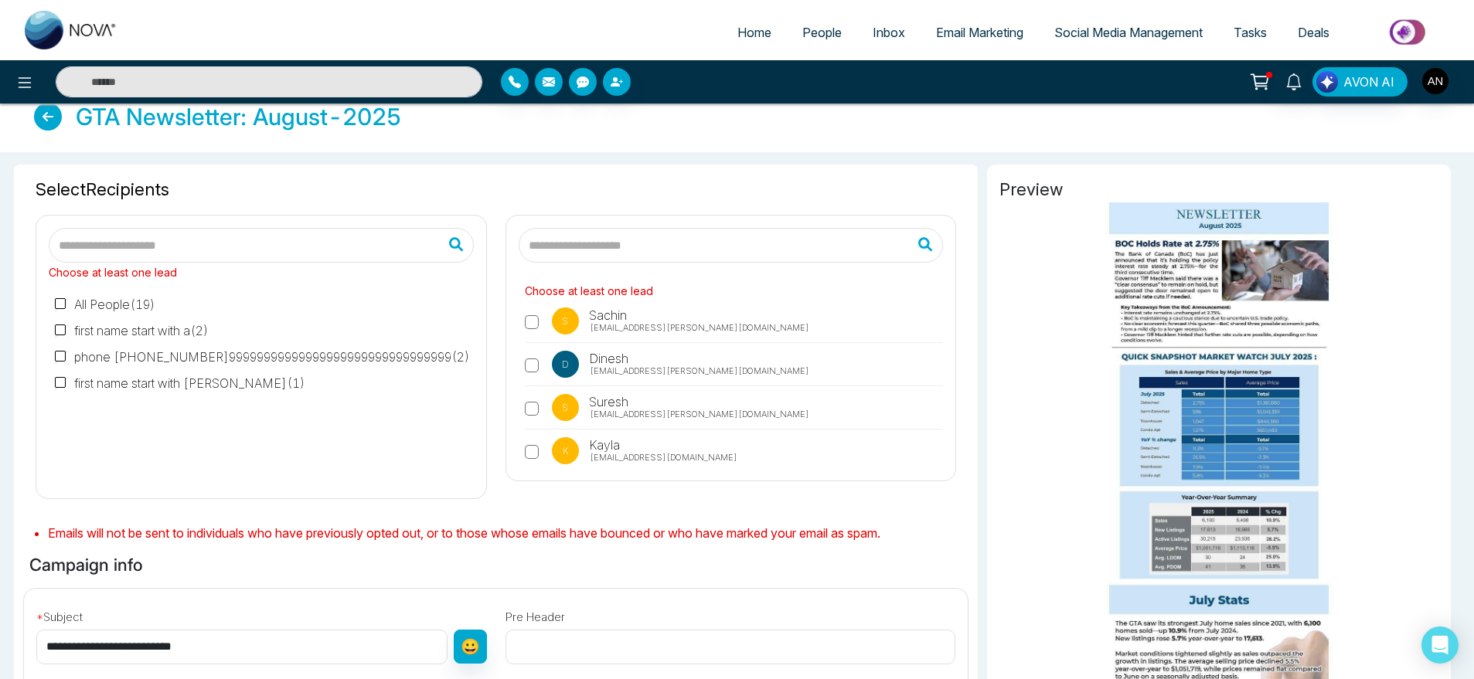
scroll to position [0, 0]
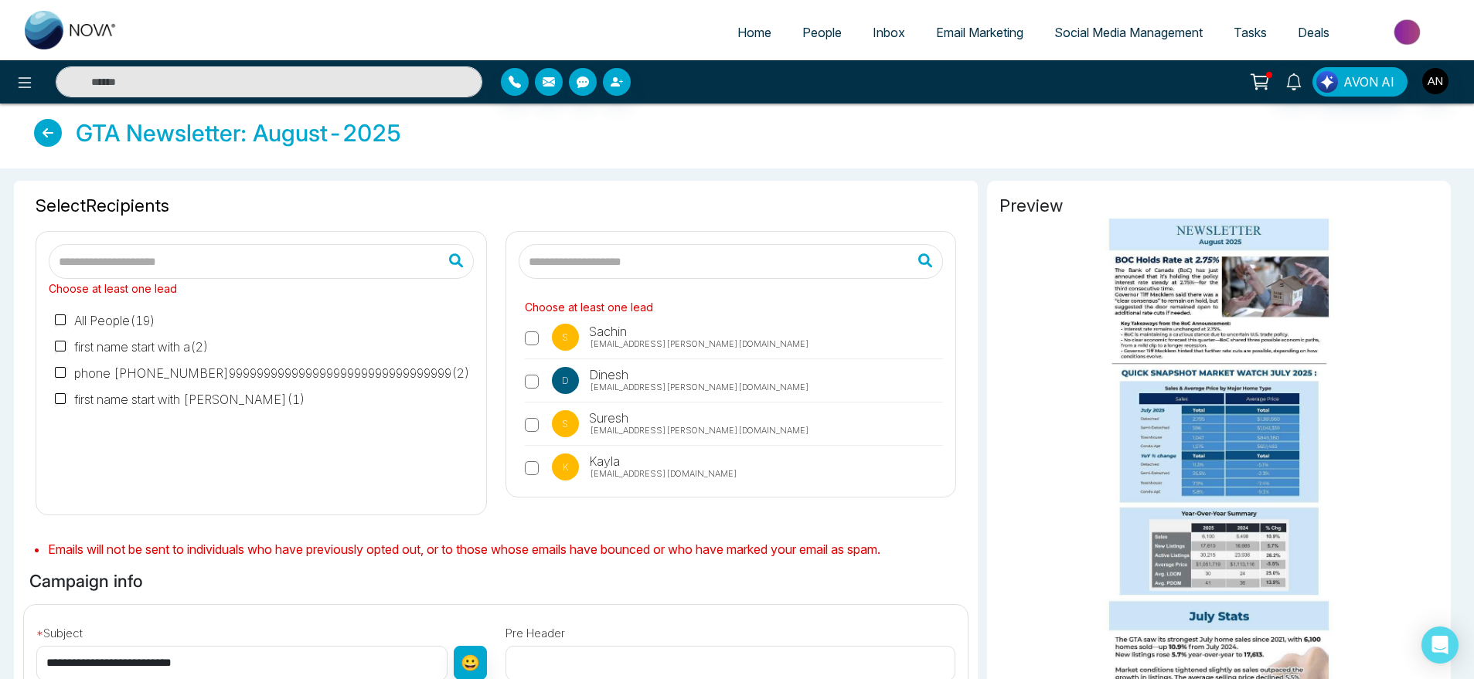
click at [654, 269] on input "text" at bounding box center [731, 261] width 425 height 35
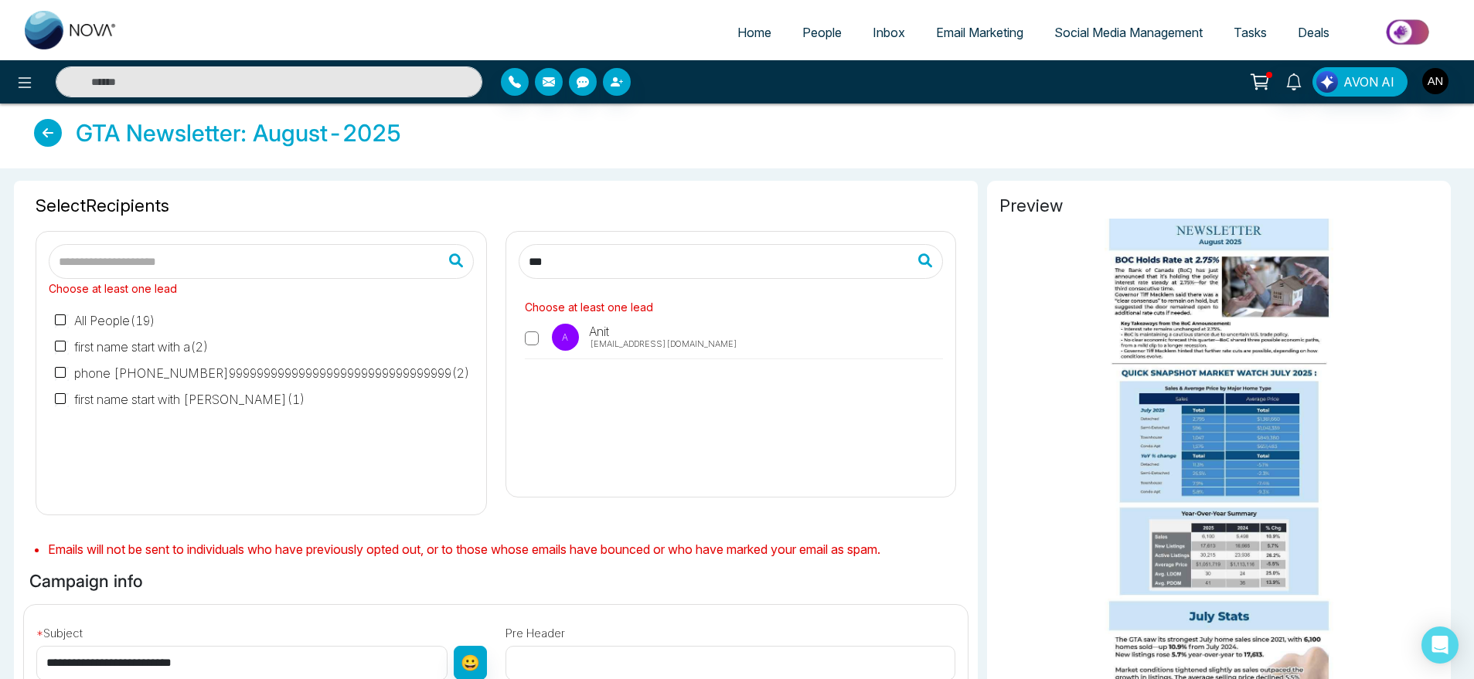
type input "***"
click at [564, 340] on p "A" at bounding box center [565, 337] width 27 height 27
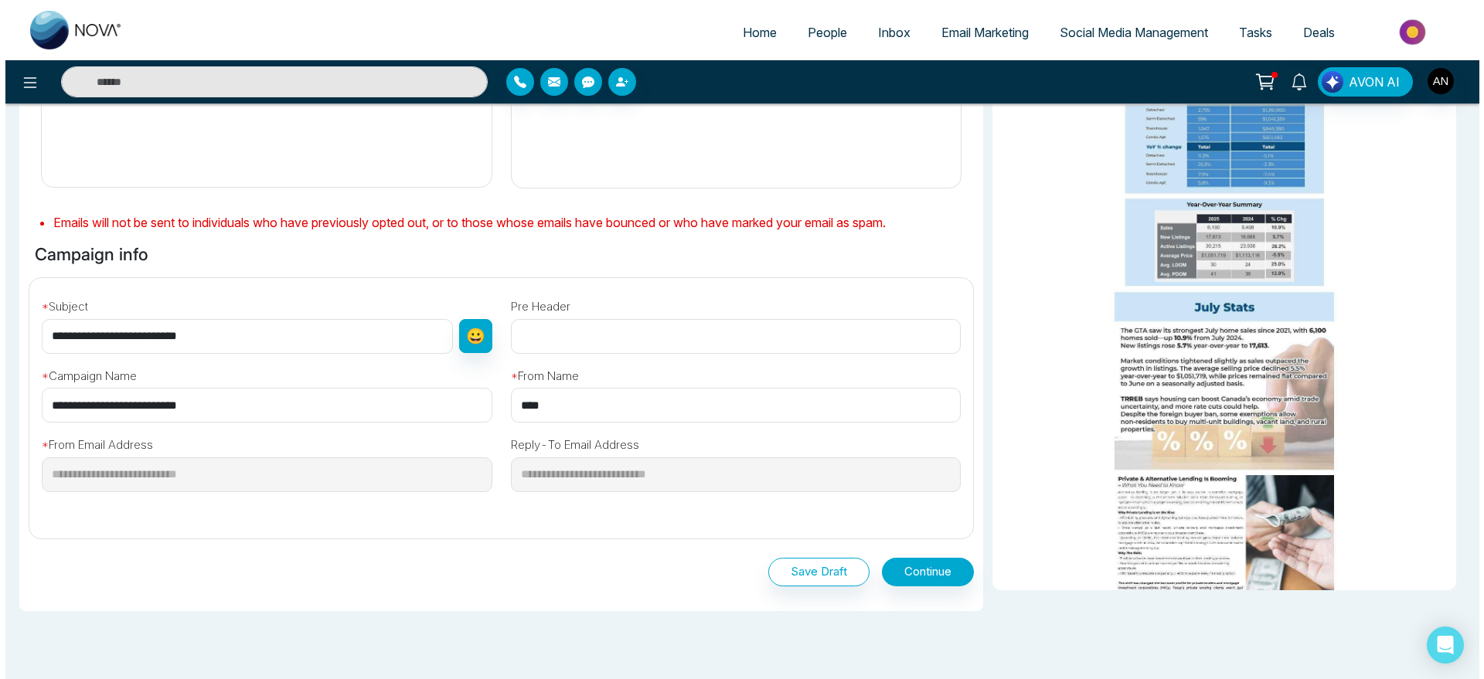
scroll to position [376, 0]
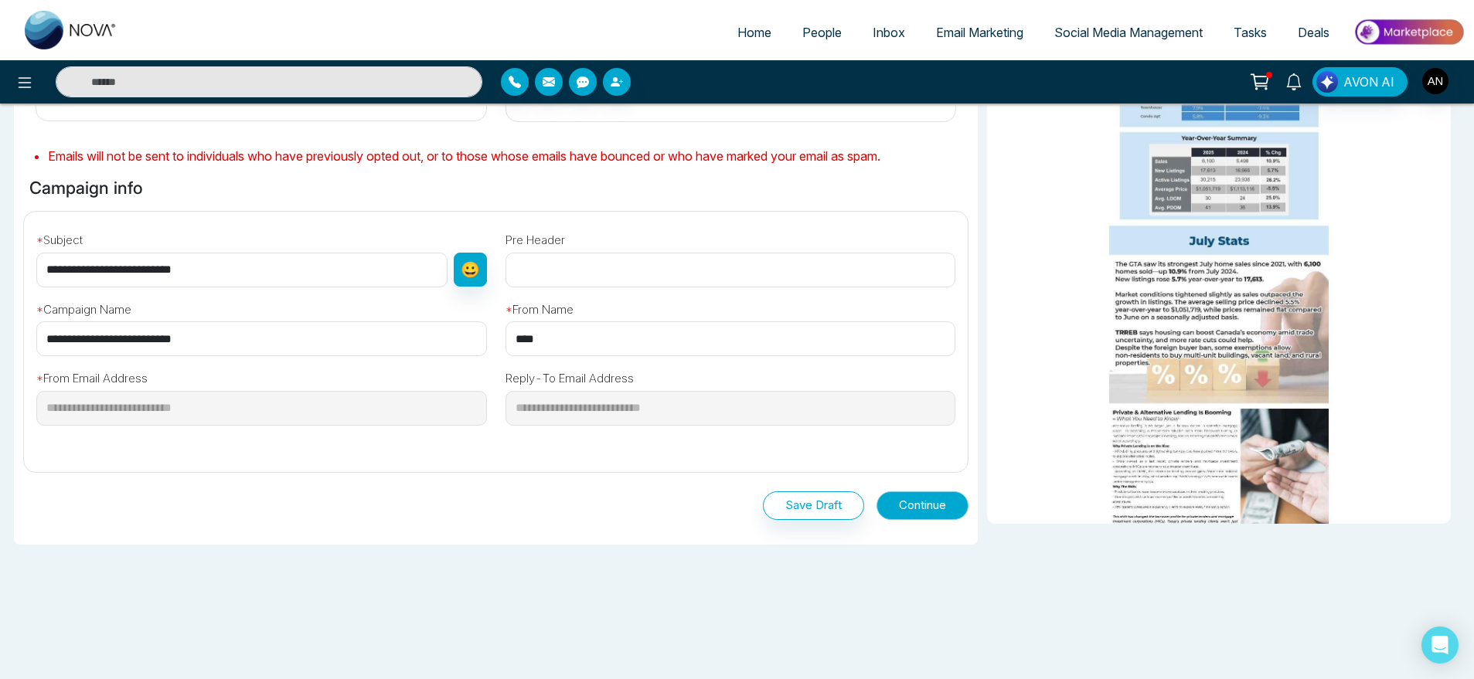
click at [915, 501] on button "Continue" at bounding box center [923, 506] width 92 height 29
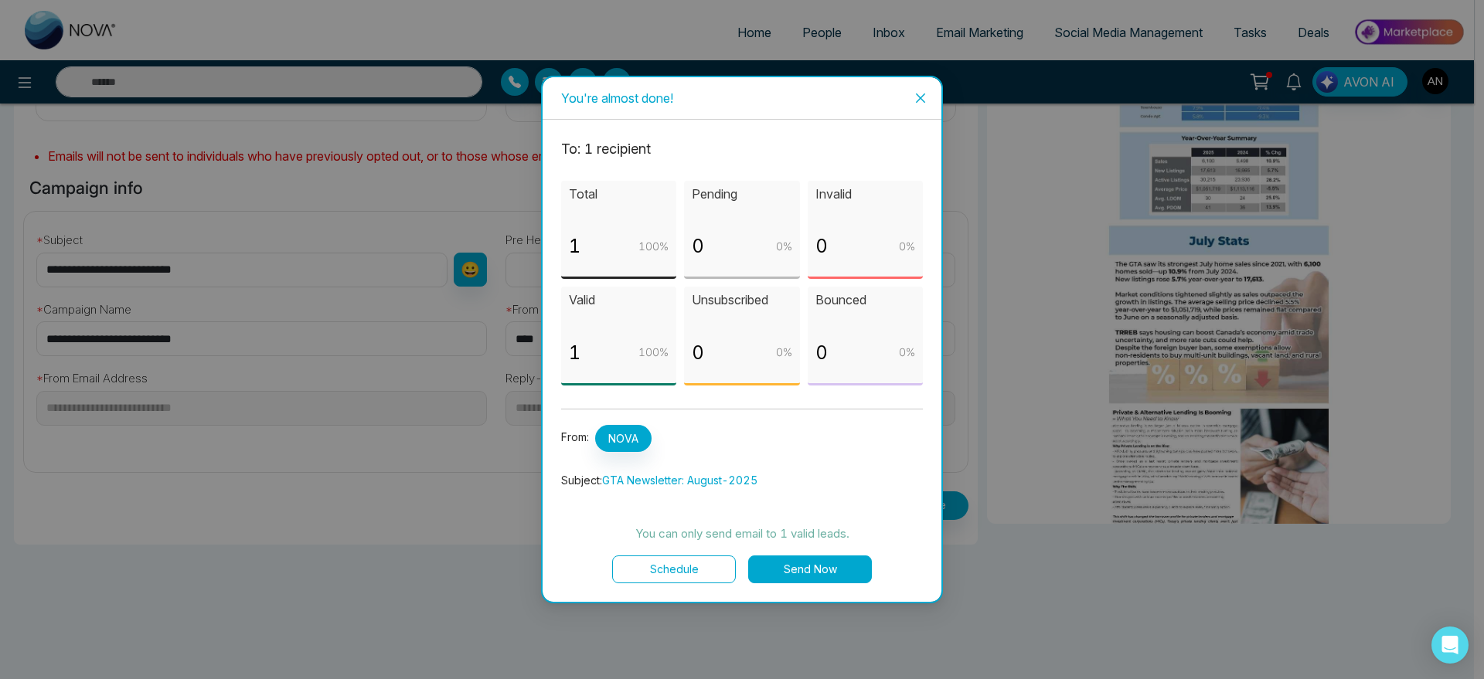
click at [669, 577] on button "Schedule" at bounding box center [674, 570] width 124 height 28
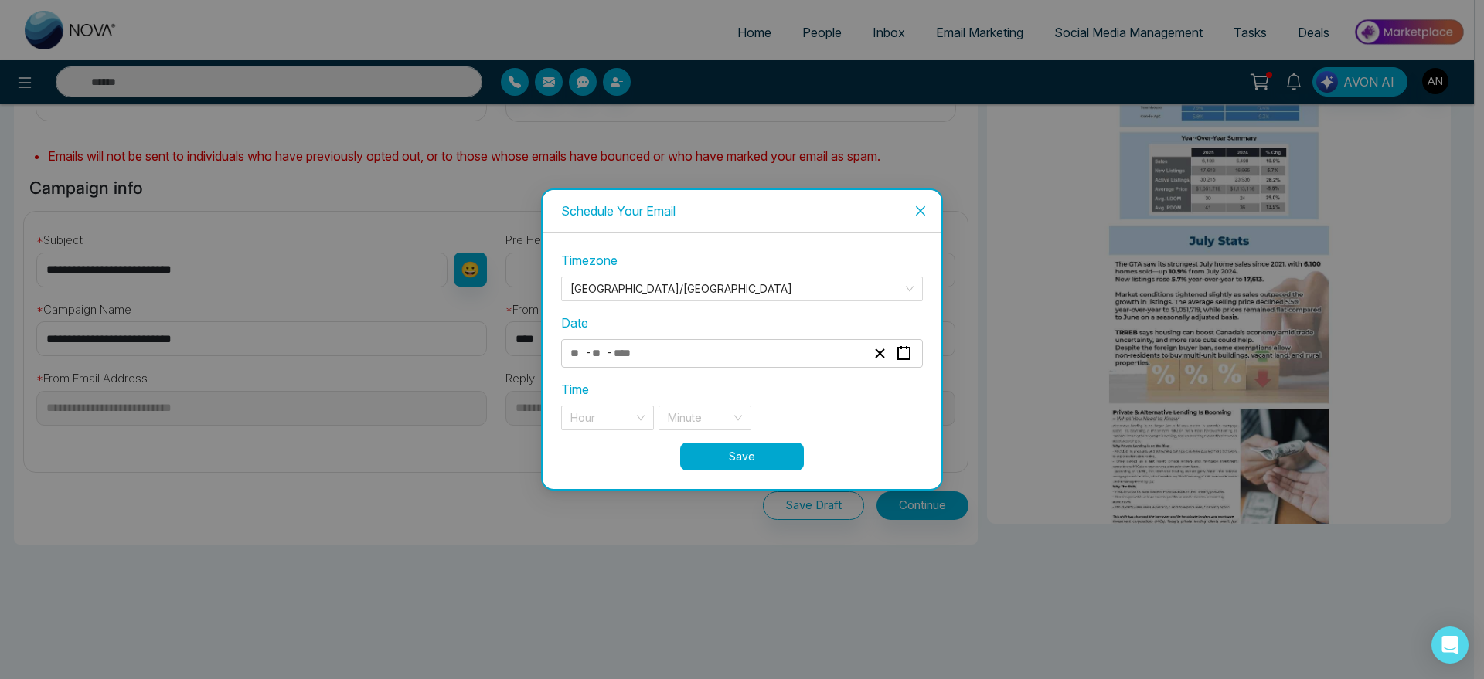
click at [693, 366] on div "- -" at bounding box center [742, 353] width 362 height 29
click at [664, 358] on div "- -" at bounding box center [718, 353] width 300 height 21
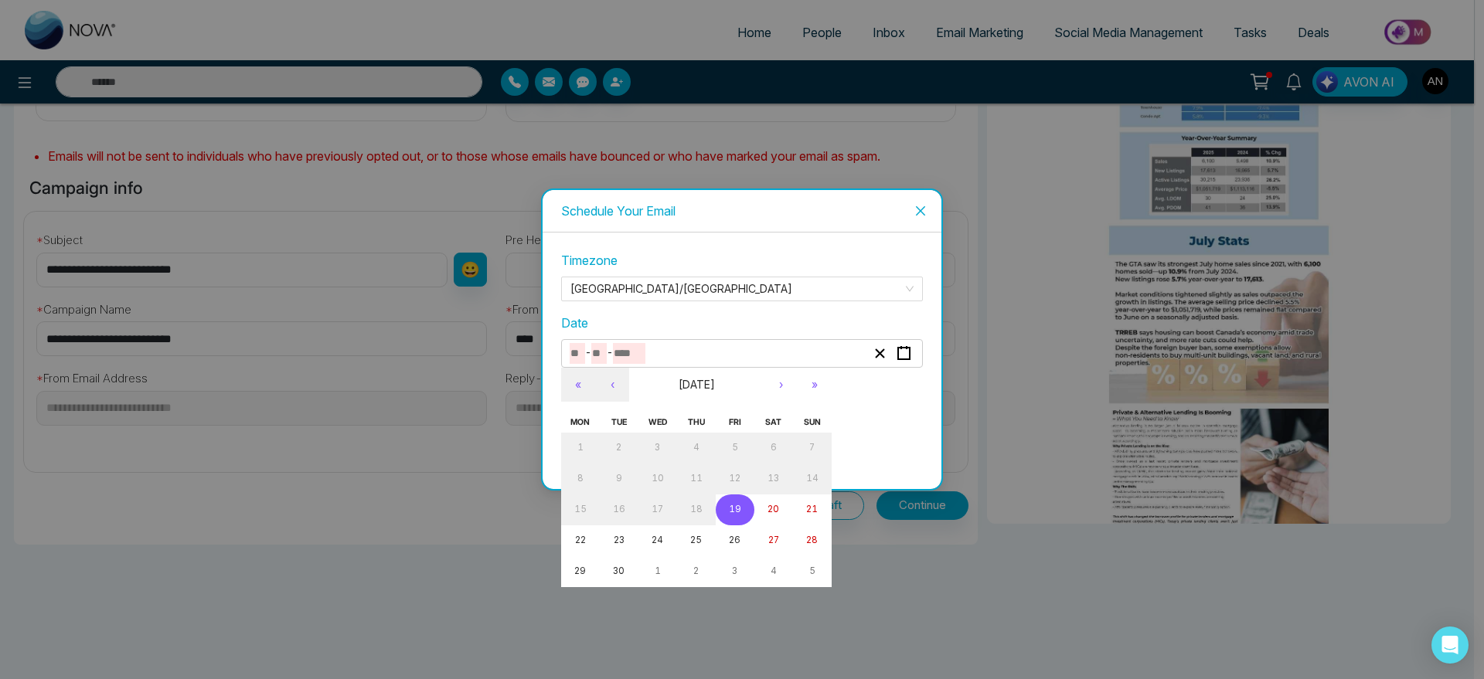
click at [749, 514] on button "19" at bounding box center [735, 510] width 39 height 31
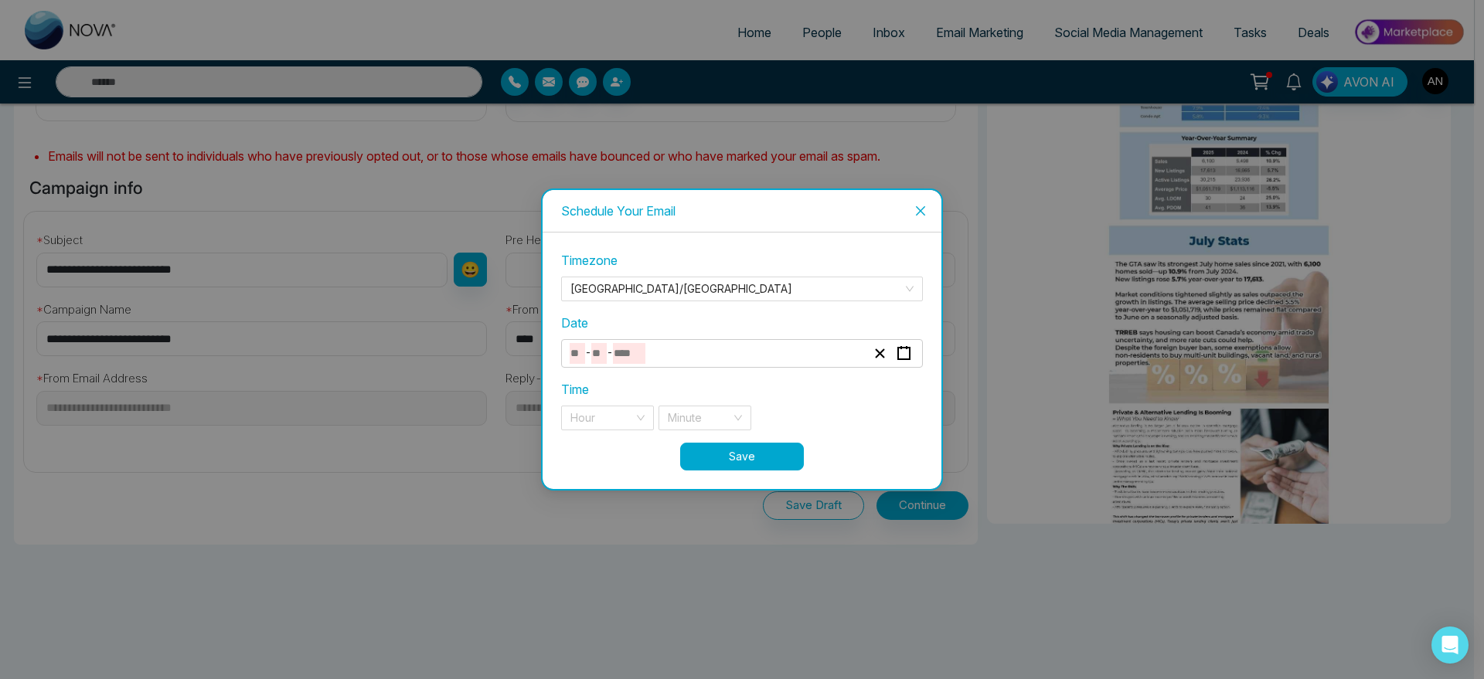
type input "*"
type input "**"
type input "****"
click at [612, 415] on input "search" at bounding box center [601, 418] width 63 height 23
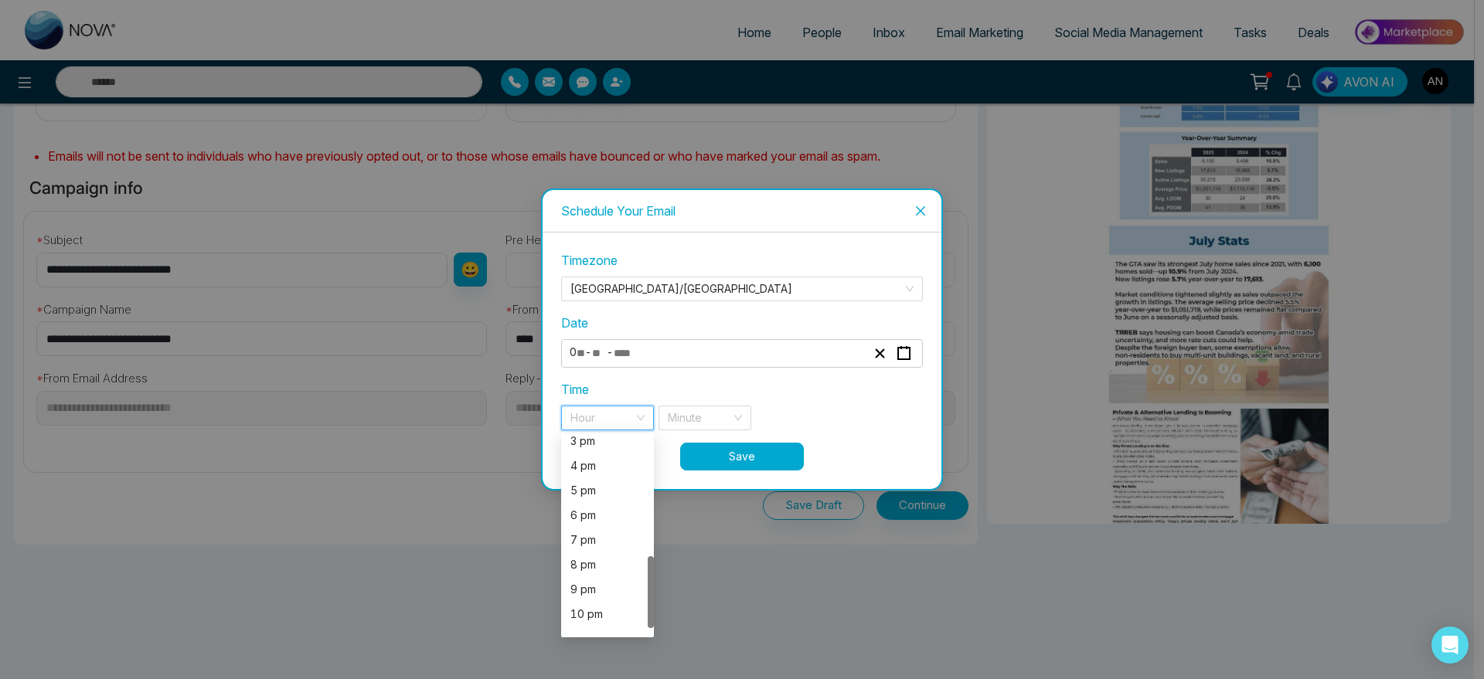
scroll to position [346, 0]
click at [567, 520] on div "7 pm" at bounding box center [607, 523] width 93 height 25
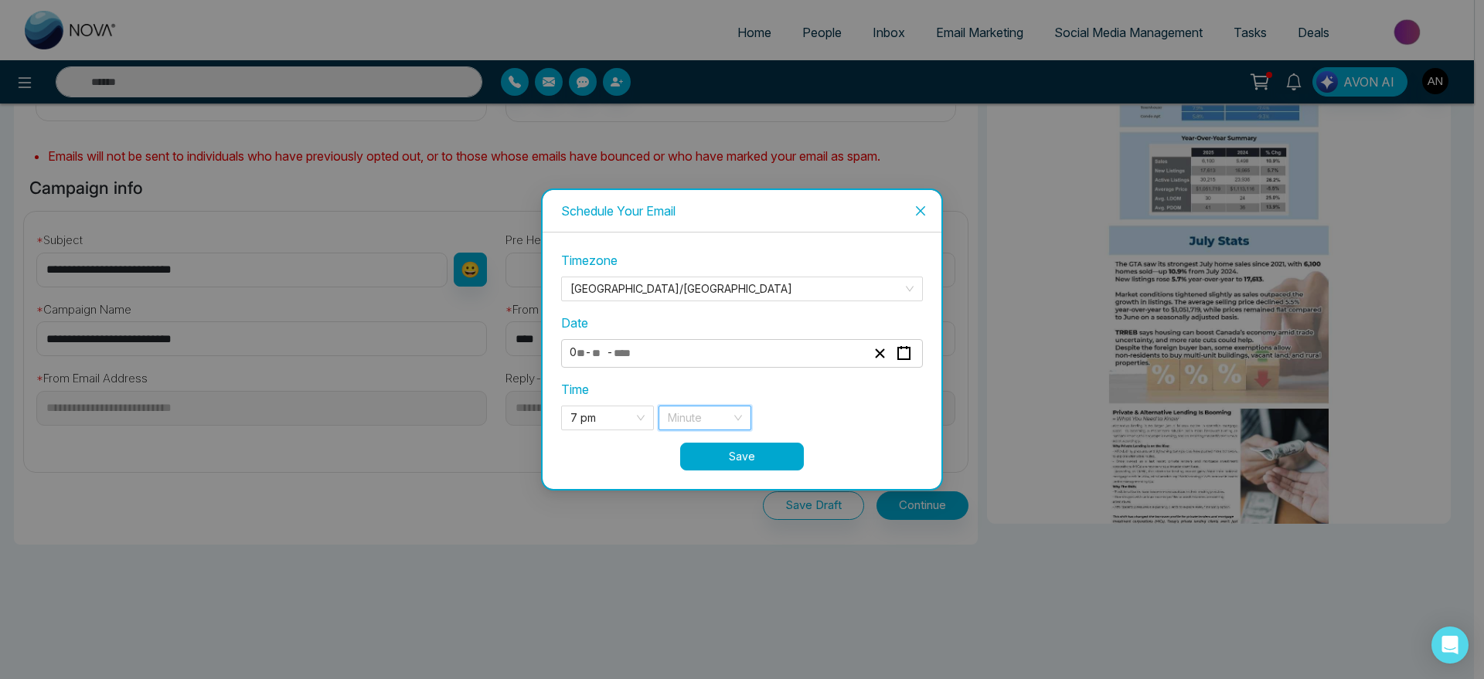
click at [714, 409] on input "search" at bounding box center [699, 418] width 63 height 23
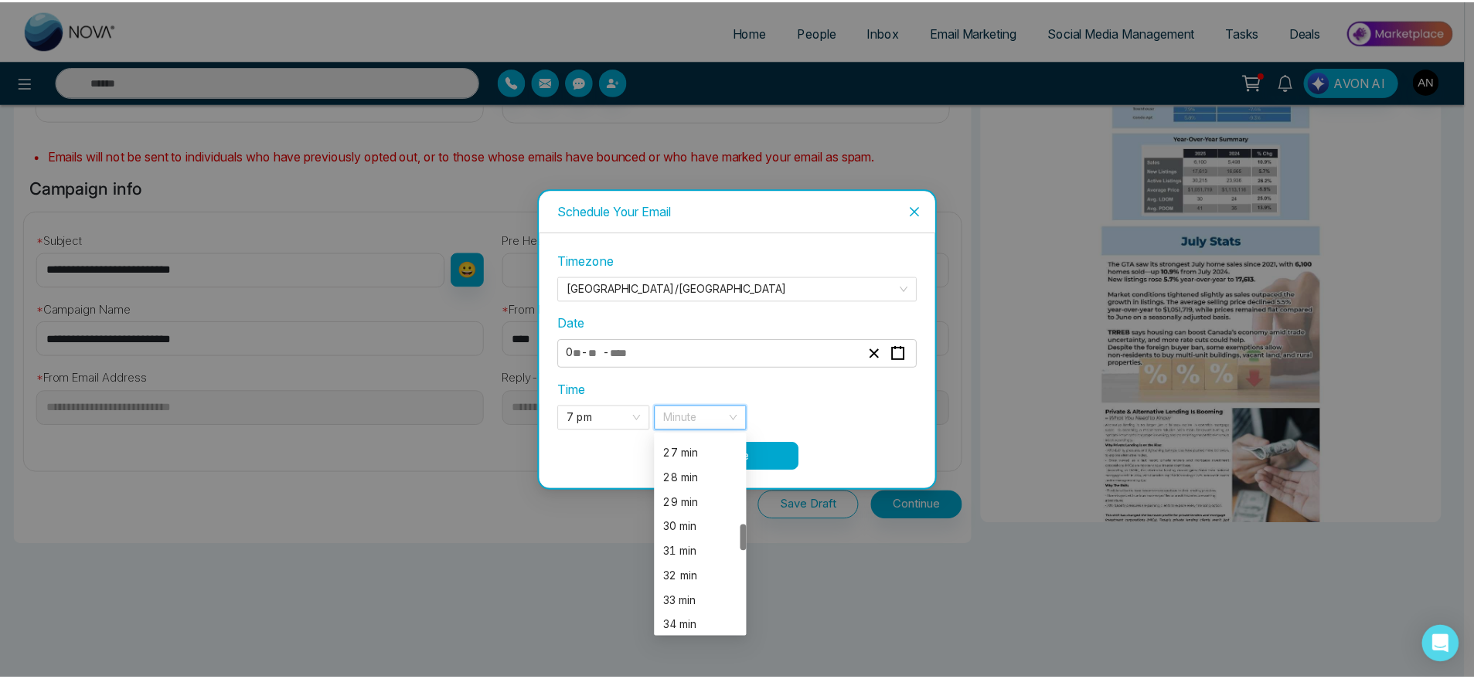
scroll to position [673, 0]
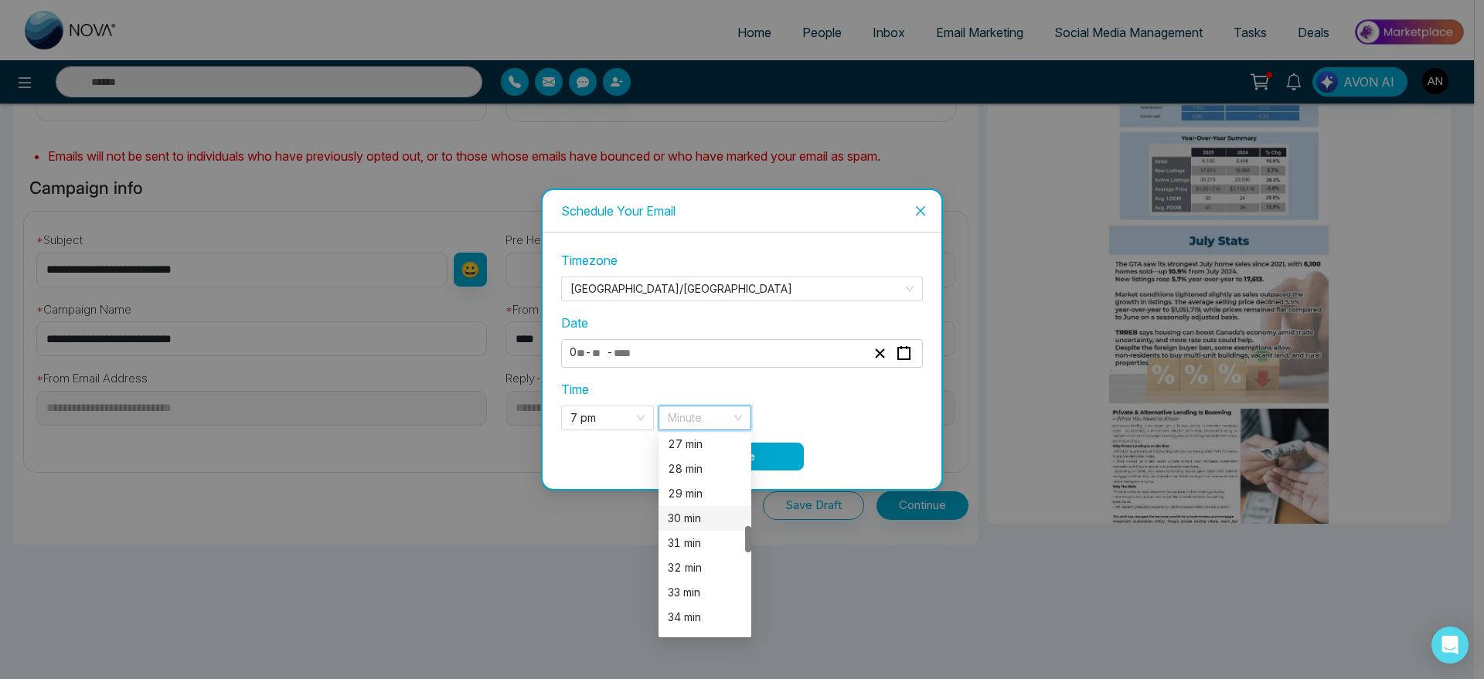
click at [686, 523] on div "30 min" at bounding box center [705, 518] width 74 height 17
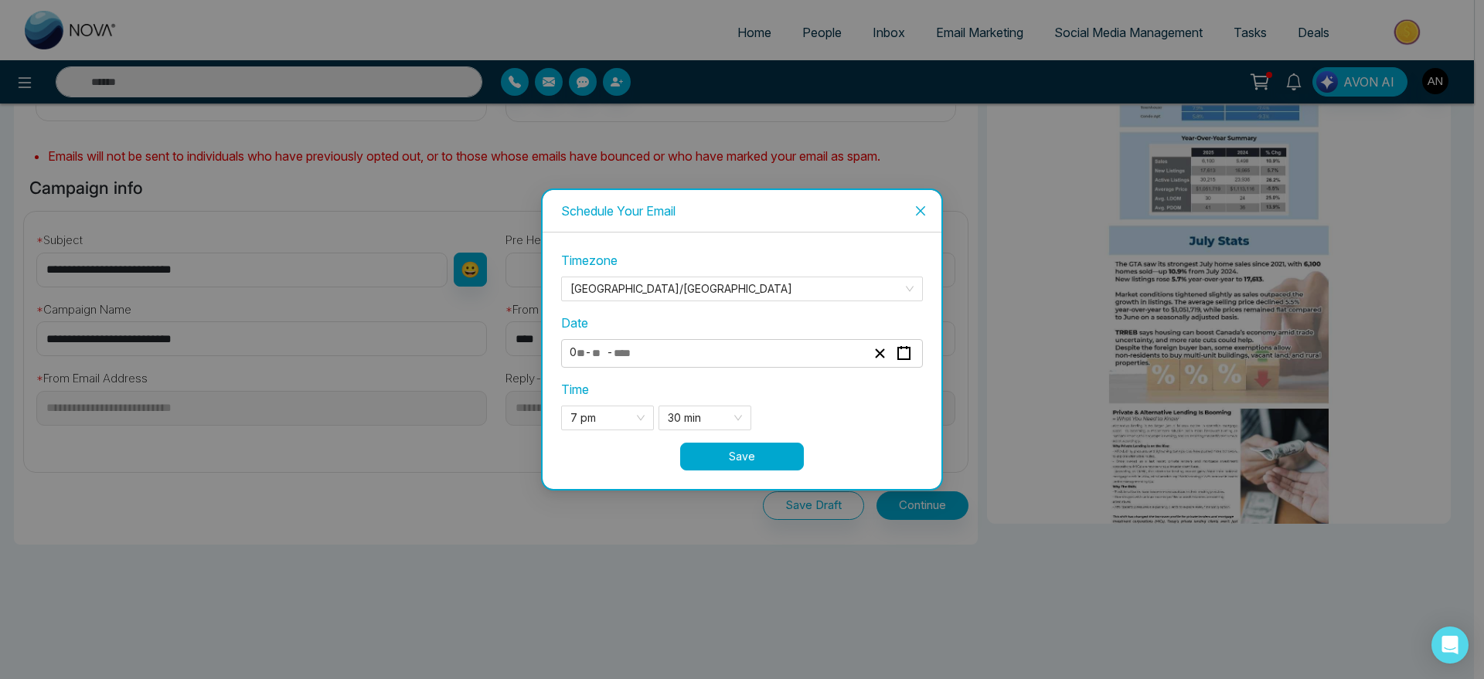
click at [771, 458] on button "Save" at bounding box center [742, 457] width 124 height 28
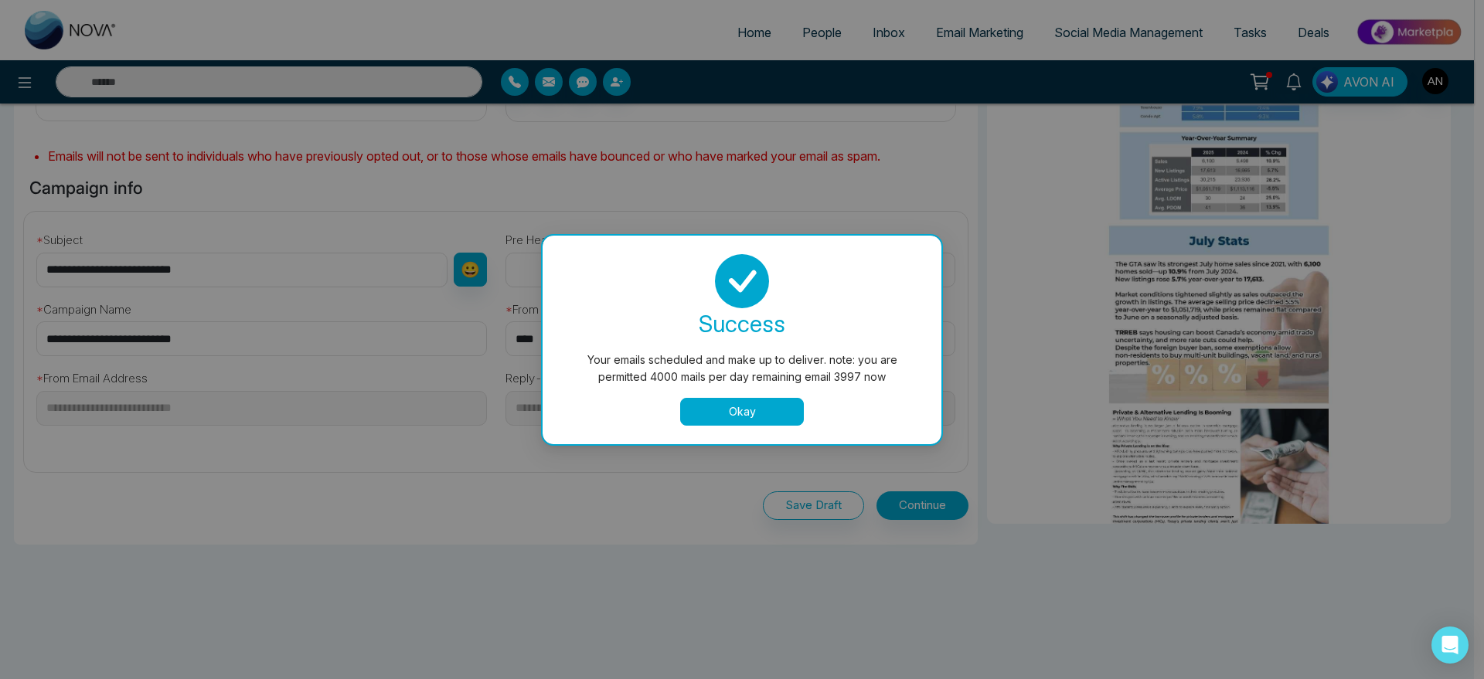
click at [754, 417] on button "Okay" at bounding box center [742, 412] width 124 height 28
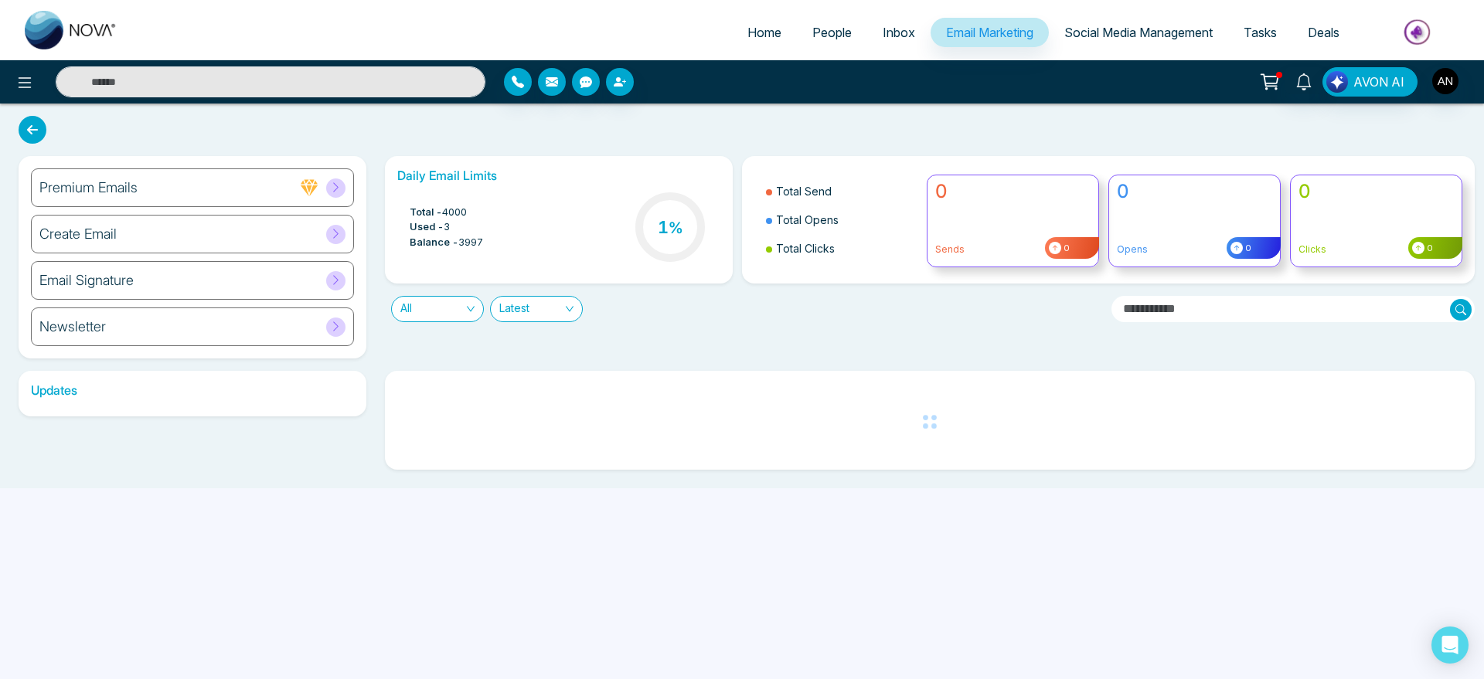
click at [32, 130] on icon at bounding box center [33, 130] width 28 height 28
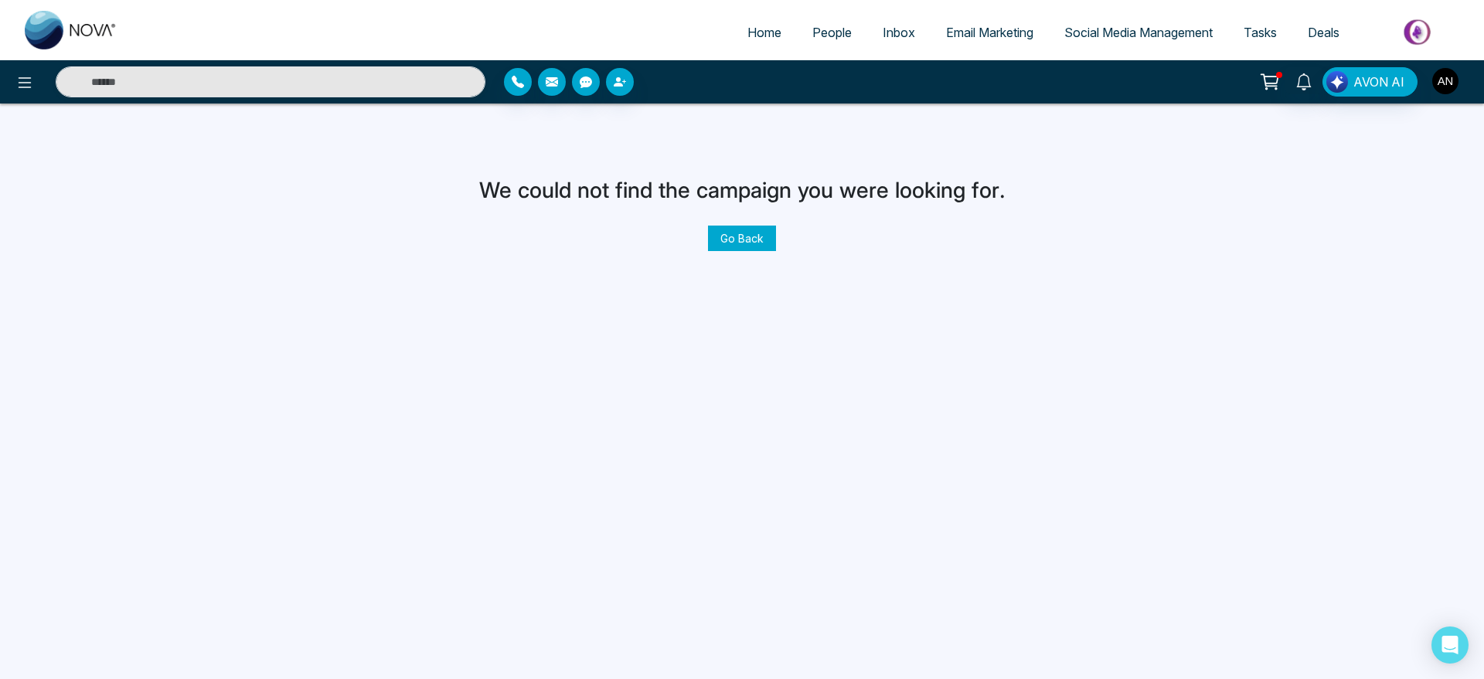
click at [1449, 75] on img "button" at bounding box center [1445, 81] width 26 height 26
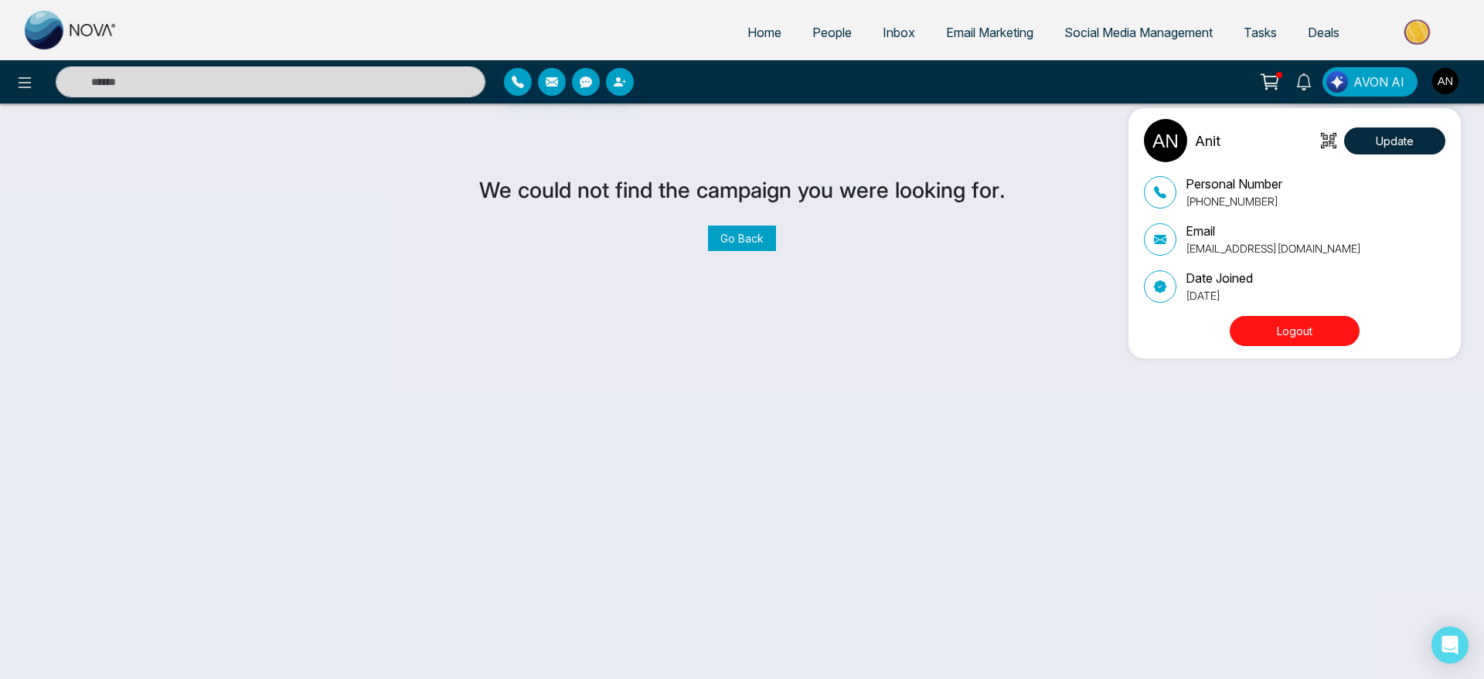
click at [1293, 325] on button "Logout" at bounding box center [1295, 331] width 130 height 30
